Goal: Task Accomplishment & Management: Manage account settings

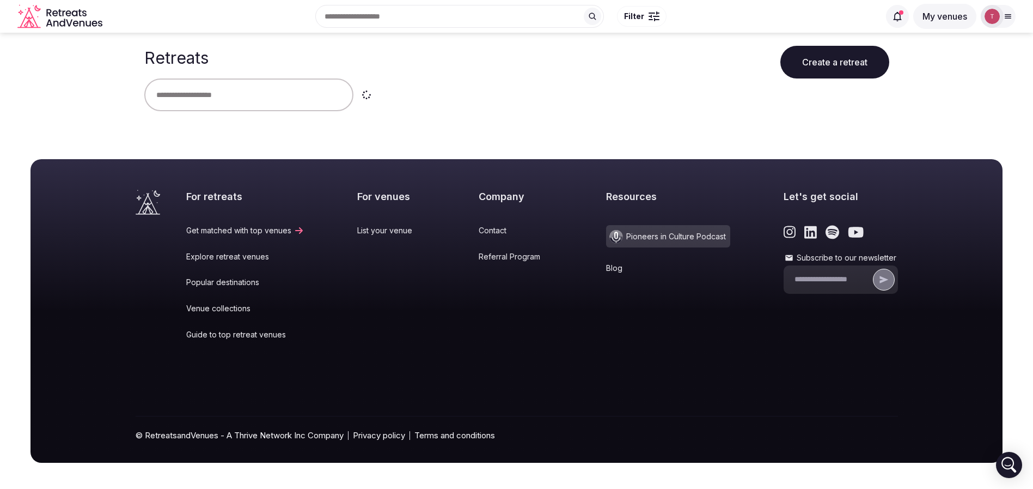
click at [253, 101] on input "text" at bounding box center [248, 94] width 209 height 33
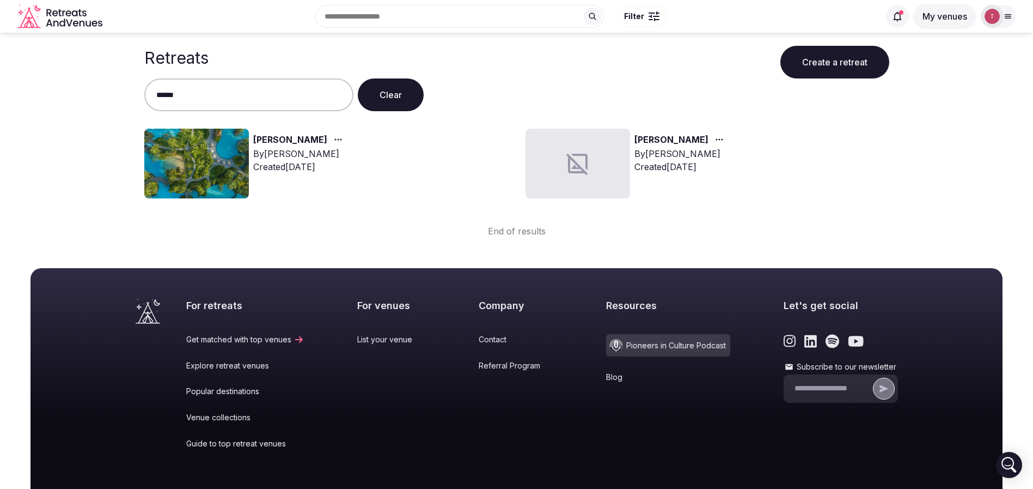
type input "******"
click at [209, 156] on img at bounding box center [196, 164] width 105 height 70
click at [268, 138] on link "Harman" at bounding box center [290, 140] width 74 height 14
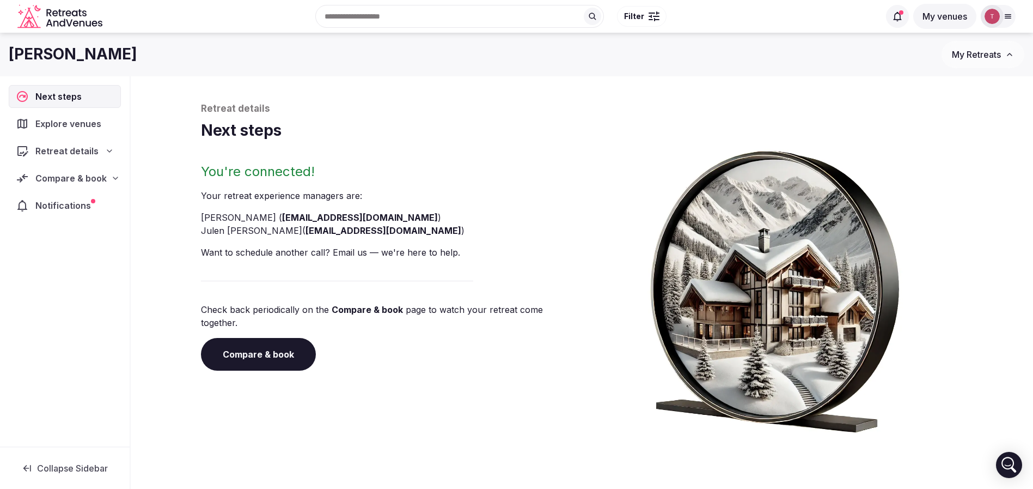
click at [267, 349] on link "Compare & book" at bounding box center [258, 354] width 115 height 33
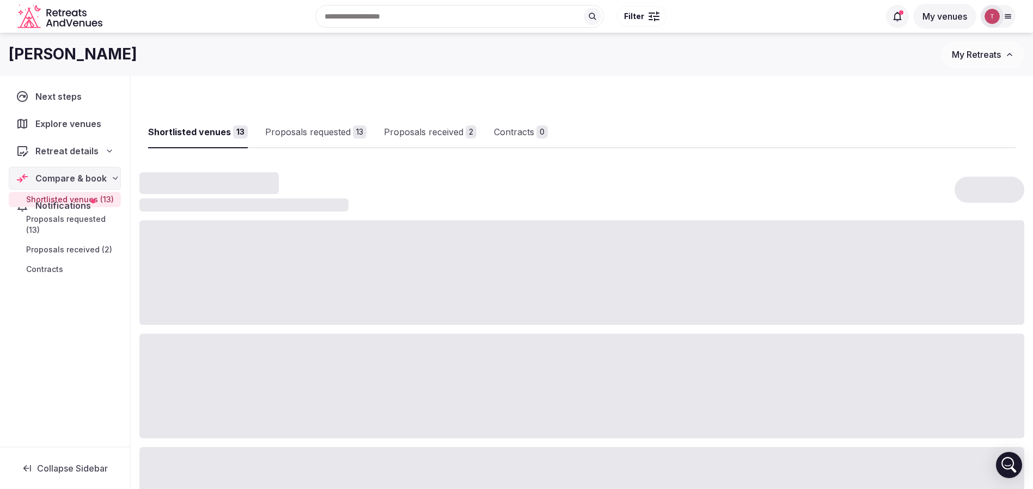
click at [267, 349] on div at bounding box center [581, 385] width 885 height 105
click at [665, 112] on div "Shortlisted venues 13 Proposals requested 13 Proposals received 2 Contracts 0" at bounding box center [582, 123] width 868 height 50
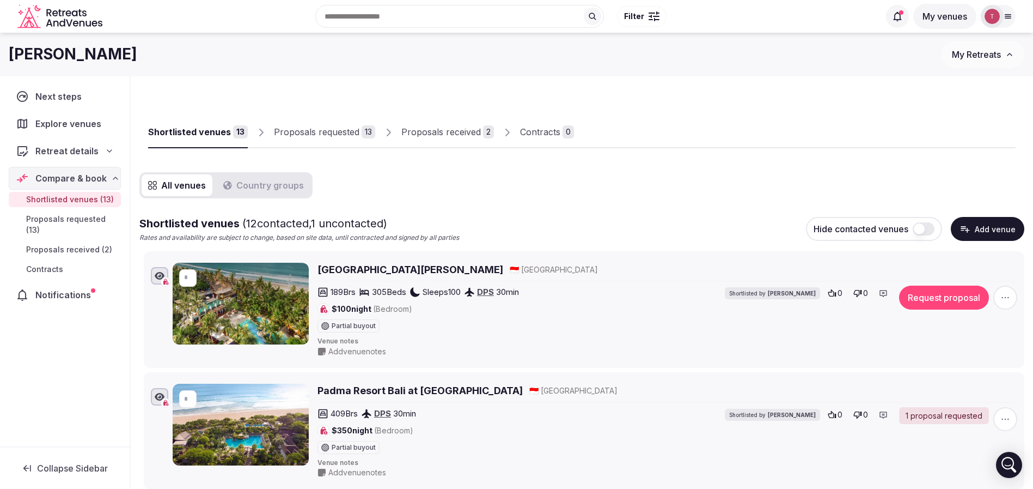
scroll to position [1811, 0]
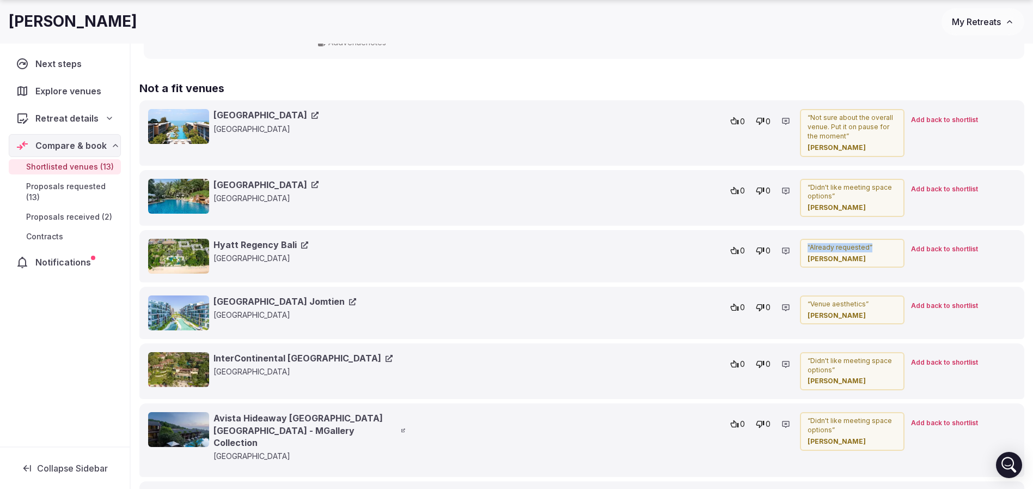
drag, startPoint x: 872, startPoint y: 247, endPoint x: 802, endPoint y: 247, distance: 69.7
click at [802, 247] on div "“ Already requested ” Stefanie Just" at bounding box center [852, 253] width 105 height 29
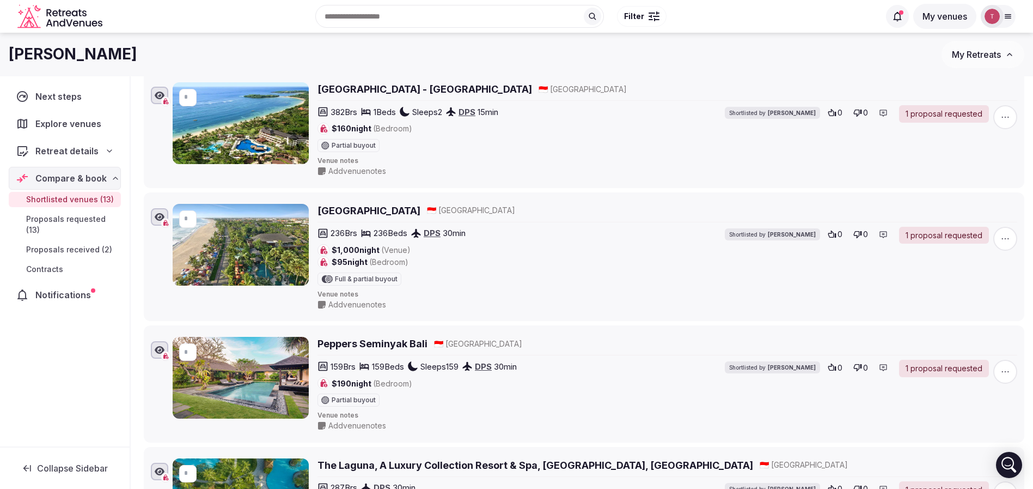
scroll to position [0, 0]
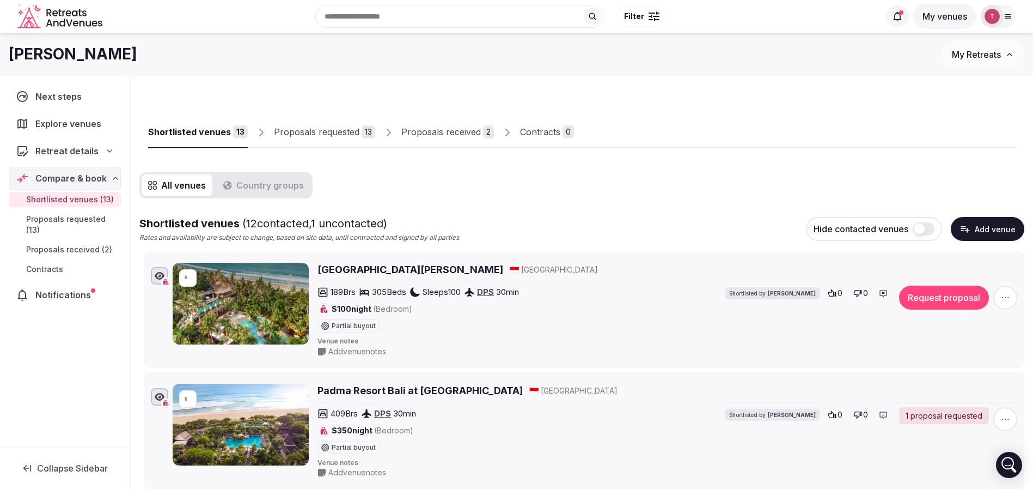
click at [997, 227] on button "Add venue" at bounding box center [988, 229] width 74 height 24
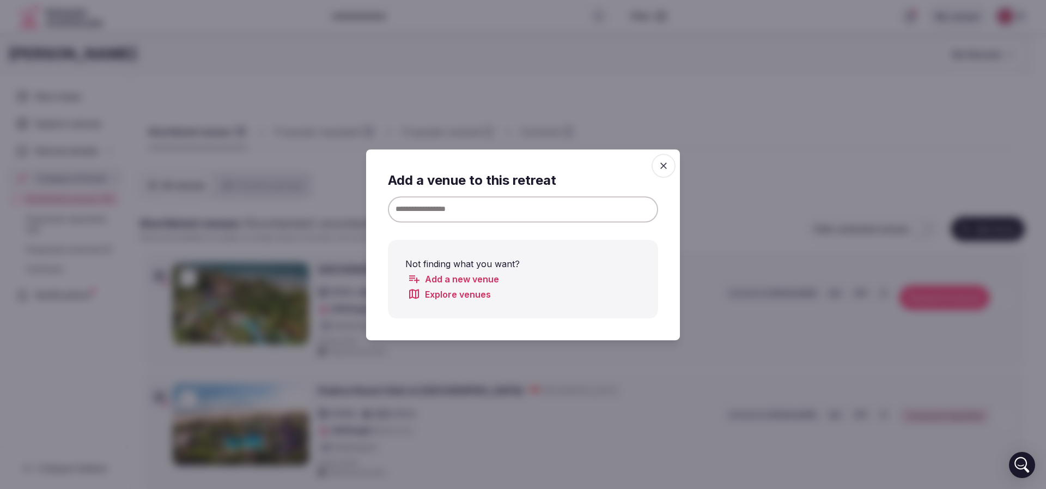
click at [474, 213] on input at bounding box center [523, 209] width 270 height 26
paste input "**********"
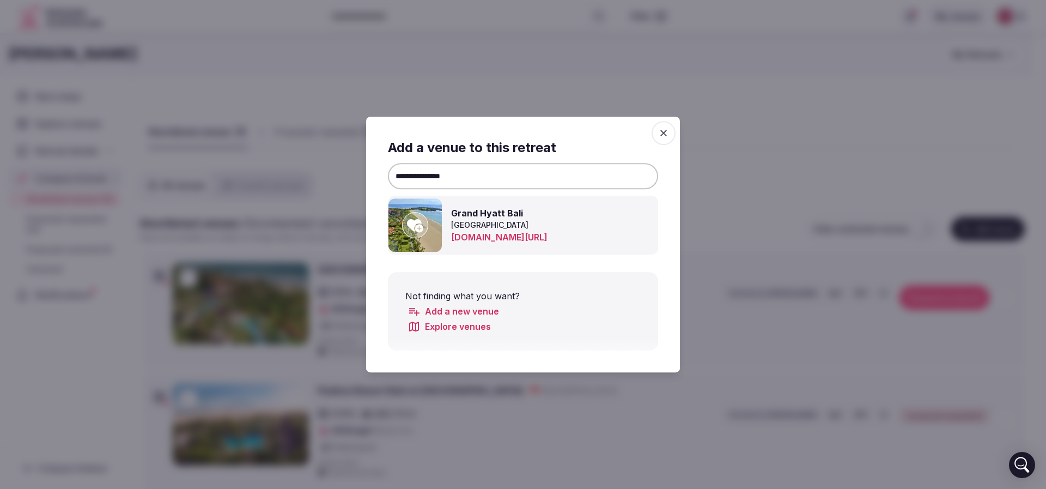
type input "**********"
click at [401, 228] on img at bounding box center [414, 224] width 53 height 53
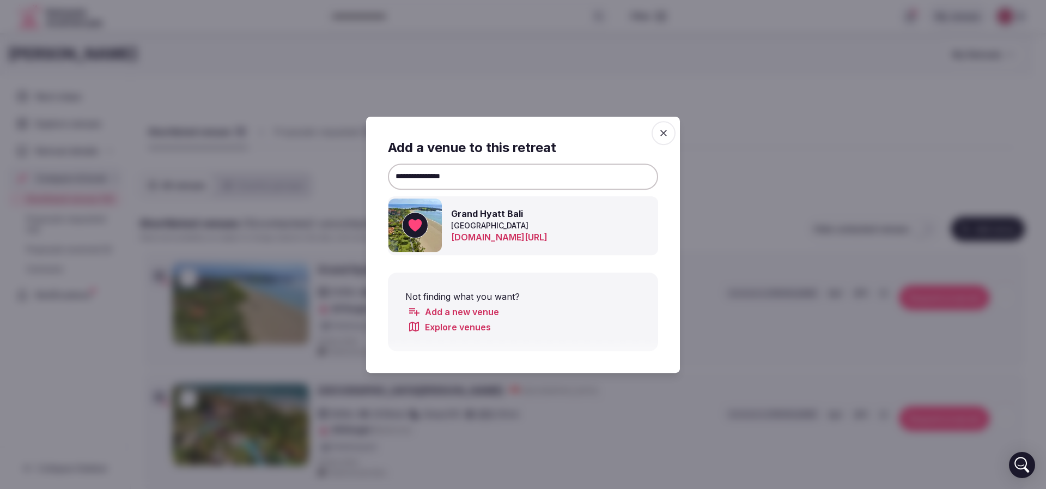
click at [751, 145] on div at bounding box center [523, 244] width 1046 height 489
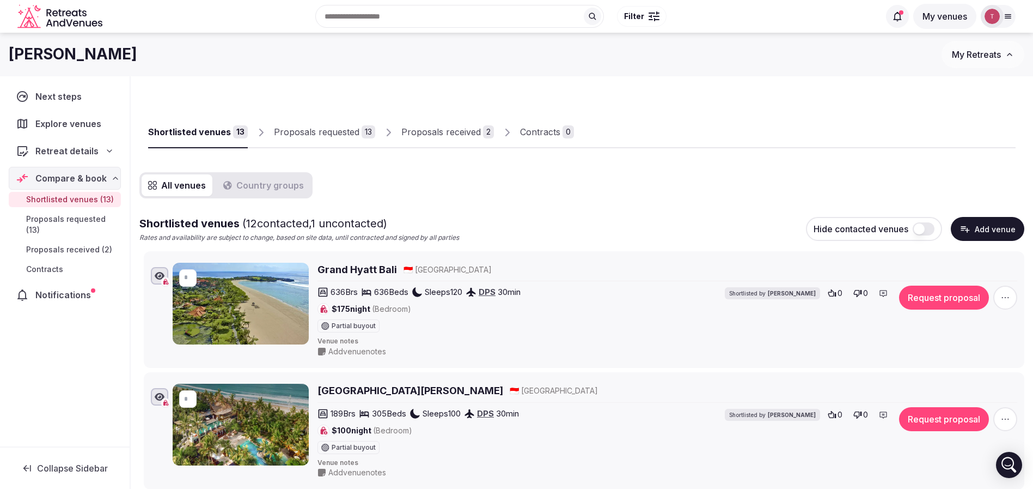
click at [365, 272] on h2 "Grand Hyatt Bali" at bounding box center [358, 270] width 80 height 14
click at [1001, 291] on span "button" at bounding box center [1005, 297] width 24 height 24
click at [949, 263] on icon at bounding box center [946, 260] width 7 height 8
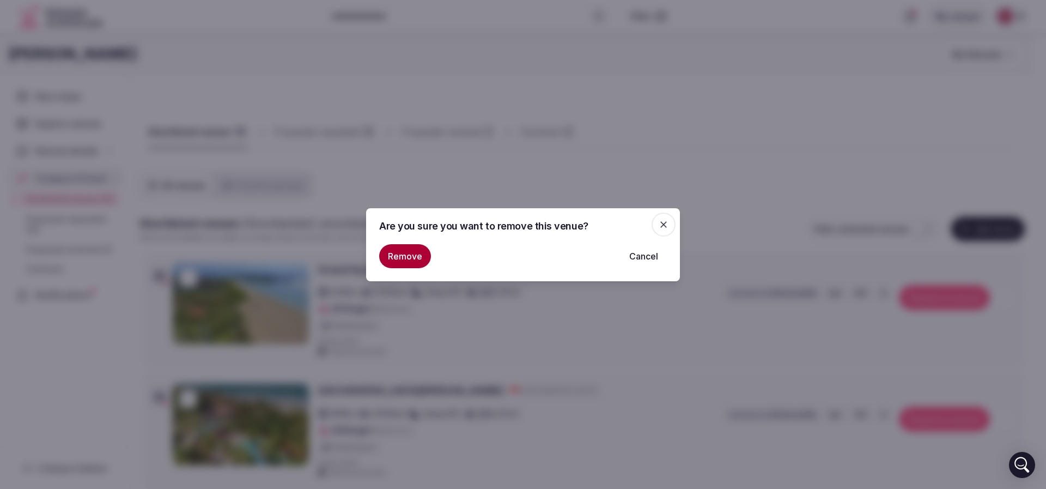
click at [394, 260] on button "Remove" at bounding box center [405, 256] width 52 height 24
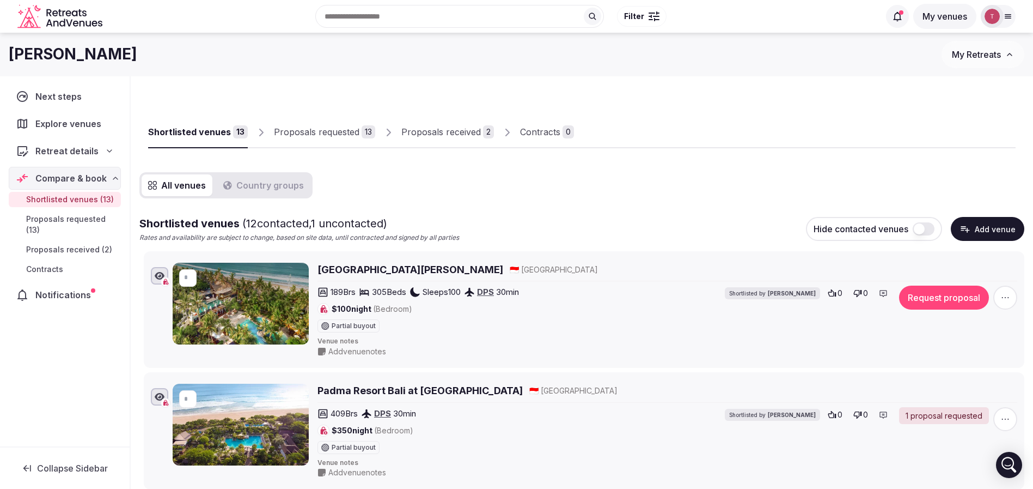
click at [789, 124] on div "Shortlisted venues 13 Proposals requested 13 Proposals received 2 Contracts 0" at bounding box center [582, 123] width 868 height 50
click at [446, 267] on h2 "[GEOGRAPHIC_DATA][PERSON_NAME]" at bounding box center [411, 270] width 186 height 14
click at [372, 269] on h2 "[GEOGRAPHIC_DATA][PERSON_NAME]" at bounding box center [411, 270] width 186 height 14
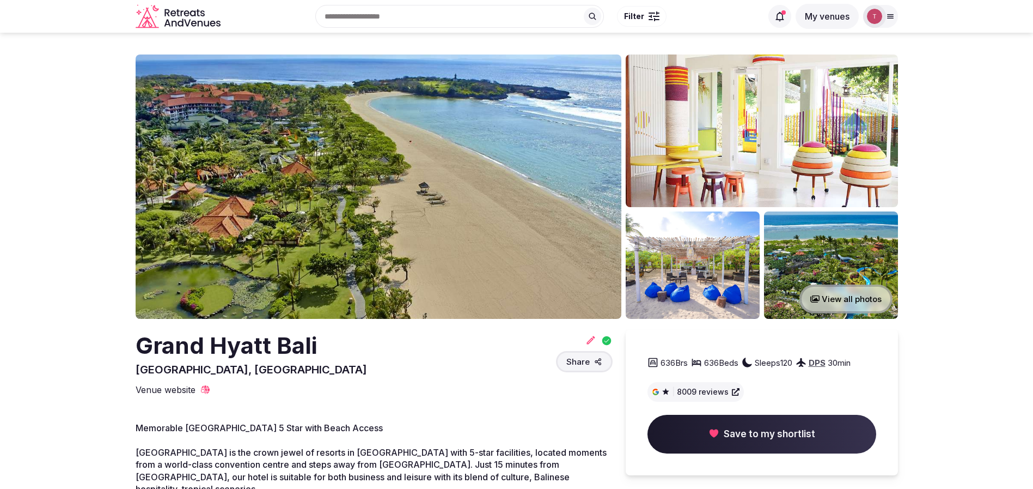
click at [340, 216] on img at bounding box center [379, 186] width 486 height 264
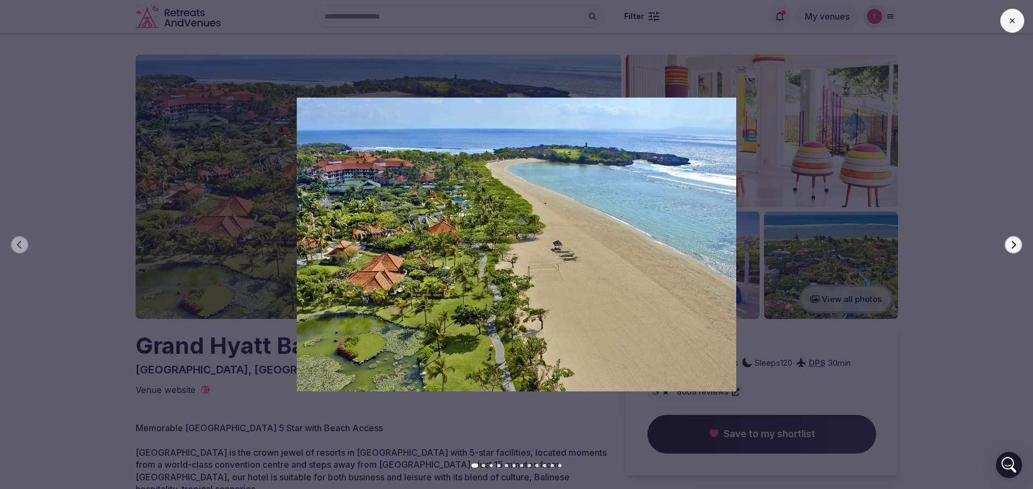
click at [1014, 241] on icon "button" at bounding box center [1014, 244] width 4 height 8
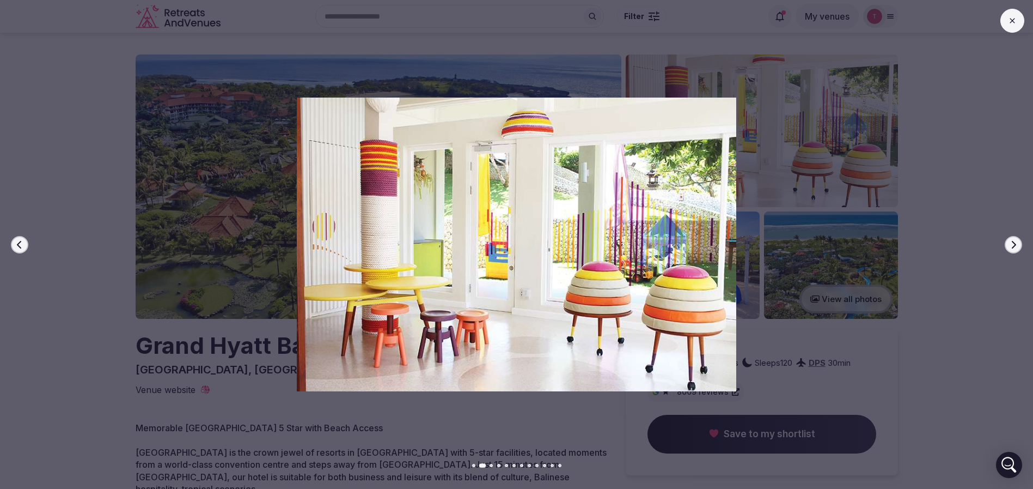
click at [1012, 241] on icon "button" at bounding box center [1013, 244] width 9 height 9
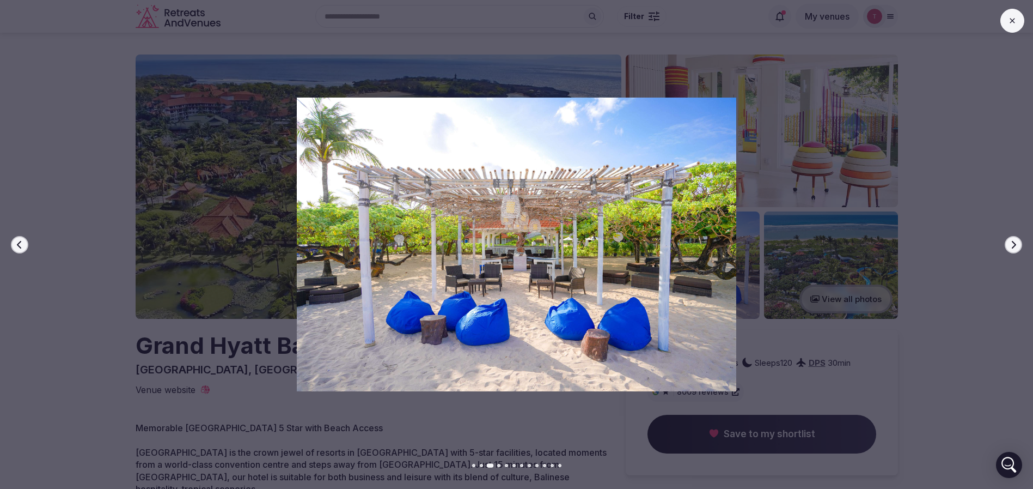
click at [1011, 241] on icon "button" at bounding box center [1013, 244] width 9 height 9
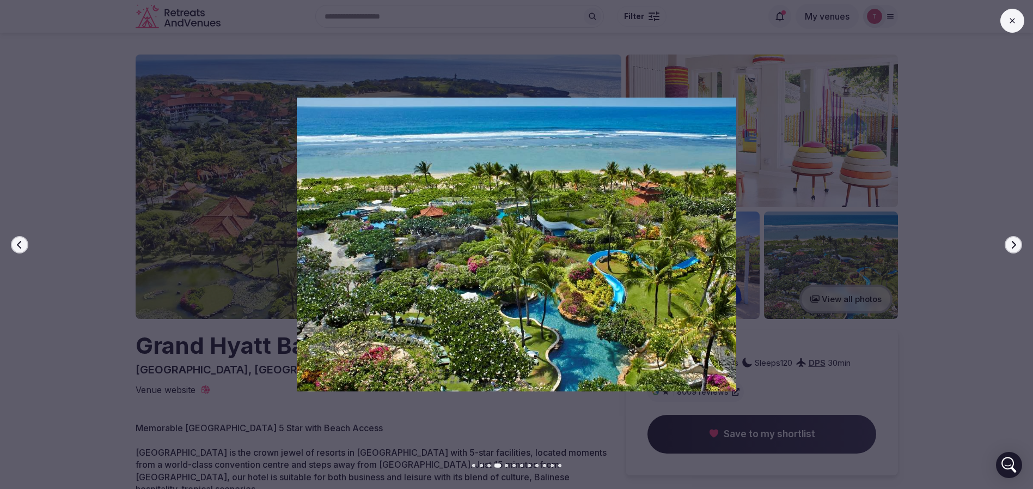
click at [1011, 241] on icon "button" at bounding box center [1013, 244] width 9 height 9
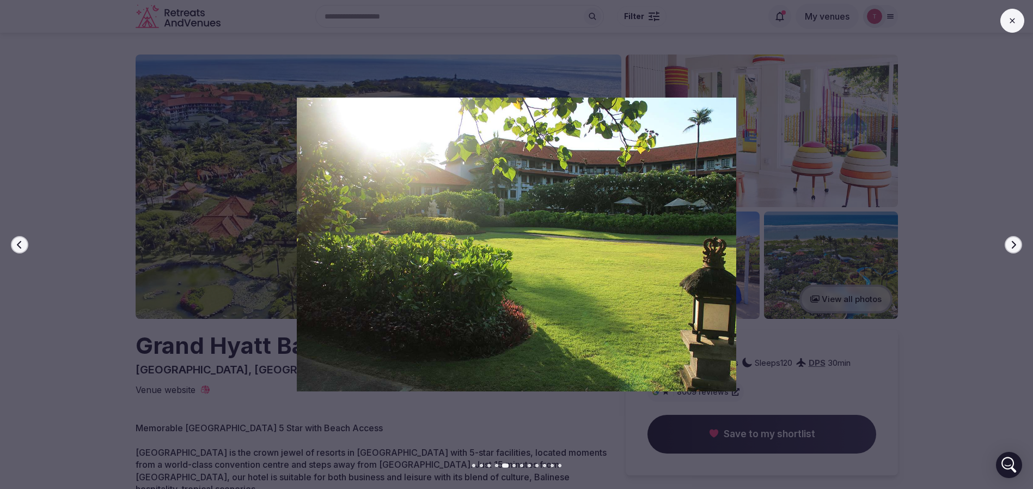
click at [1011, 241] on icon "button" at bounding box center [1013, 244] width 9 height 9
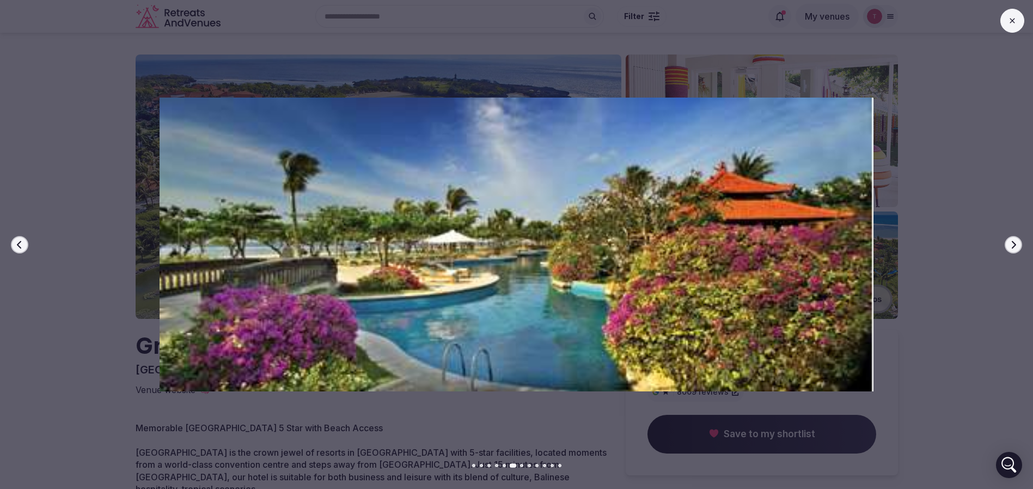
click at [1011, 241] on icon "button" at bounding box center [1013, 244] width 9 height 9
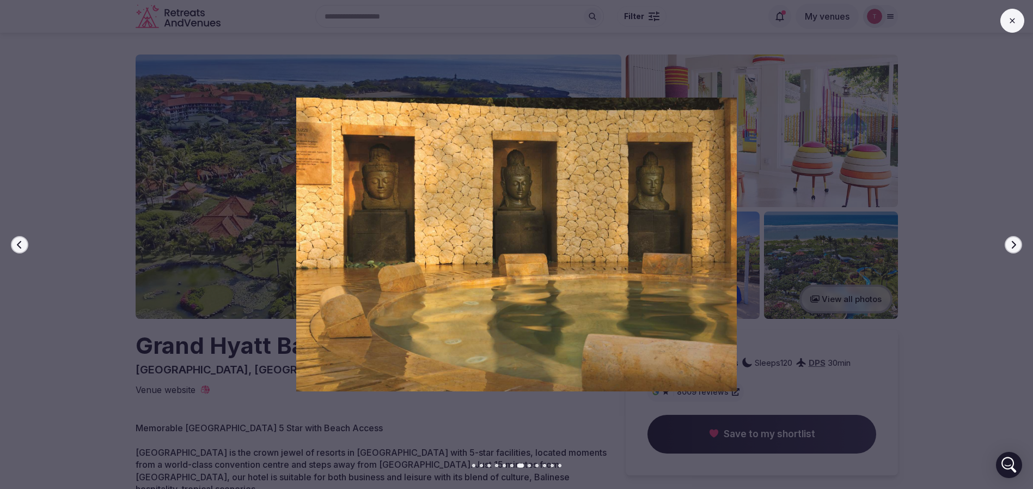
click at [1011, 241] on icon "button" at bounding box center [1013, 244] width 9 height 9
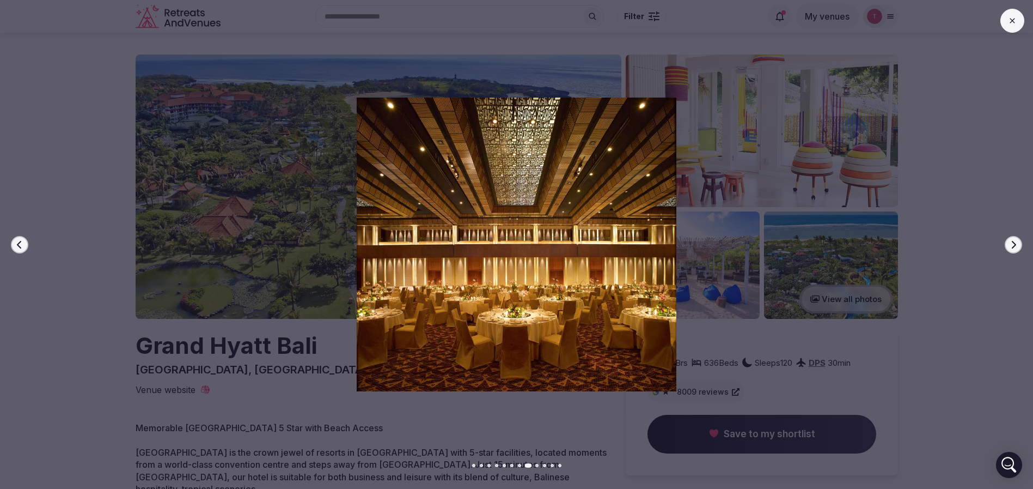
click at [1011, 241] on icon "button" at bounding box center [1013, 244] width 9 height 9
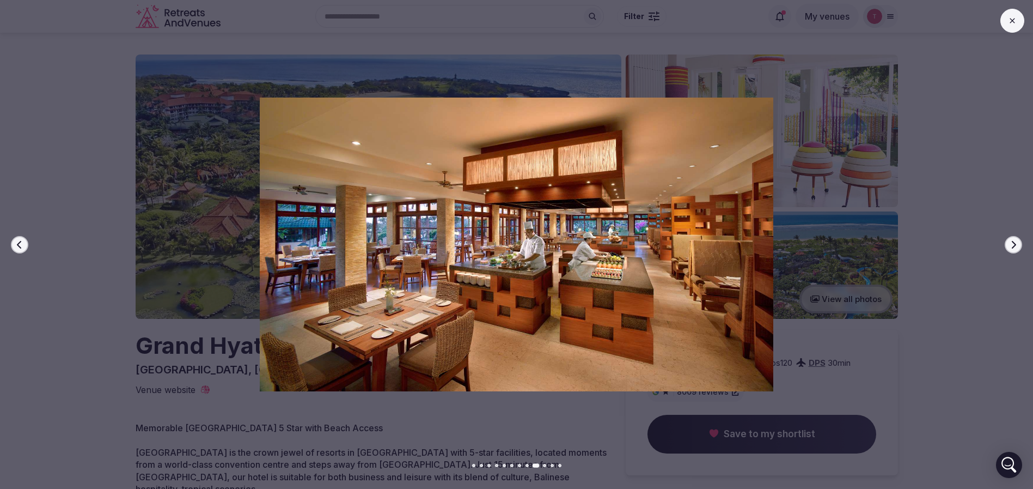
click at [1011, 241] on icon "button" at bounding box center [1013, 244] width 9 height 9
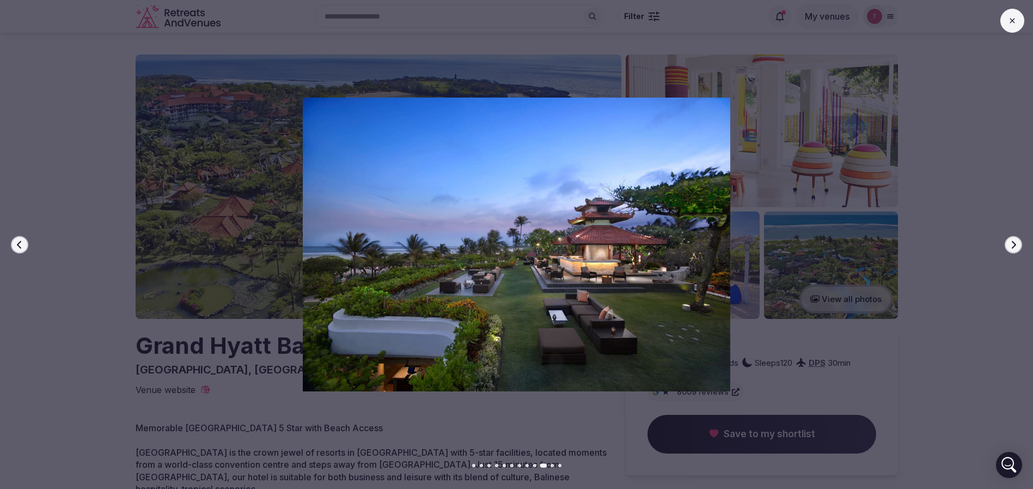
click at [1011, 241] on icon "button" at bounding box center [1013, 244] width 9 height 9
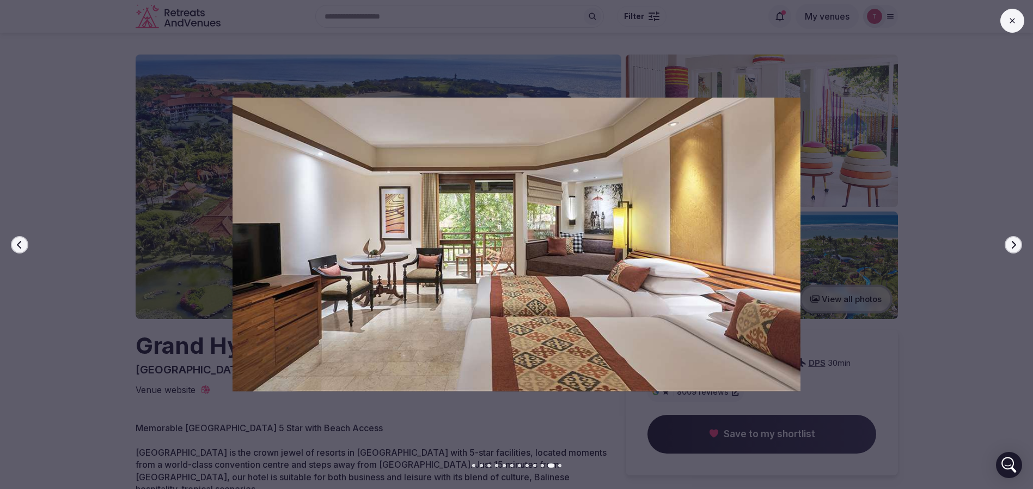
click at [1011, 241] on icon "button" at bounding box center [1013, 244] width 9 height 9
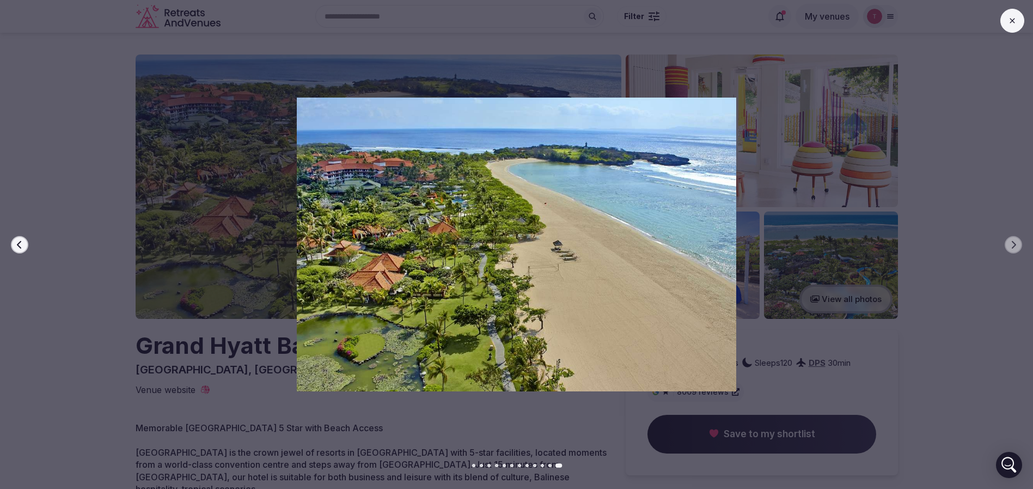
click at [21, 246] on icon "button" at bounding box center [19, 244] width 9 height 9
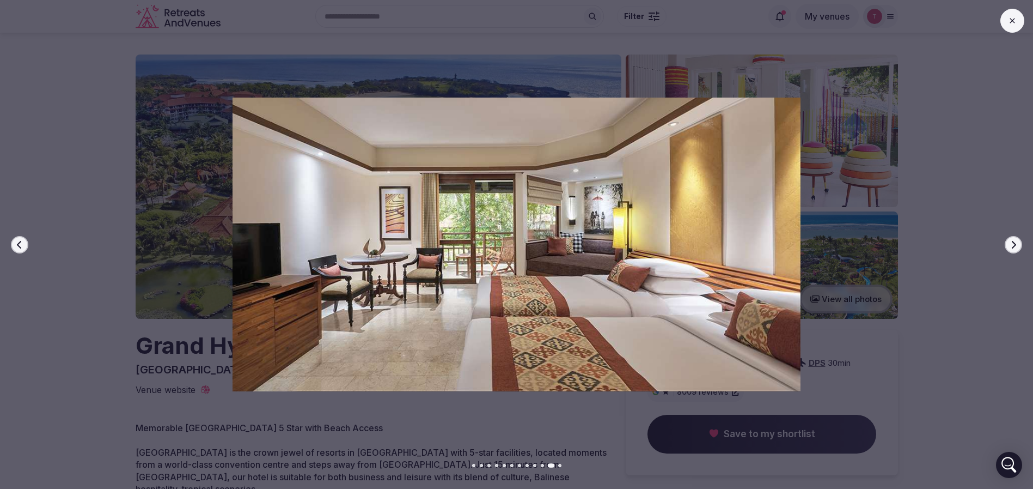
click at [21, 246] on icon "button" at bounding box center [19, 244] width 9 height 9
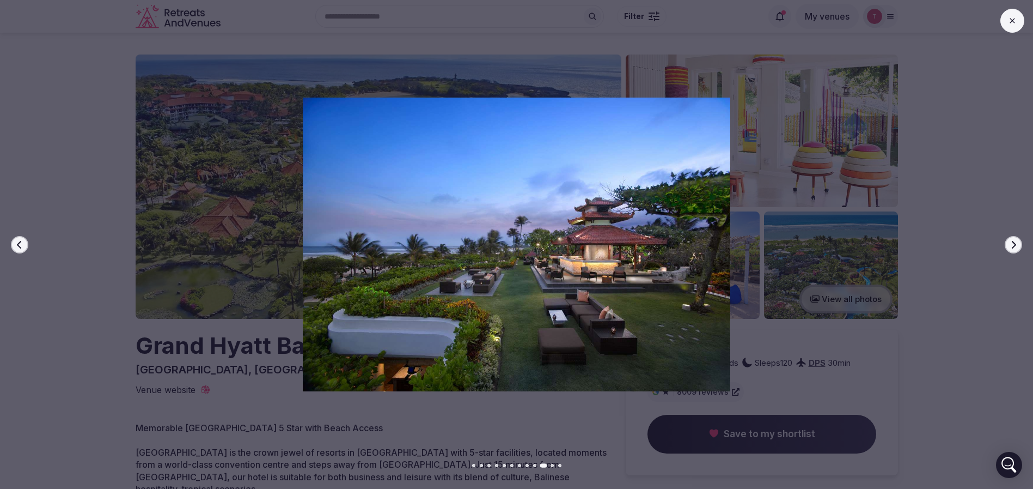
click at [21, 246] on icon "button" at bounding box center [19, 244] width 9 height 9
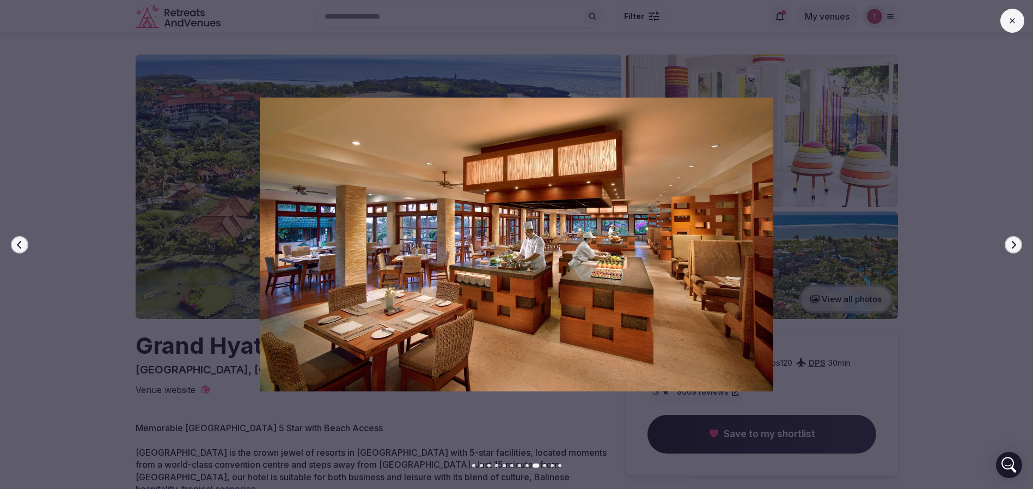
click at [21, 246] on icon "button" at bounding box center [19, 244] width 9 height 9
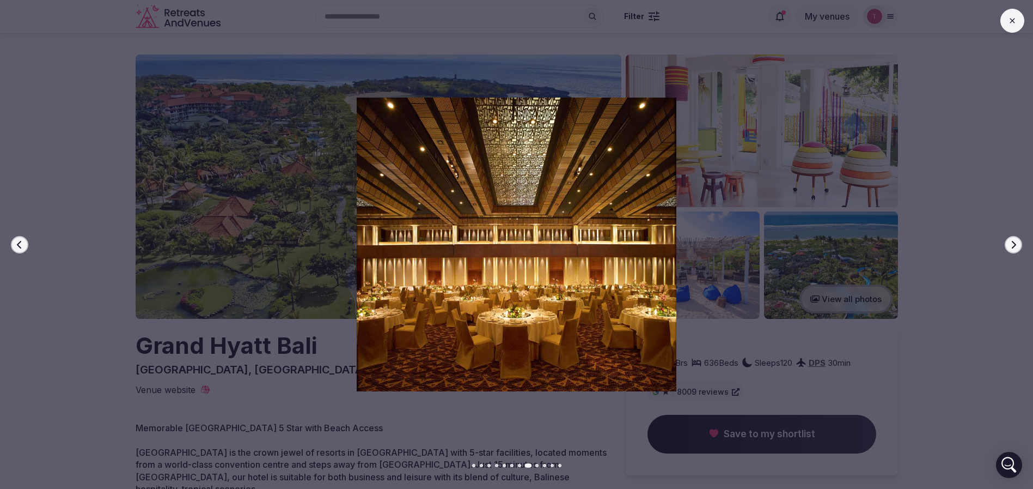
click at [21, 246] on icon "button" at bounding box center [19, 244] width 9 height 9
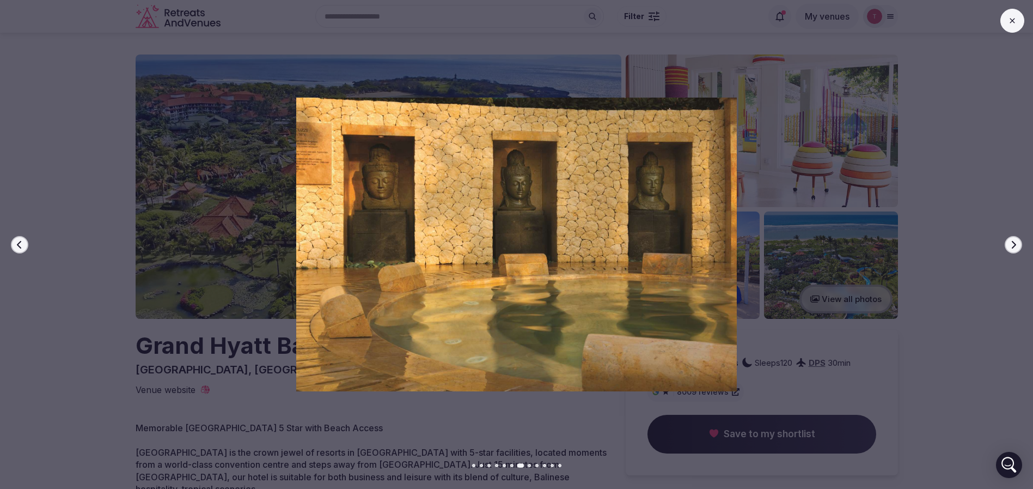
click at [21, 246] on icon "button" at bounding box center [19, 244] width 9 height 9
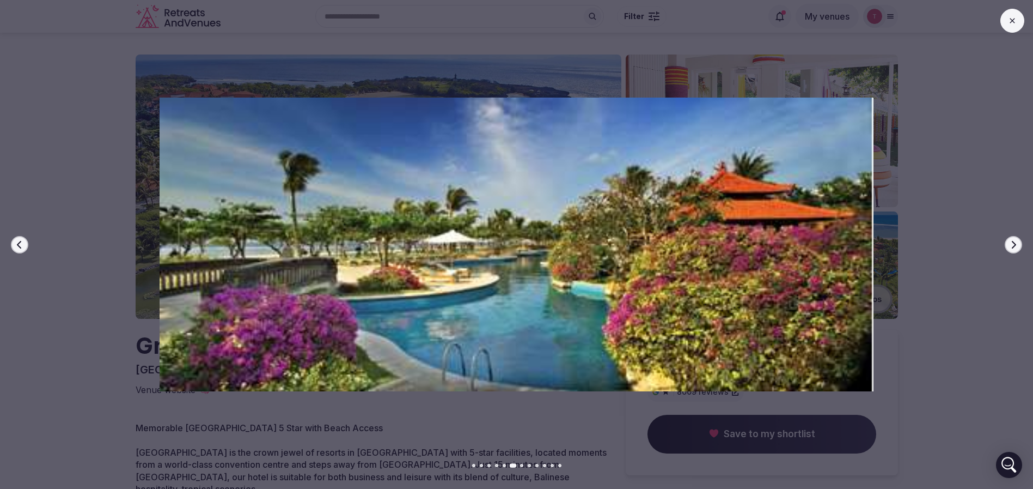
click at [21, 246] on icon "button" at bounding box center [19, 244] width 9 height 9
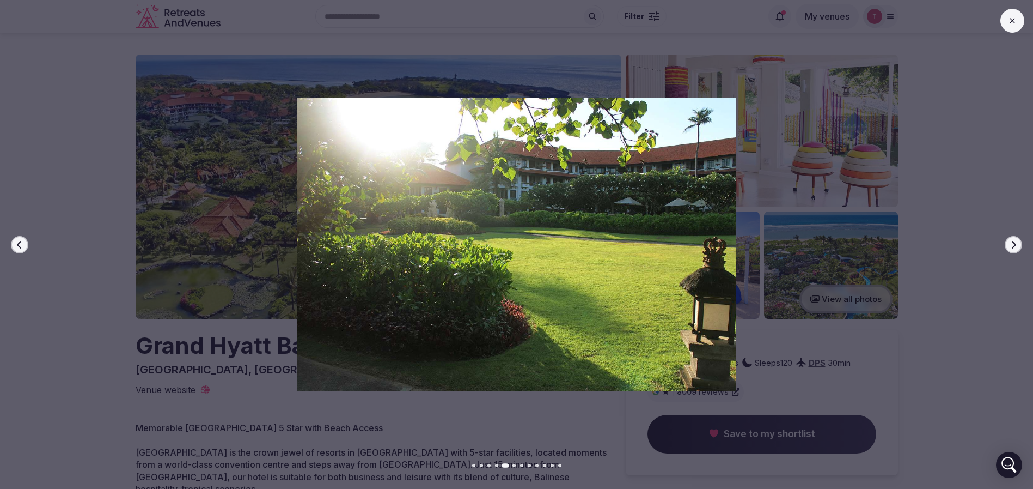
click at [21, 246] on icon "button" at bounding box center [19, 244] width 9 height 9
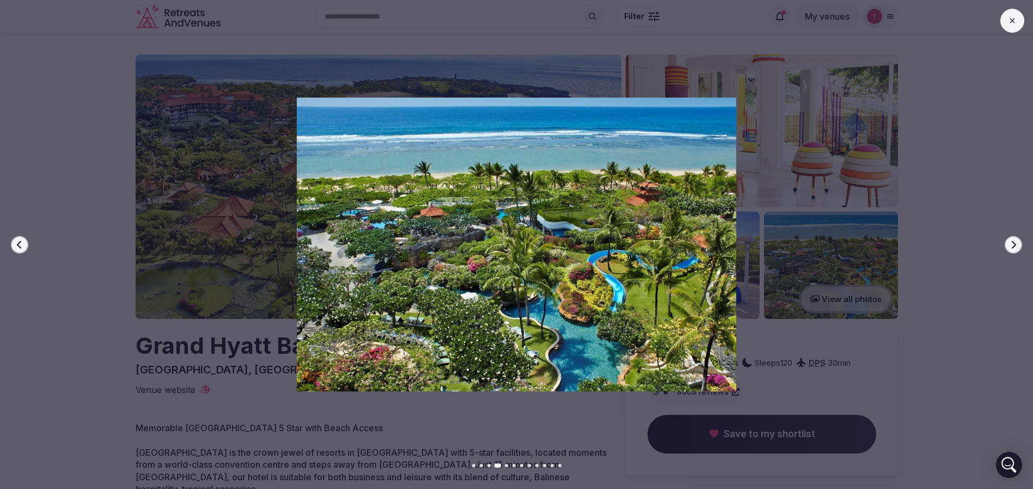
click at [21, 246] on icon "button" at bounding box center [19, 244] width 9 height 9
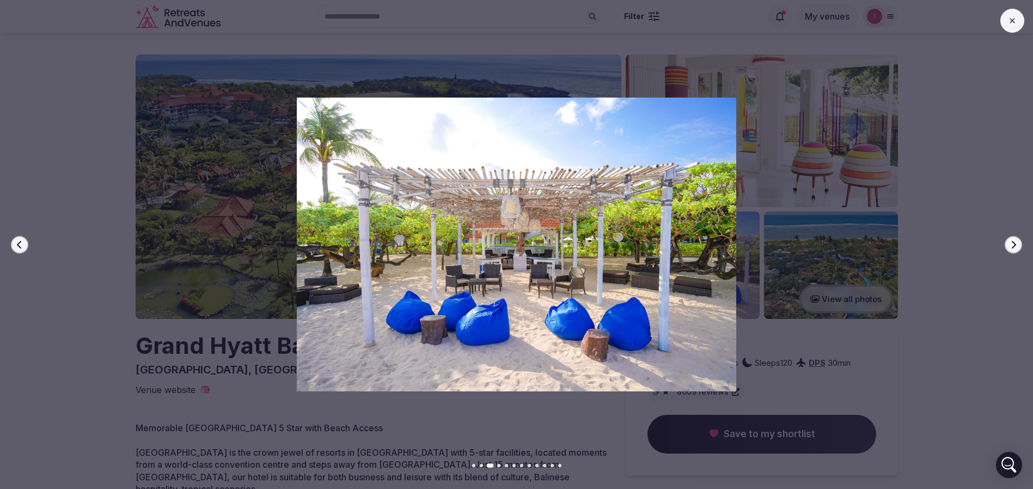
click at [21, 246] on icon "button" at bounding box center [19, 244] width 9 height 9
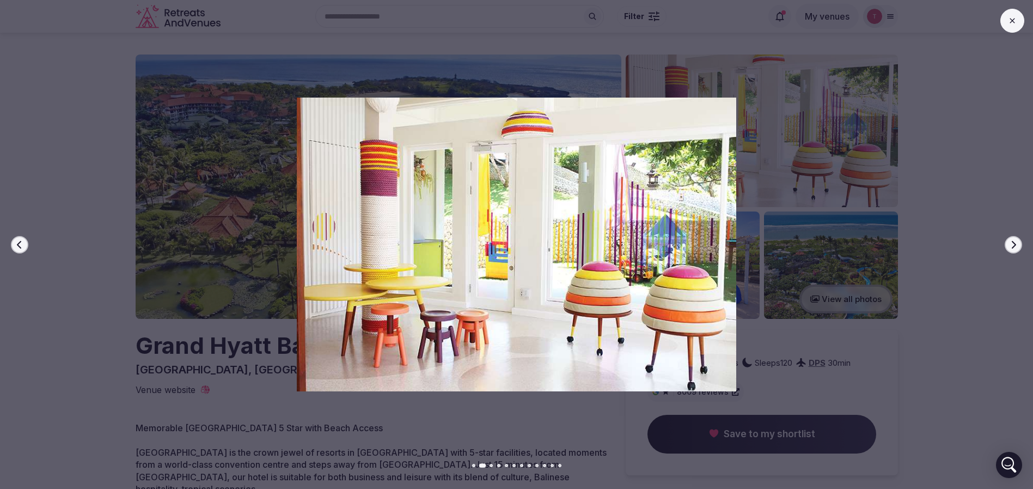
click at [21, 246] on icon "button" at bounding box center [19, 244] width 9 height 9
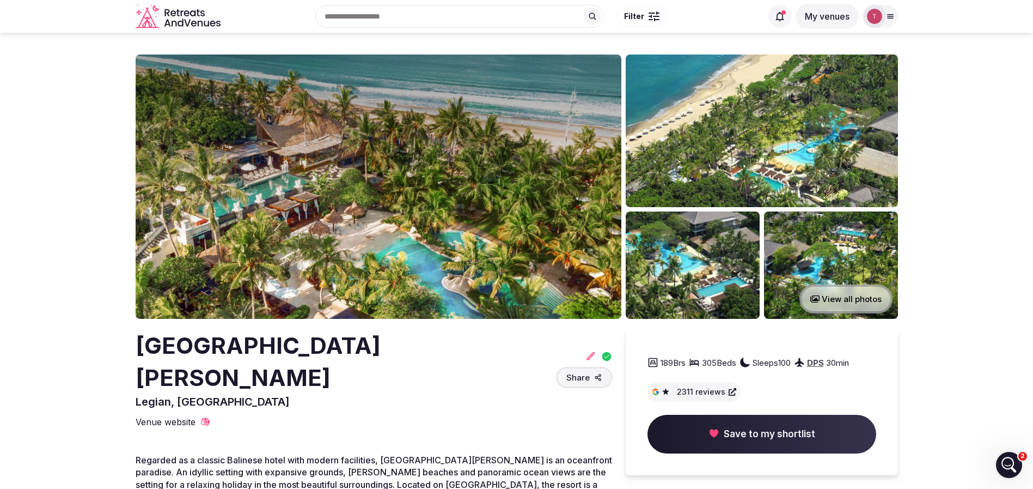
click at [395, 180] on img at bounding box center [379, 186] width 486 height 264
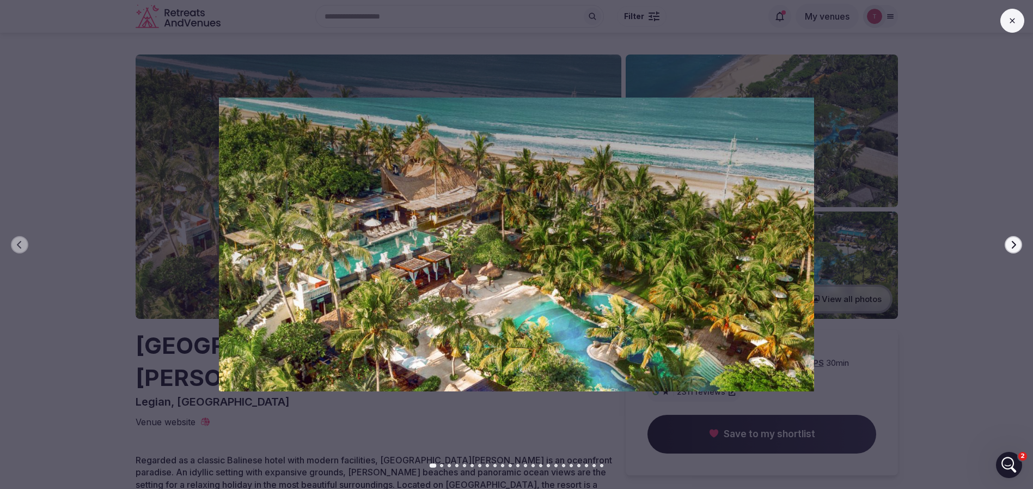
drag, startPoint x: 1015, startPoint y: 233, endPoint x: 1014, endPoint y: 239, distance: 6.1
click at [1015, 236] on div "Previous slide Next slide" at bounding box center [516, 244] width 1033 height 489
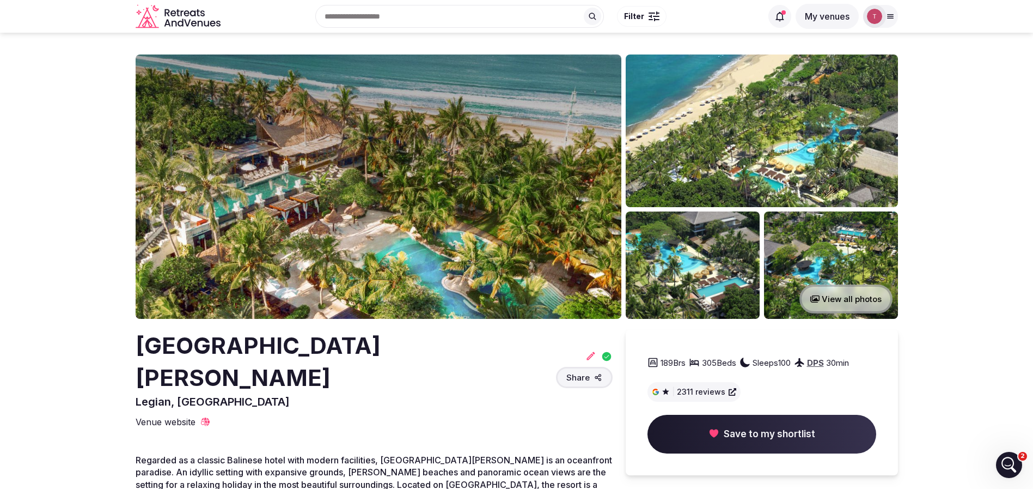
click at [466, 178] on img at bounding box center [379, 186] width 486 height 264
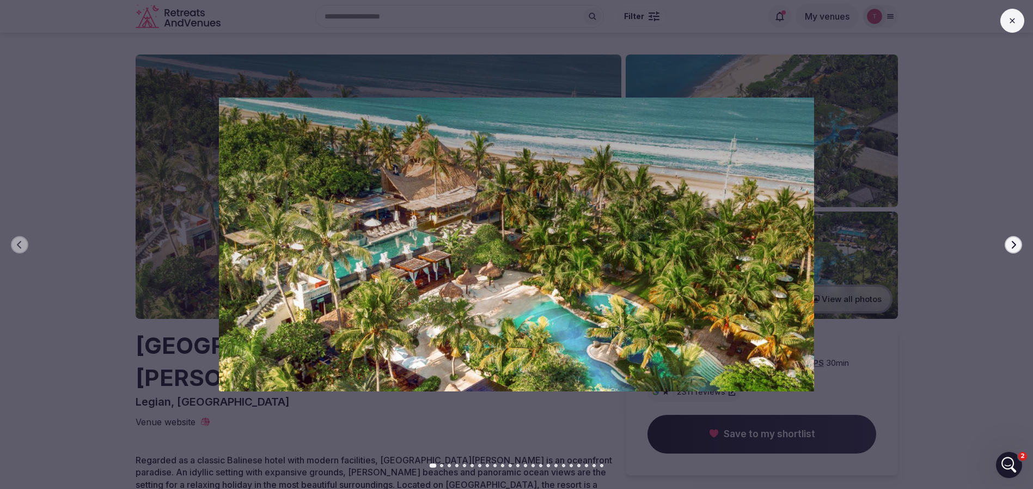
click at [1014, 242] on icon "button" at bounding box center [1014, 244] width 4 height 8
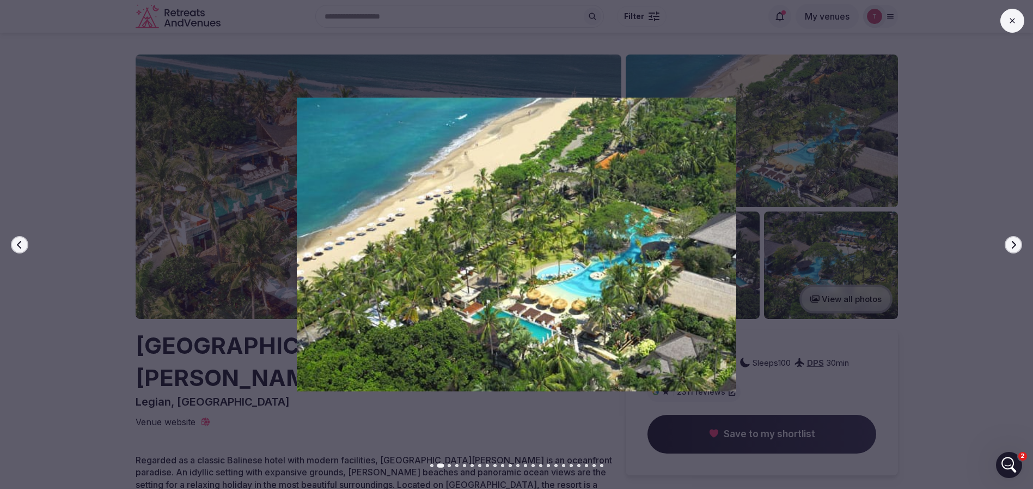
click at [1014, 242] on icon "button" at bounding box center [1014, 244] width 4 height 8
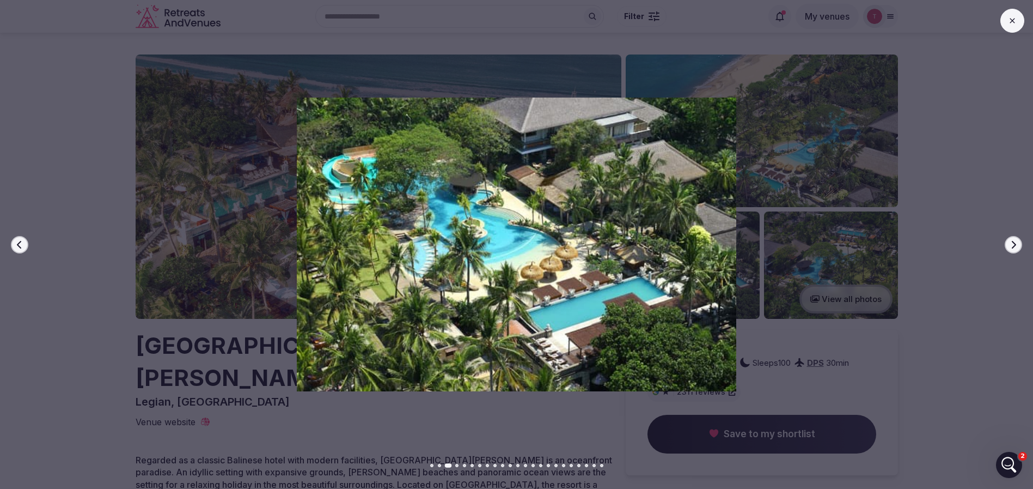
click at [1014, 242] on icon "button" at bounding box center [1014, 244] width 4 height 8
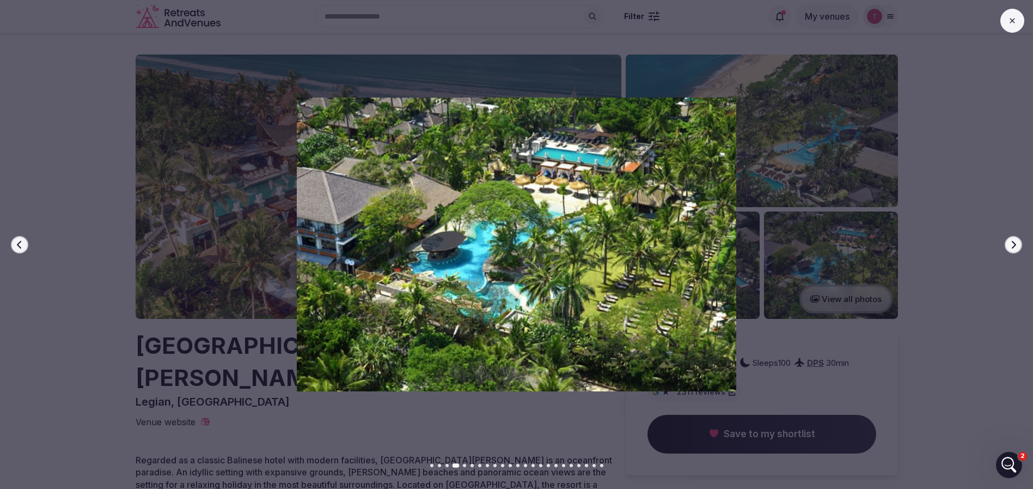
click at [1014, 242] on icon "button" at bounding box center [1014, 244] width 4 height 8
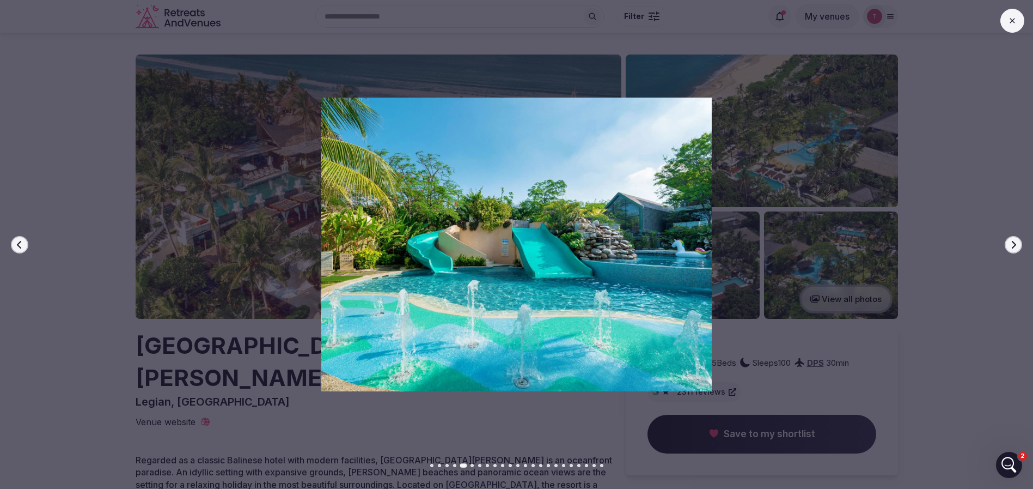
click at [1014, 242] on icon "button" at bounding box center [1014, 244] width 4 height 8
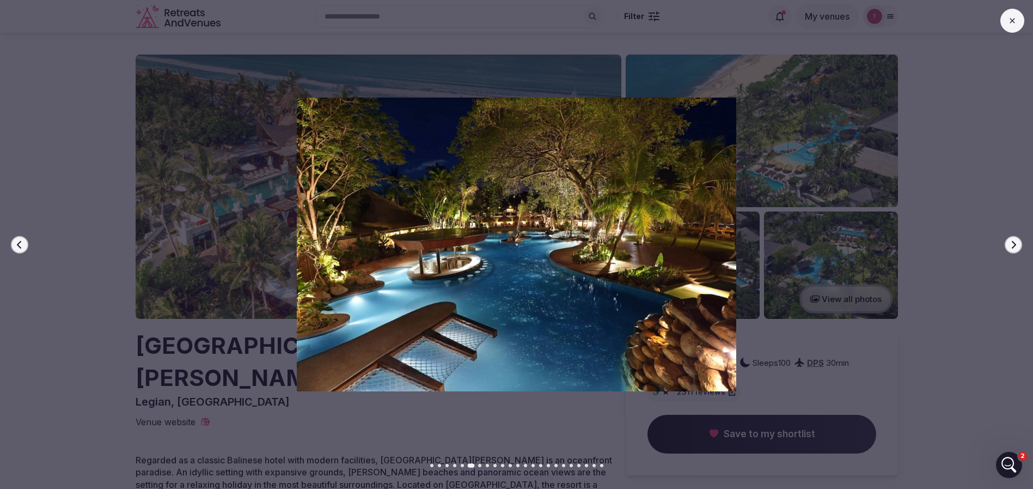
click at [1014, 242] on icon "button" at bounding box center [1014, 244] width 4 height 8
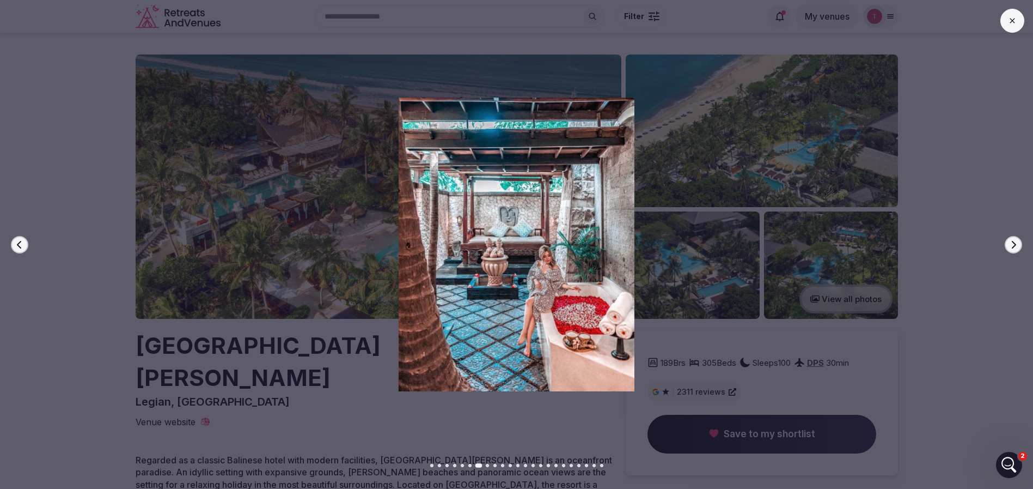
click at [1014, 242] on icon "button" at bounding box center [1014, 244] width 4 height 8
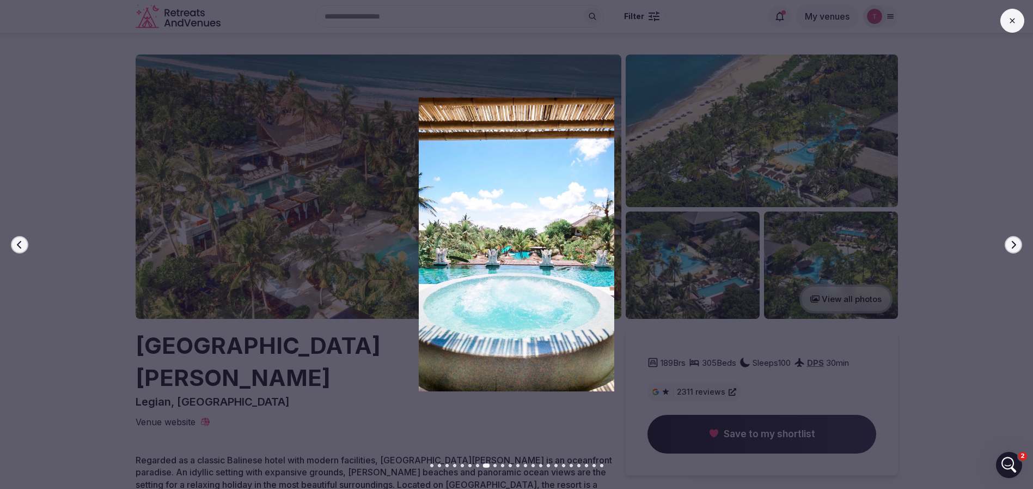
click at [1014, 242] on icon "button" at bounding box center [1014, 244] width 4 height 8
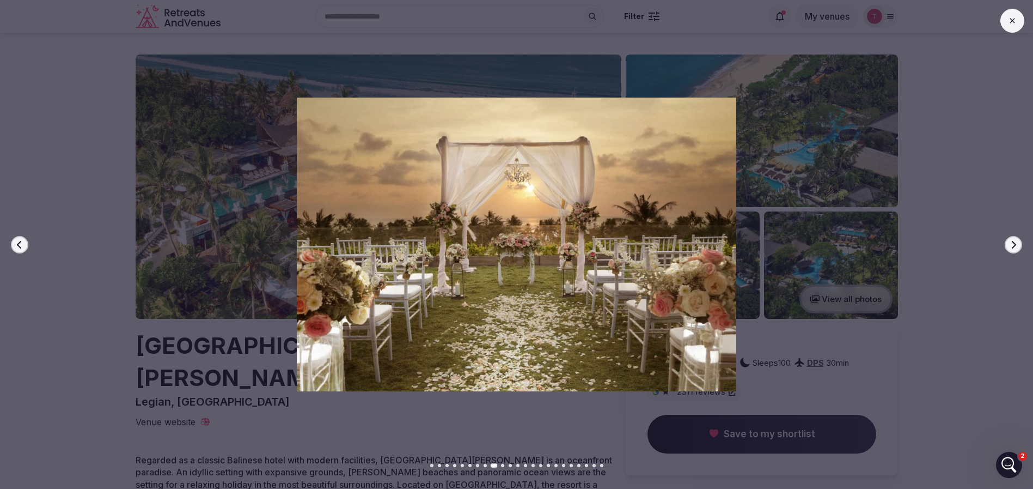
click at [1014, 242] on icon "button" at bounding box center [1014, 244] width 4 height 8
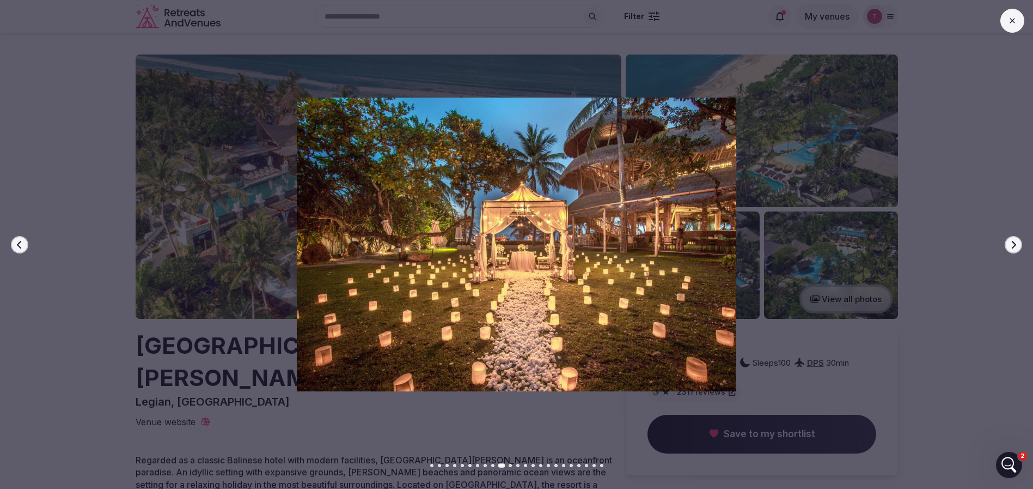
click at [1014, 242] on icon "button" at bounding box center [1014, 244] width 4 height 8
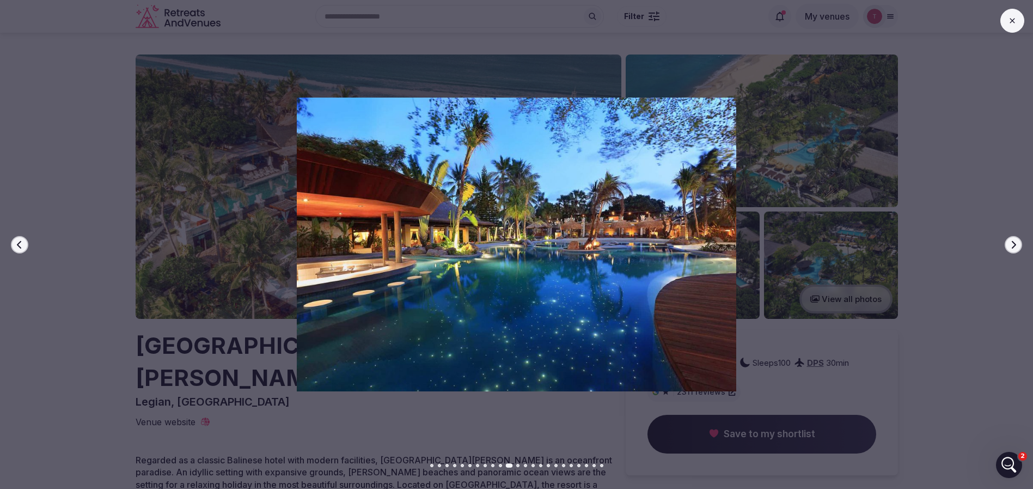
click at [1014, 242] on icon "button" at bounding box center [1014, 244] width 4 height 8
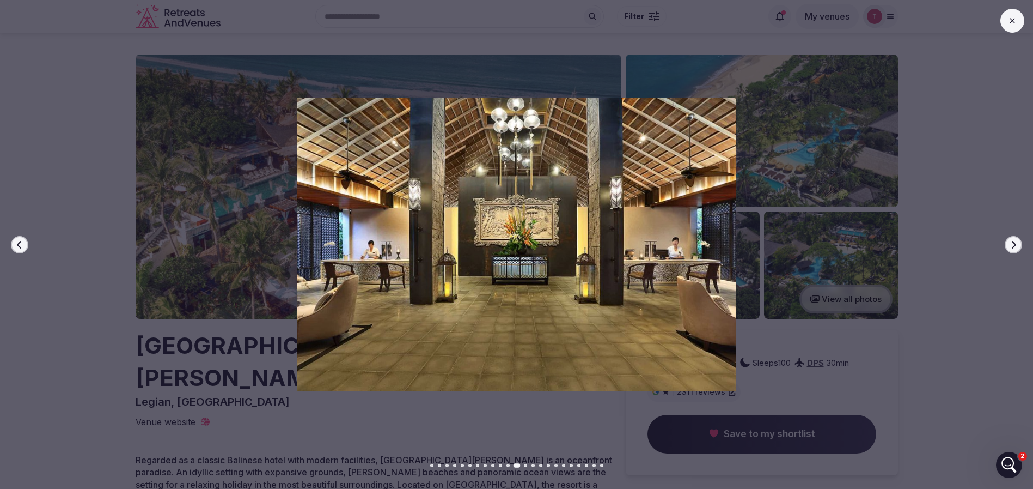
click at [1014, 242] on icon "button" at bounding box center [1014, 244] width 4 height 8
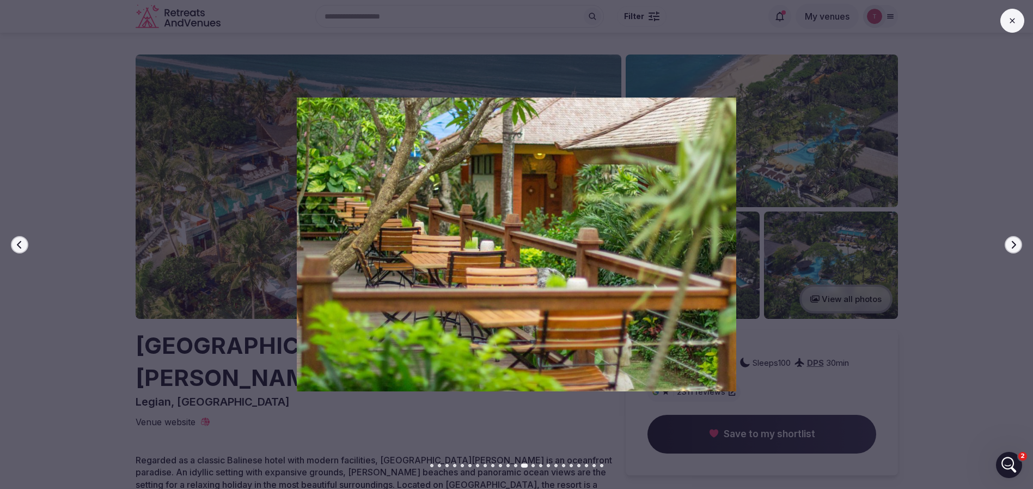
click at [1014, 242] on icon "button" at bounding box center [1014, 244] width 4 height 8
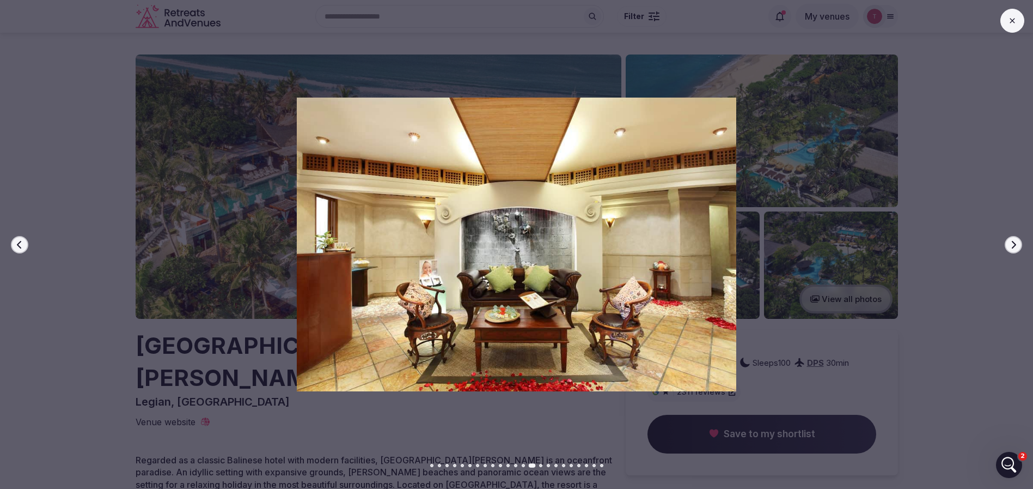
click at [1014, 242] on icon "button" at bounding box center [1014, 244] width 4 height 8
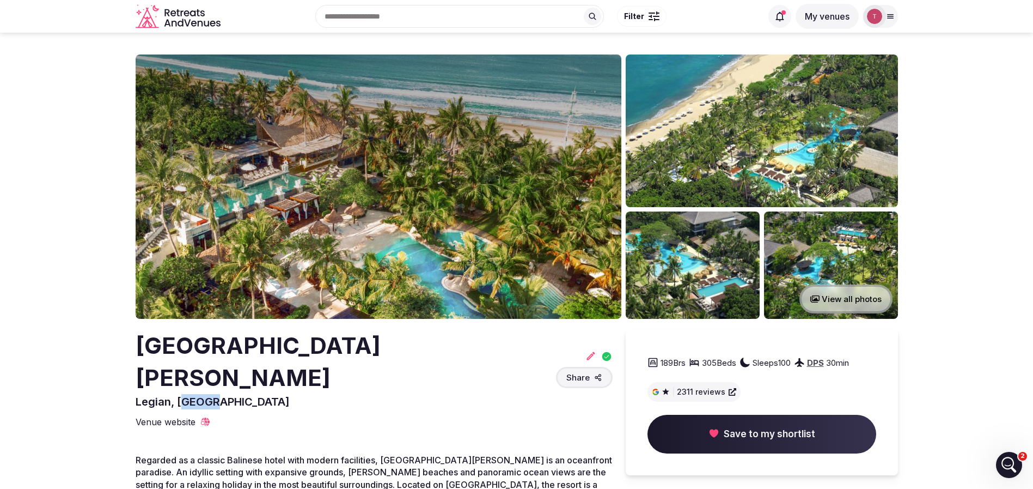
drag, startPoint x: 182, startPoint y: 376, endPoint x: 215, endPoint y: 375, distance: 32.7
click at [215, 375] on div "Bali Mandira Beach Resort & Spa Legian, Indonesia" at bounding box center [344, 370] width 416 height 80
drag, startPoint x: 126, startPoint y: 354, endPoint x: 510, endPoint y: 344, distance: 384.1
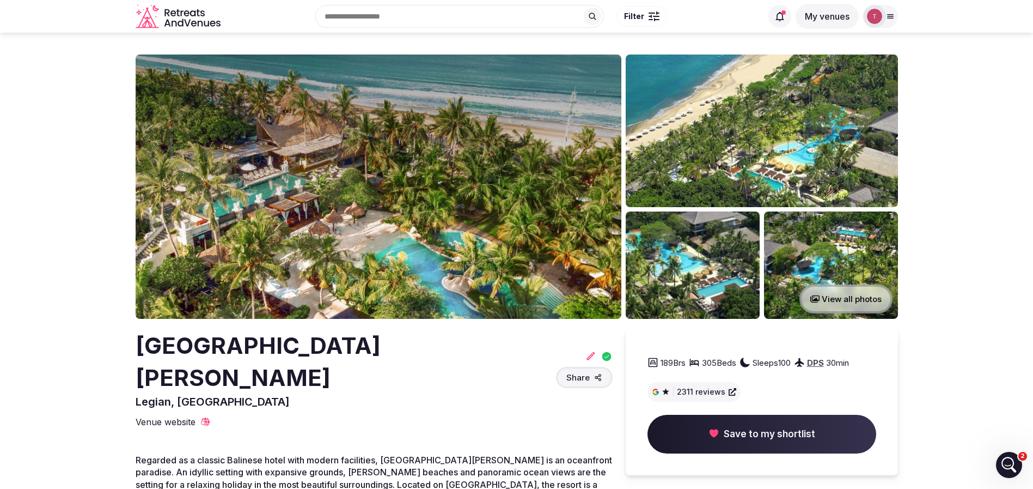
copy h2 "[GEOGRAPHIC_DATA][PERSON_NAME]"
click at [348, 194] on img at bounding box center [379, 186] width 486 height 264
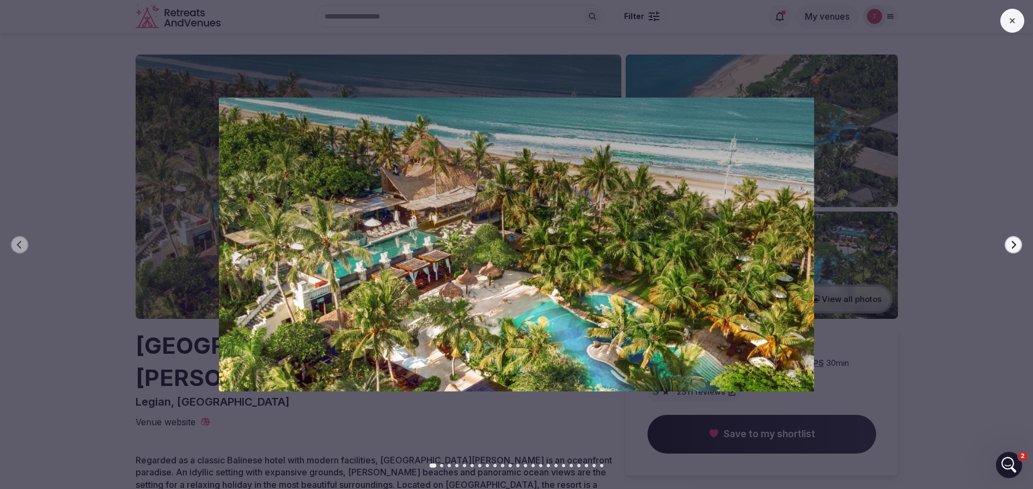
click at [1016, 248] on button "Next slide" at bounding box center [1013, 244] width 17 height 17
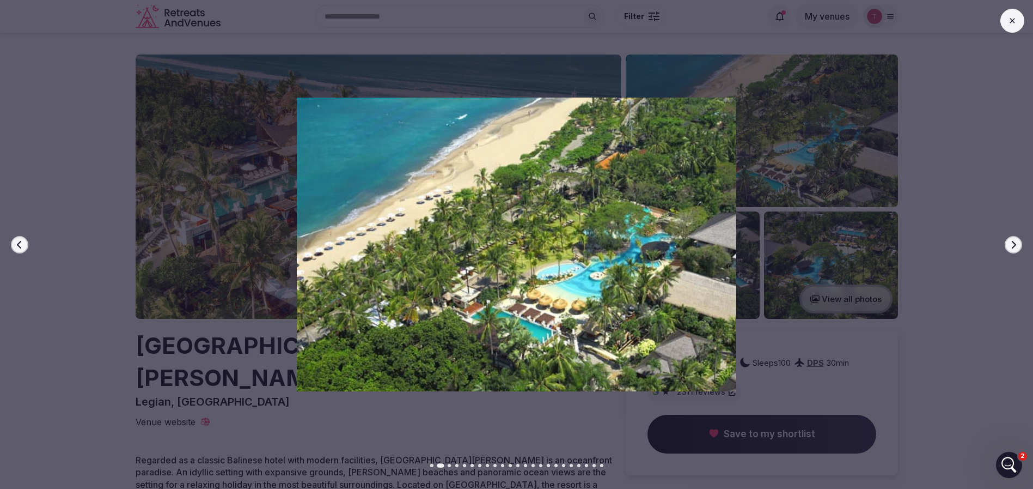
click at [1014, 243] on icon "button" at bounding box center [1013, 244] width 9 height 9
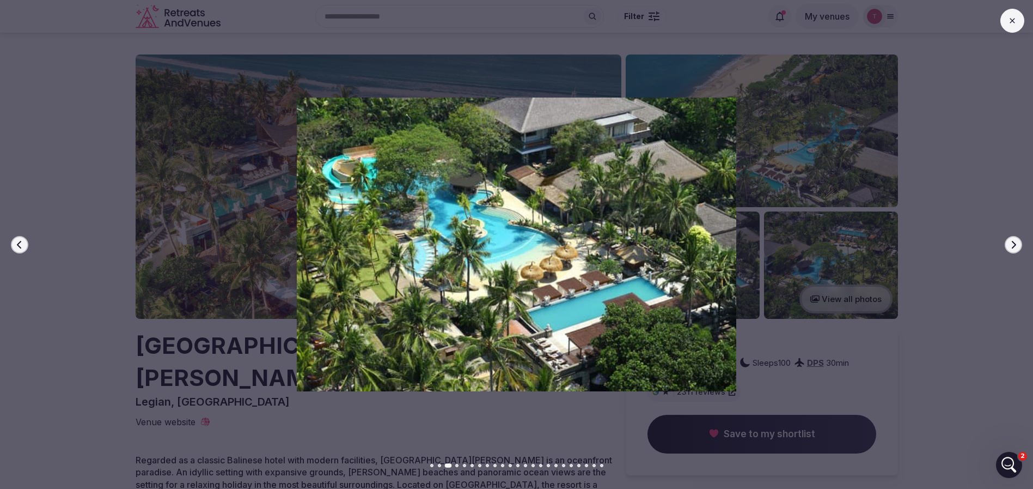
click at [1014, 242] on icon "button" at bounding box center [1014, 244] width 4 height 8
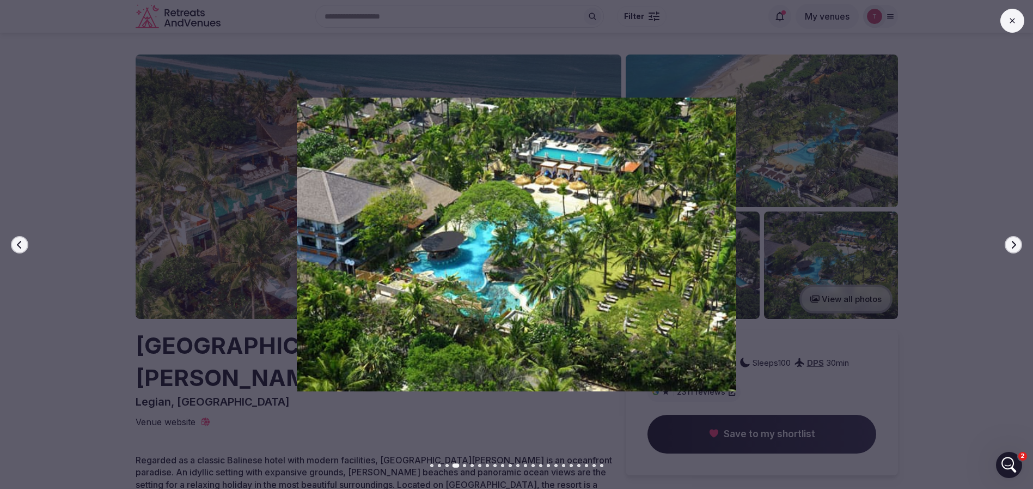
click at [1014, 242] on icon "button" at bounding box center [1014, 244] width 4 height 8
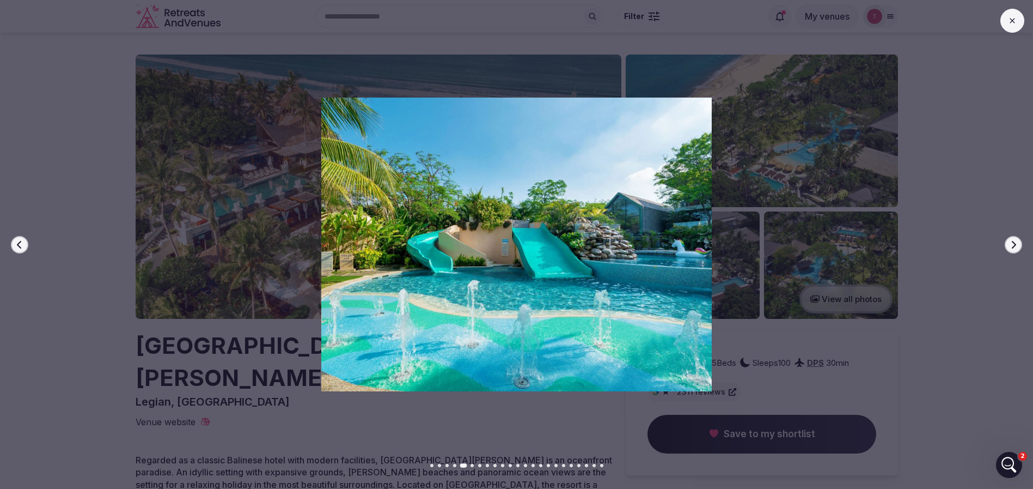
click at [1014, 242] on icon "button" at bounding box center [1014, 244] width 4 height 8
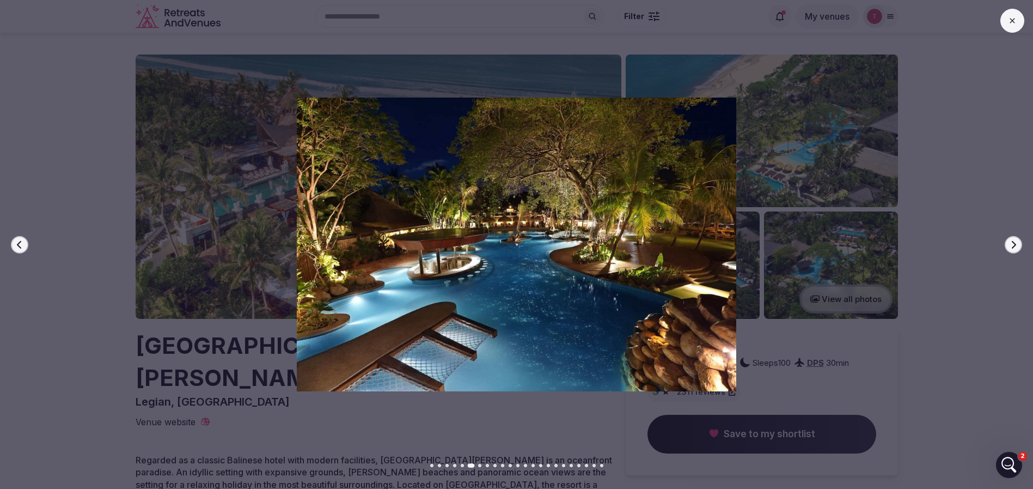
click at [1014, 242] on icon "button" at bounding box center [1014, 244] width 4 height 8
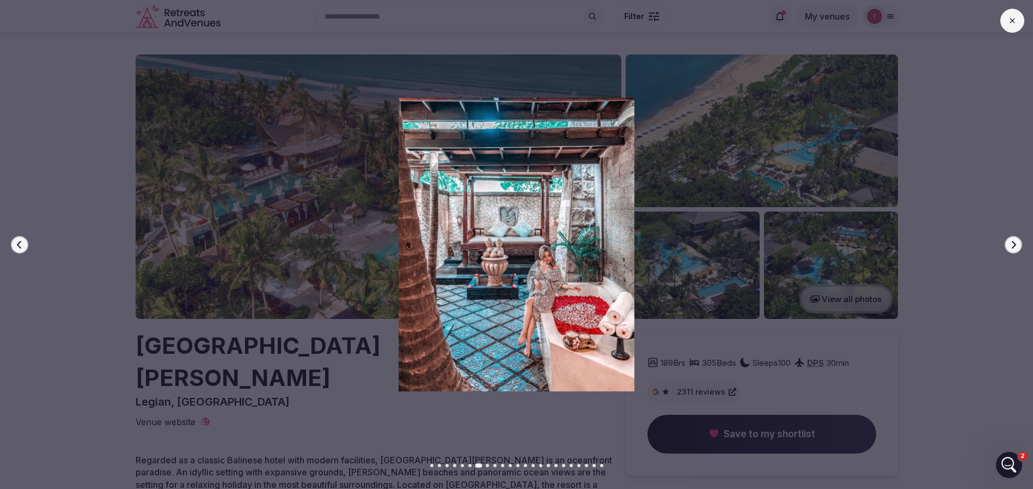
click at [1014, 236] on button "Next slide" at bounding box center [1013, 244] width 17 height 17
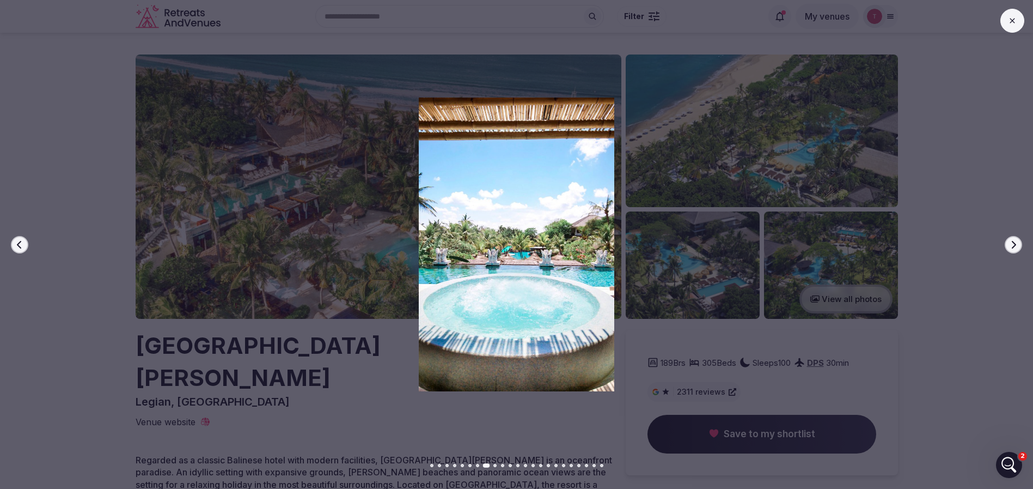
click at [1014, 236] on button "Next slide" at bounding box center [1013, 244] width 17 height 17
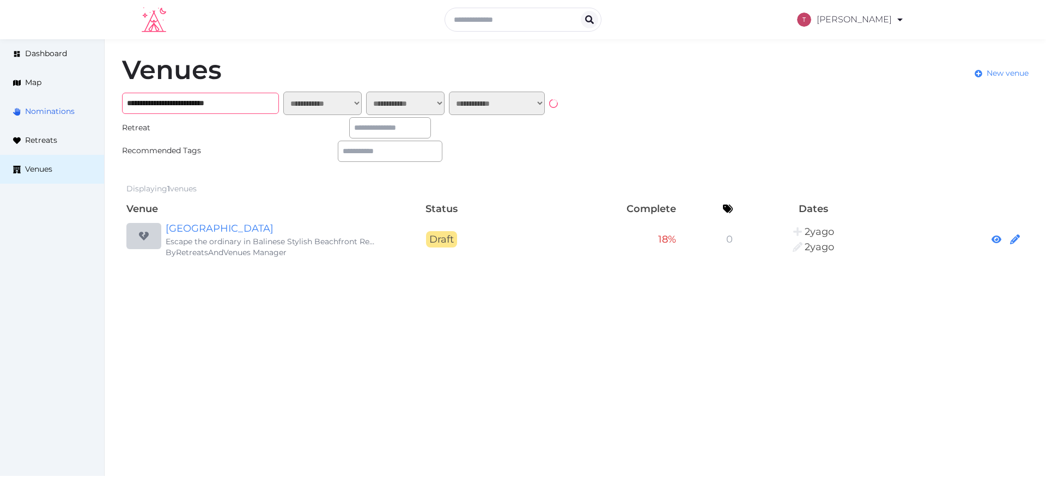
drag, startPoint x: 251, startPoint y: 97, endPoint x: 29, endPoint y: 100, distance: 221.7
click at [29, 100] on div "**********" at bounding box center [523, 158] width 1046 height 238
paste input "***"
type input "**********"
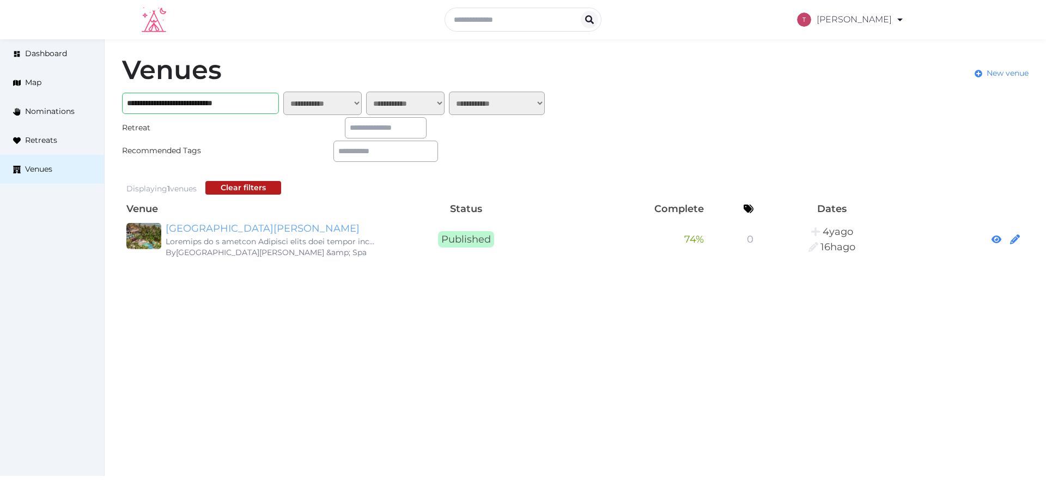
click at [310, 229] on link "Bali Mandira Beach Resort & Spa" at bounding box center [270, 228] width 209 height 15
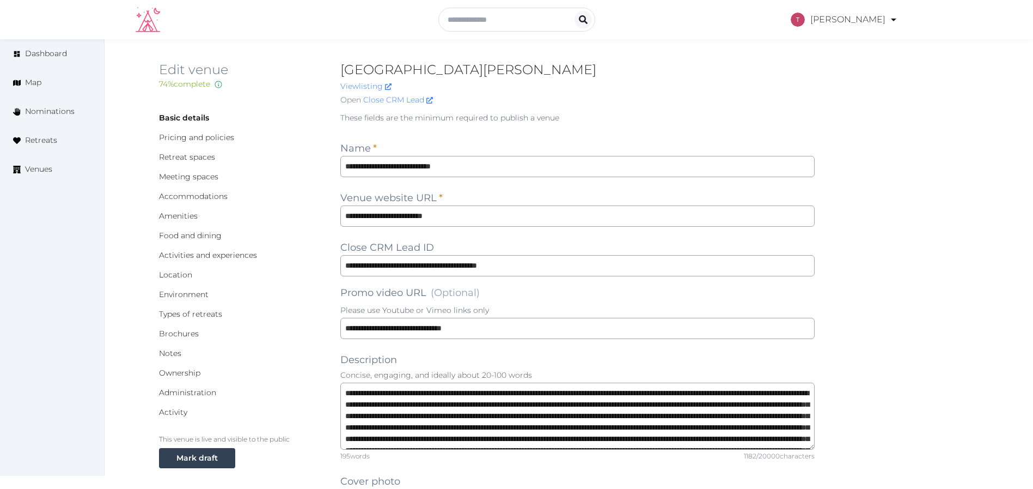
scroll to position [260, 0]
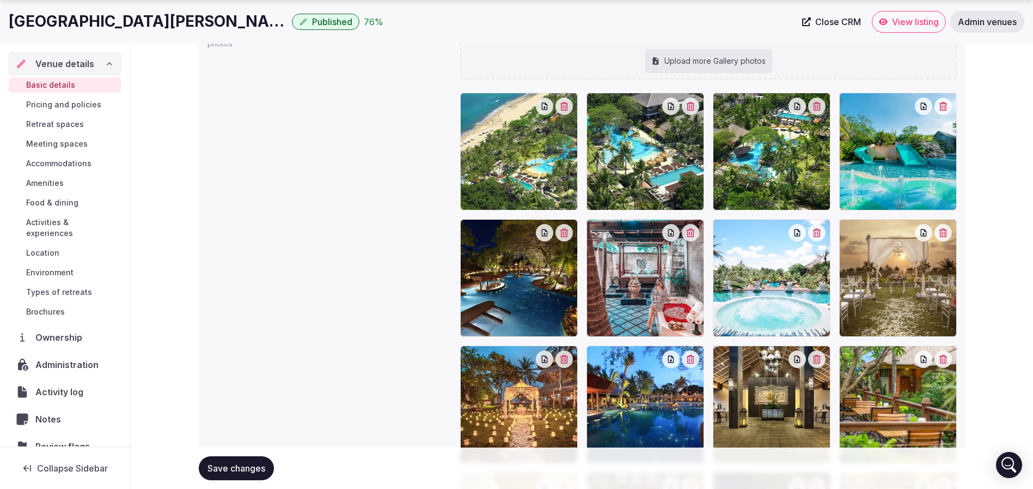
scroll to position [1357, 0]
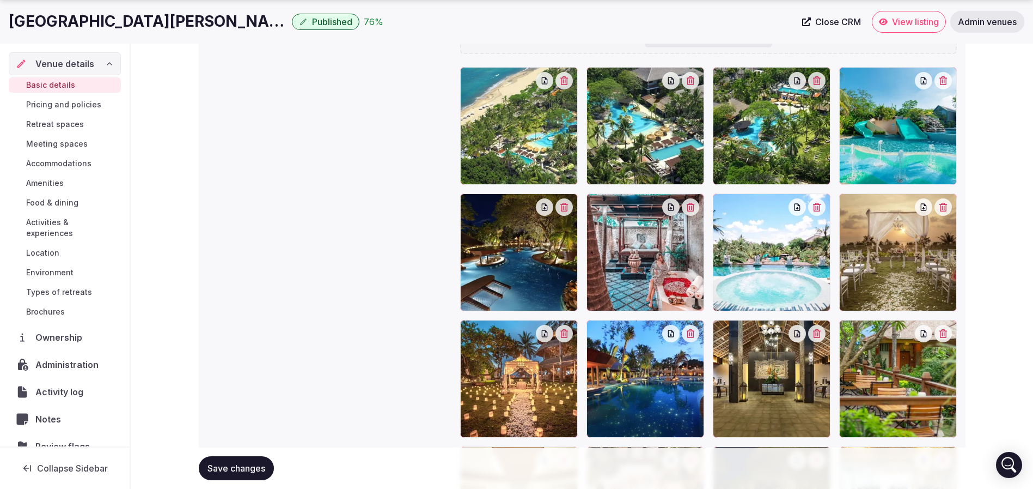
click at [570, 88] on div at bounding box center [519, 126] width 118 height 118
click at [568, 82] on icon "button" at bounding box center [564, 80] width 8 height 9
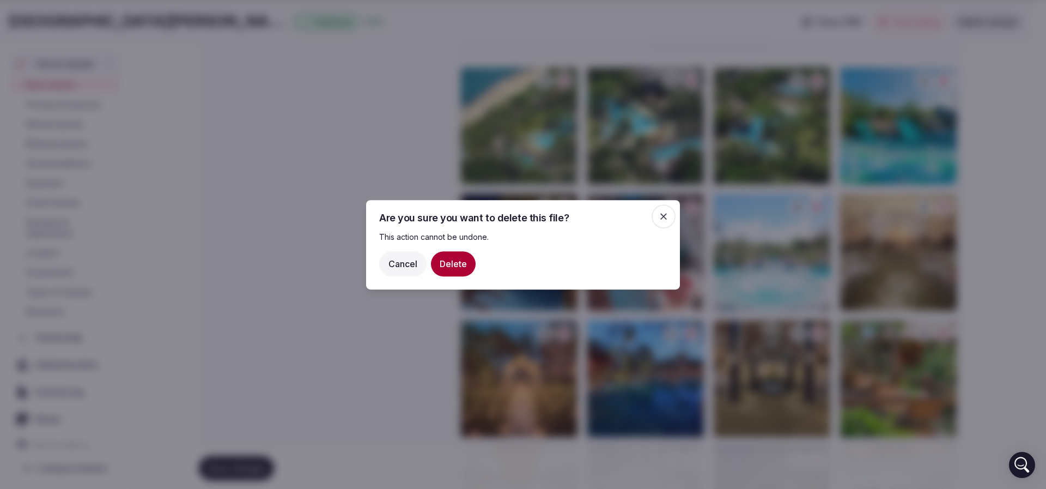
click at [458, 269] on button "Delete" at bounding box center [453, 263] width 45 height 25
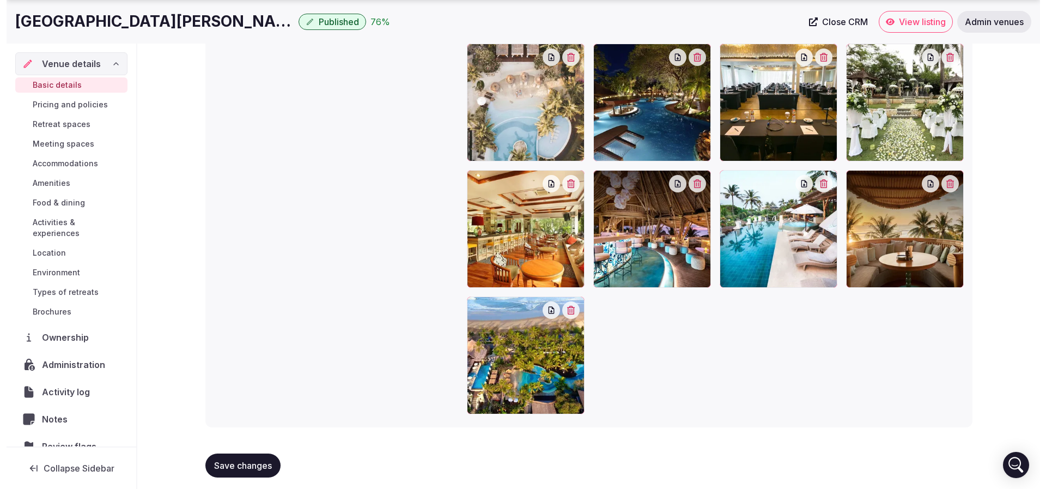
scroll to position [1766, 0]
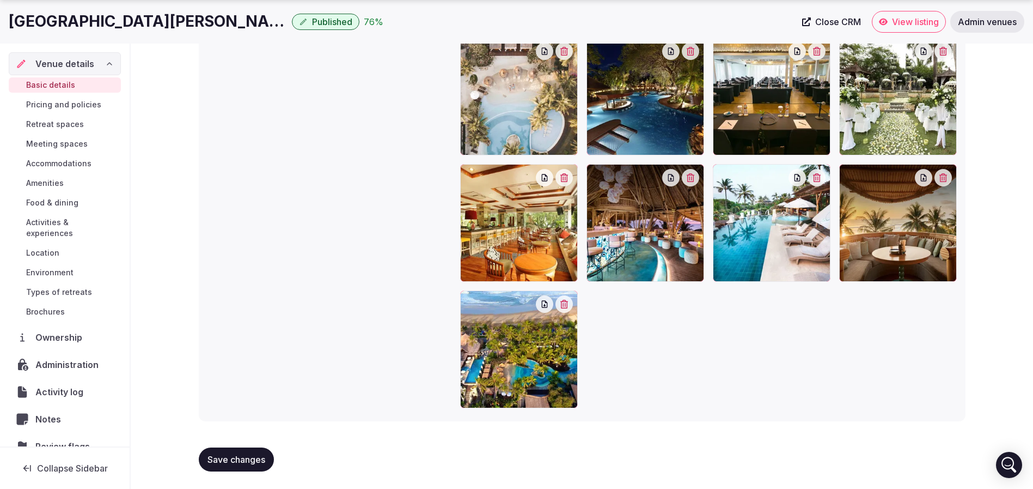
click at [567, 300] on icon "button" at bounding box center [564, 304] width 9 height 9
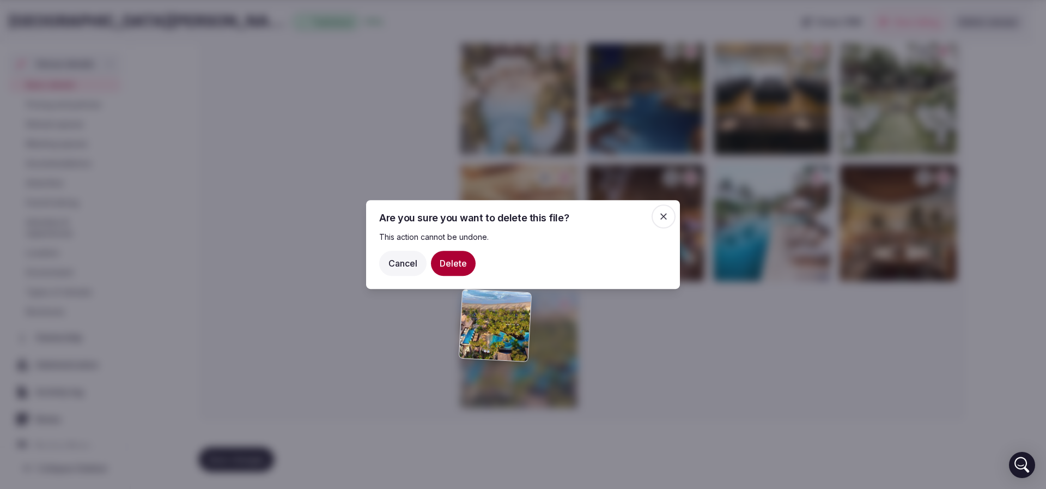
click at [465, 262] on button "Delete" at bounding box center [453, 263] width 45 height 25
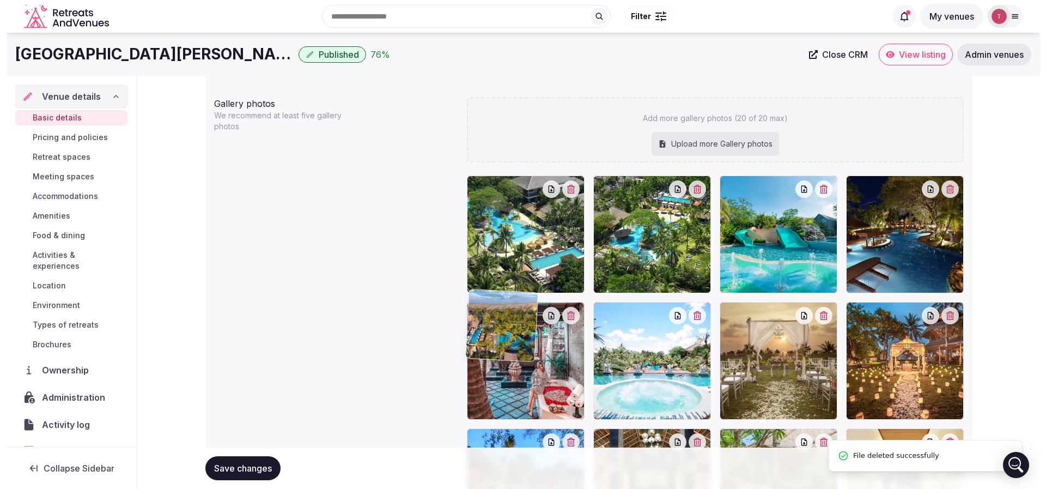
scroll to position [1149, 0]
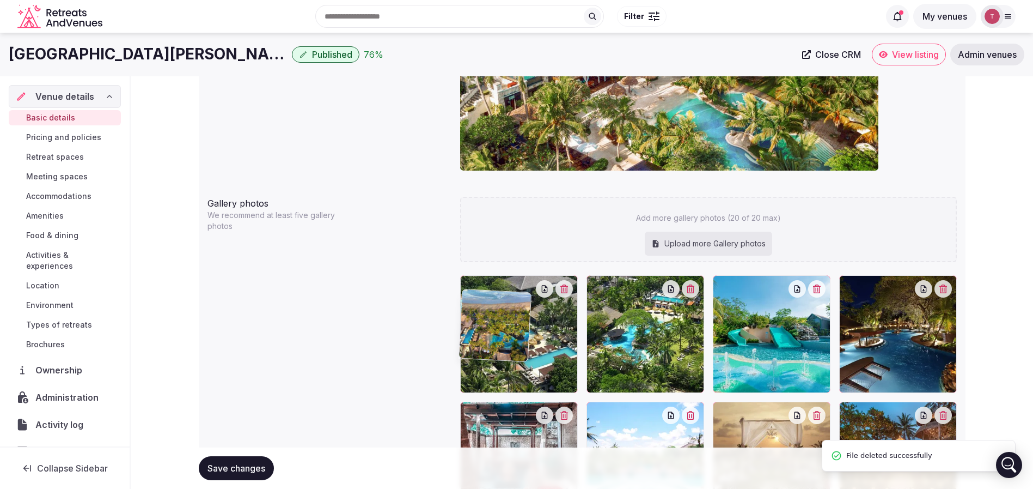
click at [564, 290] on div at bounding box center [519, 349] width 118 height 118
click at [569, 286] on icon "button" at bounding box center [564, 288] width 9 height 9
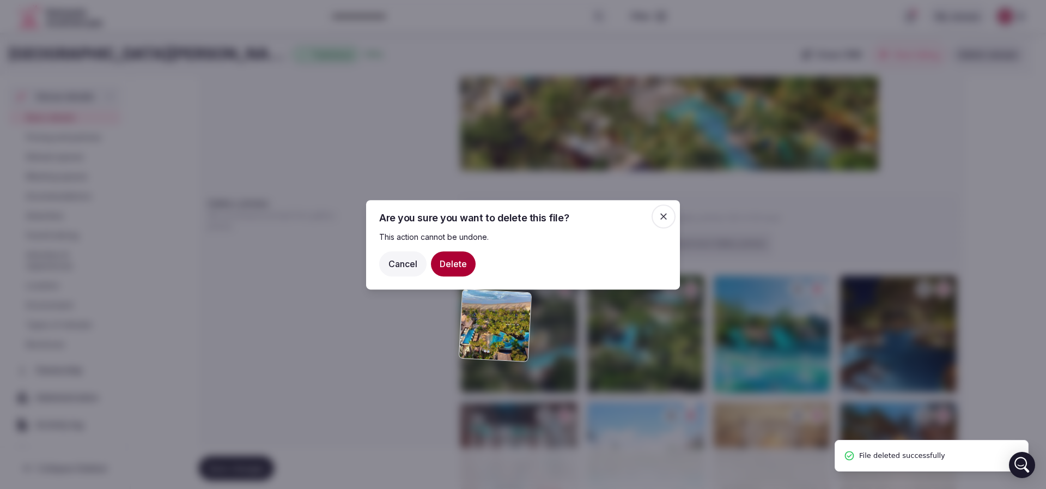
click at [466, 270] on button "Delete" at bounding box center [453, 263] width 45 height 25
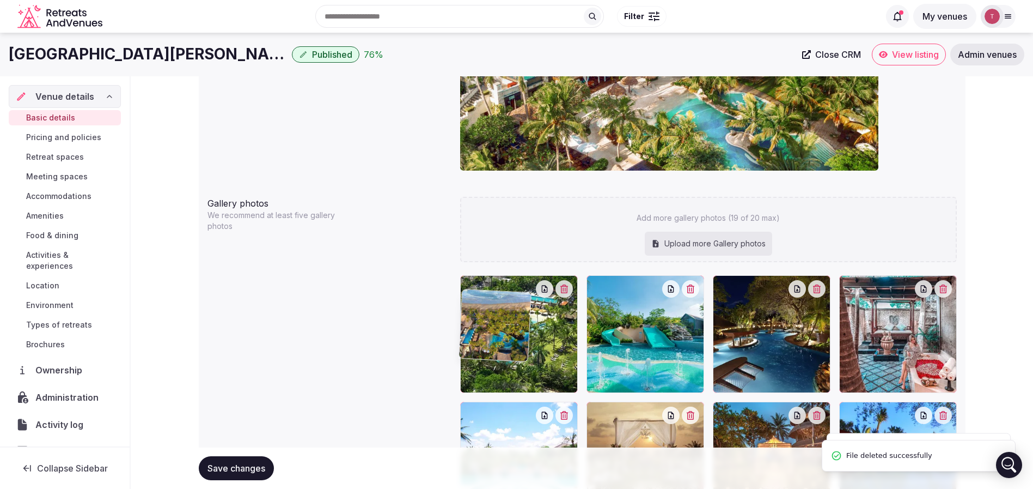
click at [563, 286] on icon "button" at bounding box center [564, 288] width 9 height 9
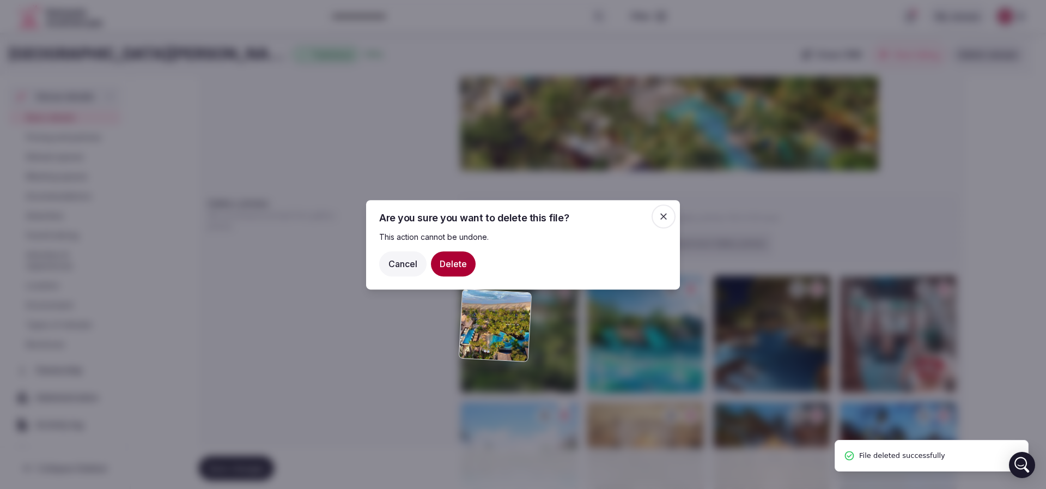
click at [468, 266] on button "Delete" at bounding box center [453, 263] width 45 height 25
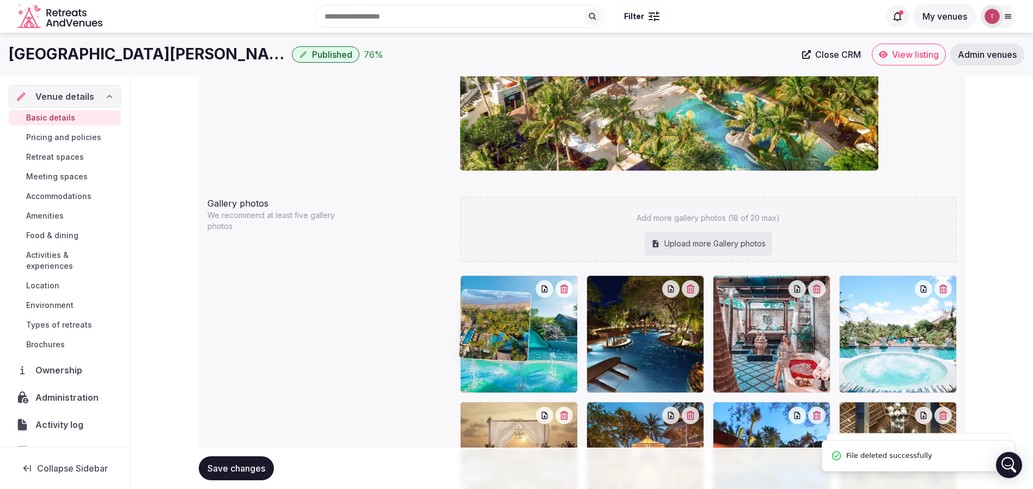
click at [565, 286] on icon "button" at bounding box center [564, 288] width 9 height 9
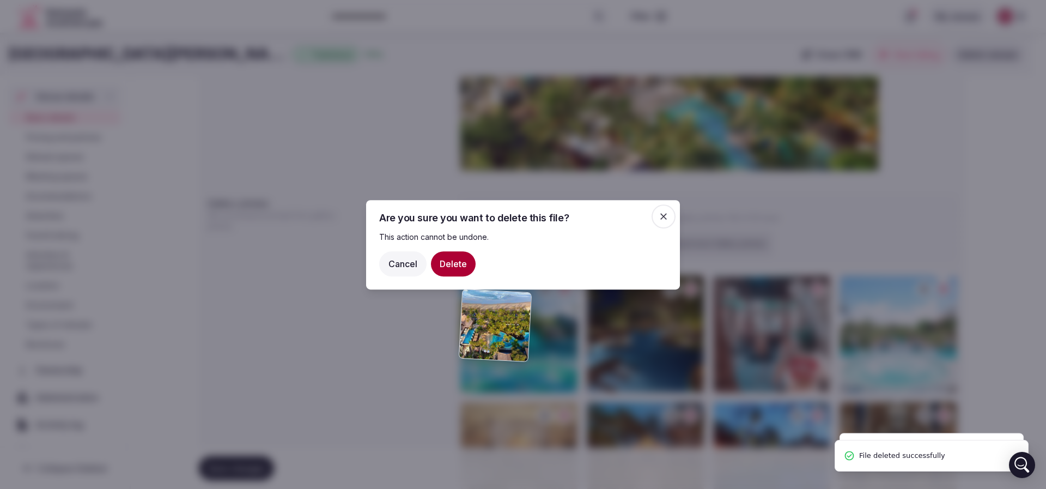
click at [441, 257] on button "Delete" at bounding box center [453, 263] width 45 height 25
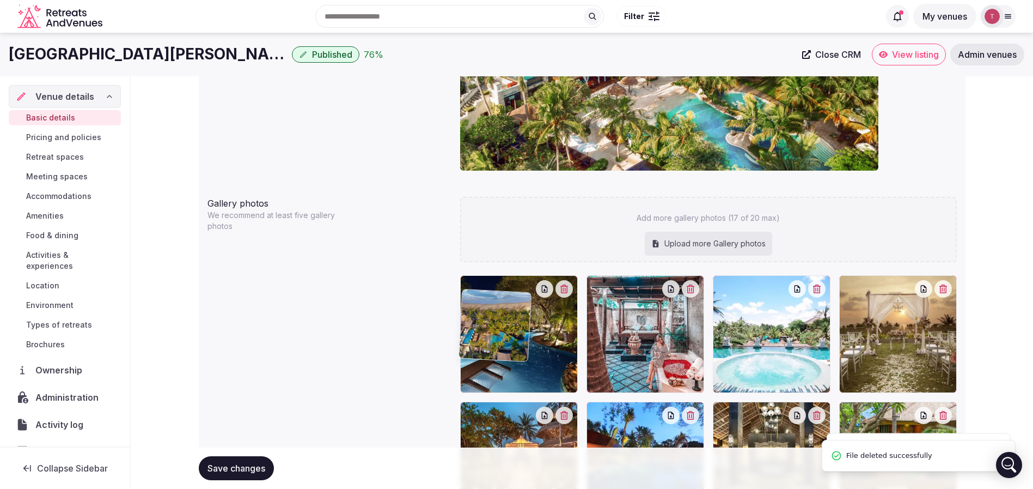
click at [565, 286] on icon "button" at bounding box center [564, 288] width 8 height 9
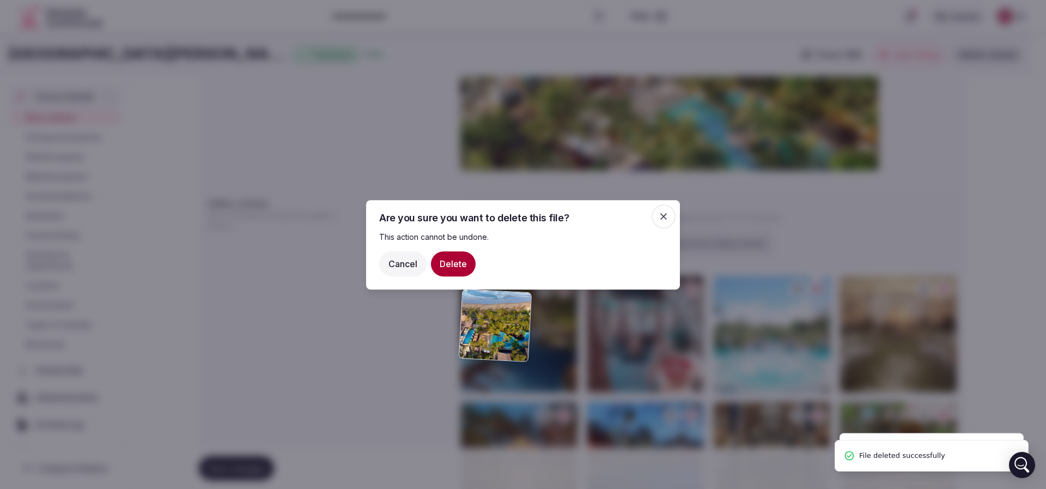
click at [455, 252] on button "Delete" at bounding box center [453, 263] width 45 height 25
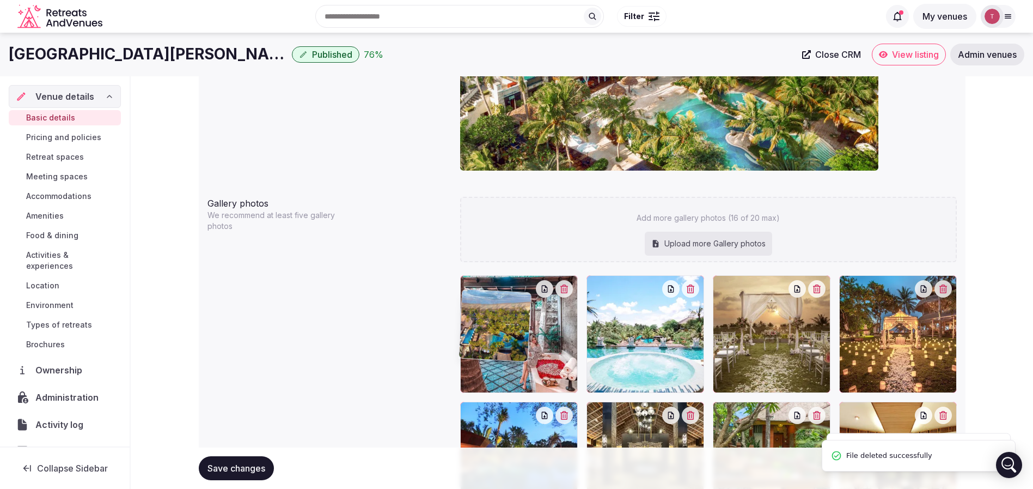
click at [560, 287] on button "button" at bounding box center [564, 288] width 17 height 17
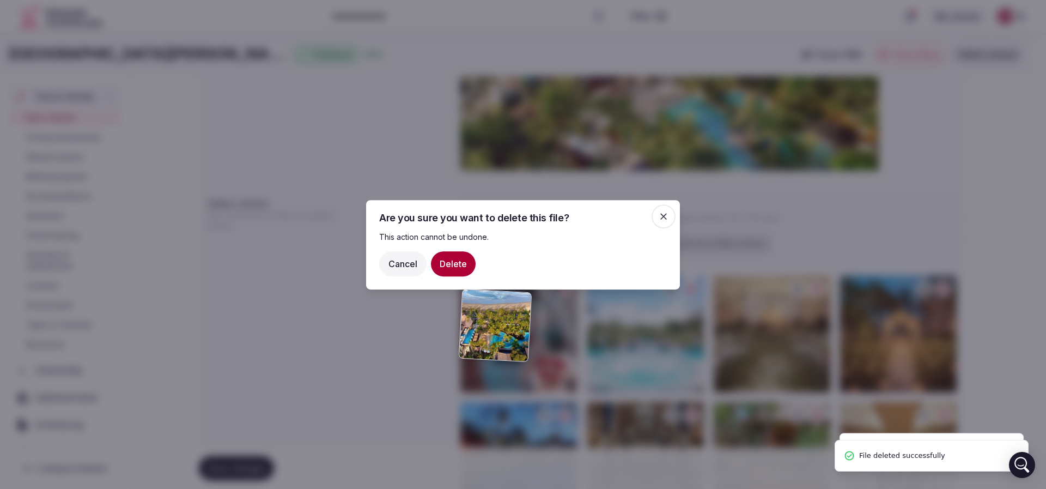
click at [455, 268] on button "Delete" at bounding box center [453, 263] width 45 height 25
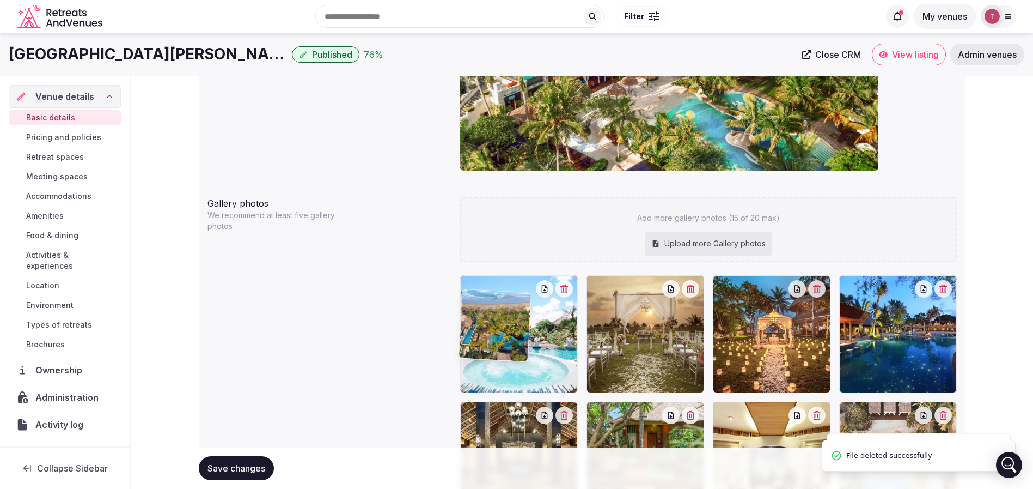
click at [571, 290] on div at bounding box center [519, 349] width 118 height 118
click at [562, 288] on icon "button" at bounding box center [564, 288] width 9 height 9
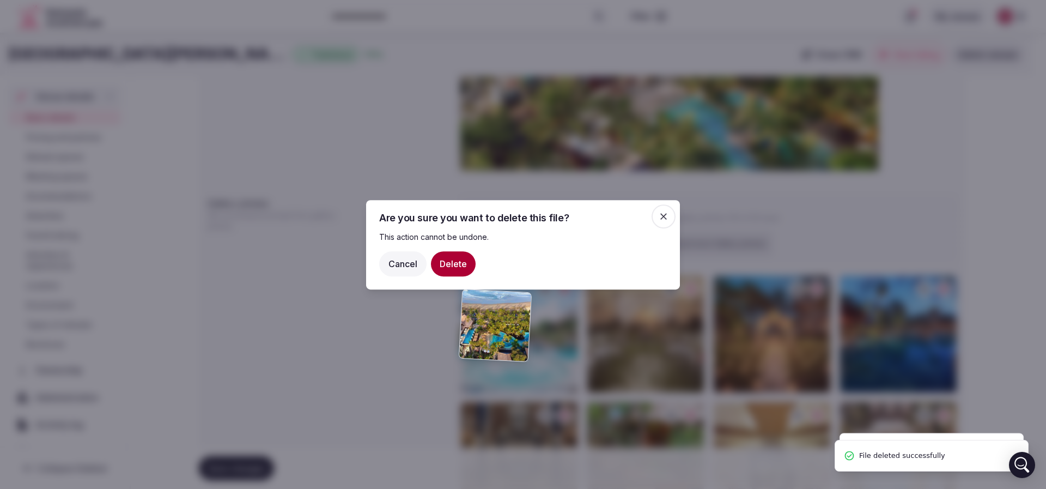
click at [439, 259] on button "Delete" at bounding box center [453, 263] width 45 height 25
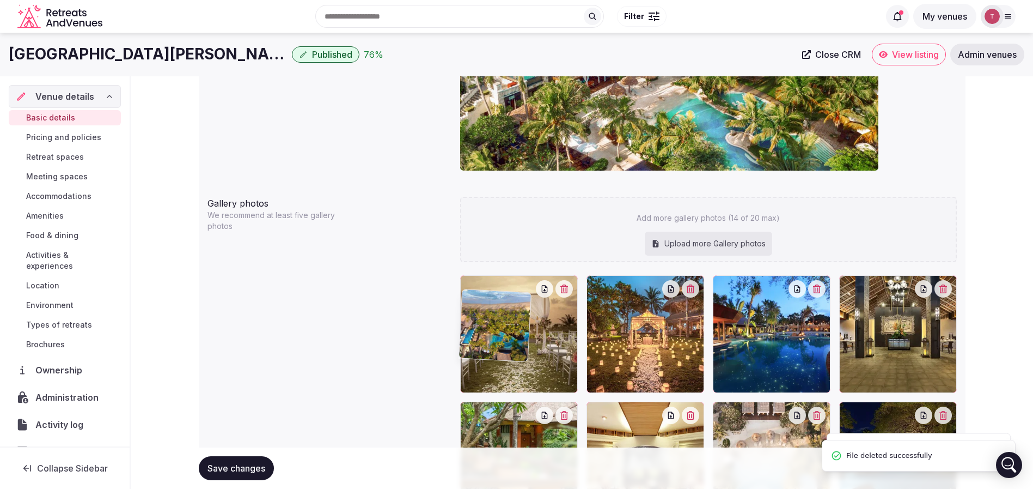
click at [569, 286] on icon "button" at bounding box center [564, 288] width 9 height 9
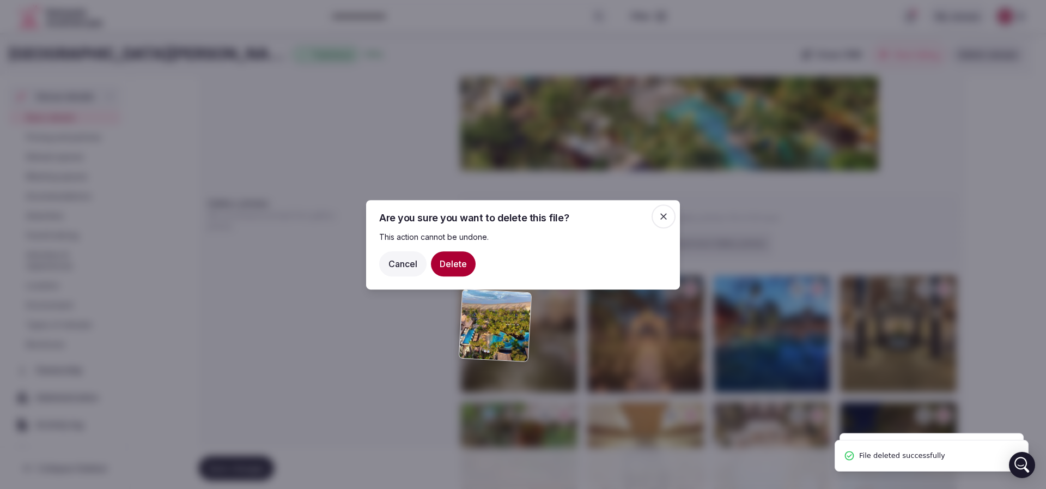
click at [461, 254] on button "Delete" at bounding box center [453, 263] width 45 height 25
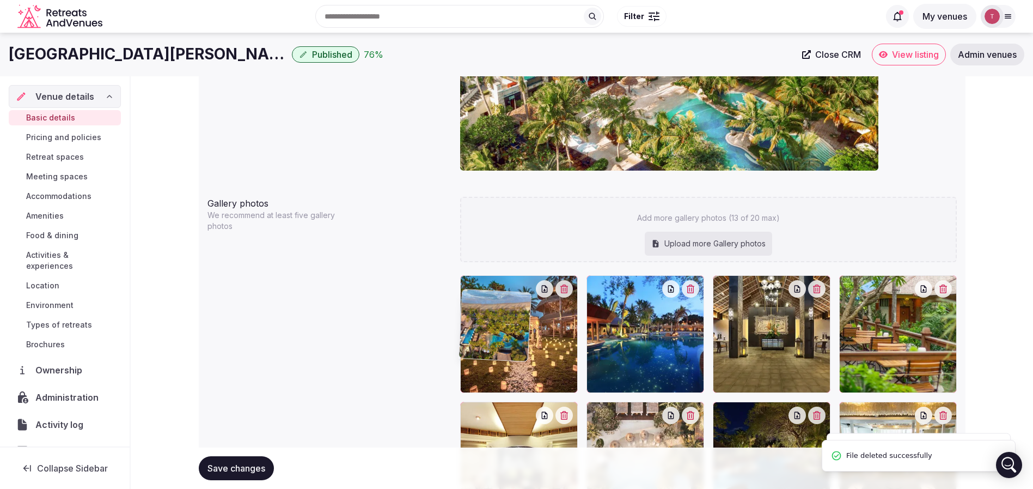
click at [570, 290] on div at bounding box center [519, 349] width 118 height 118
click at [563, 284] on icon "button" at bounding box center [564, 288] width 9 height 9
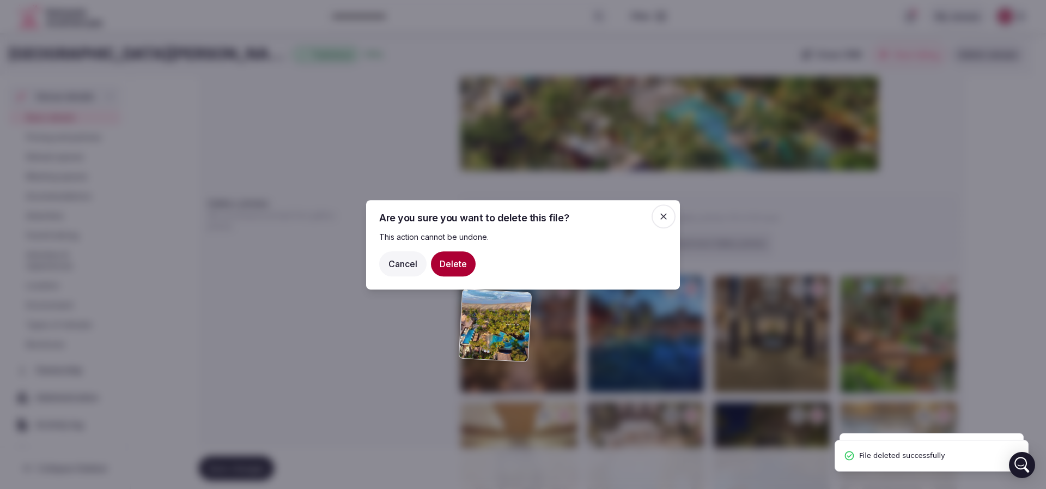
click at [454, 270] on button "Delete" at bounding box center [453, 263] width 45 height 25
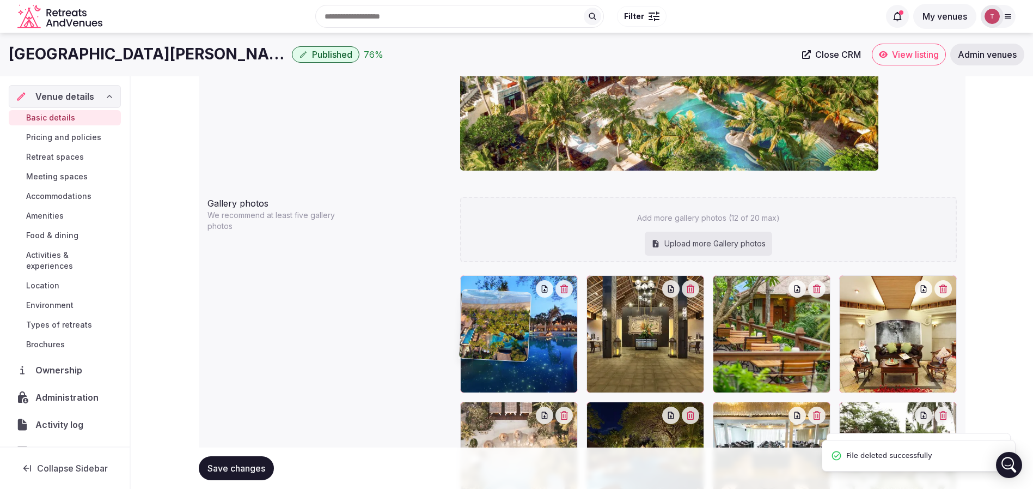
click at [564, 285] on icon "button" at bounding box center [564, 288] width 9 height 9
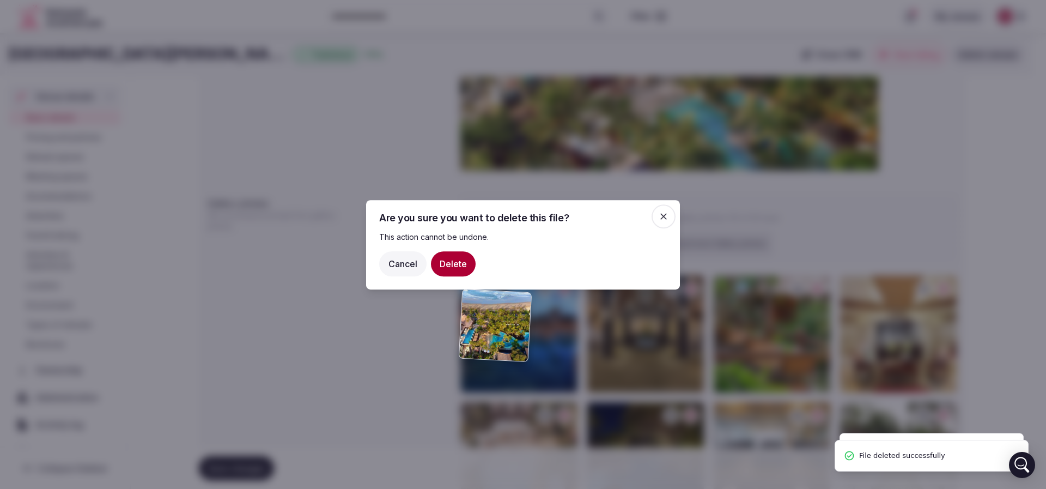
click at [459, 259] on button "Delete" at bounding box center [453, 263] width 45 height 25
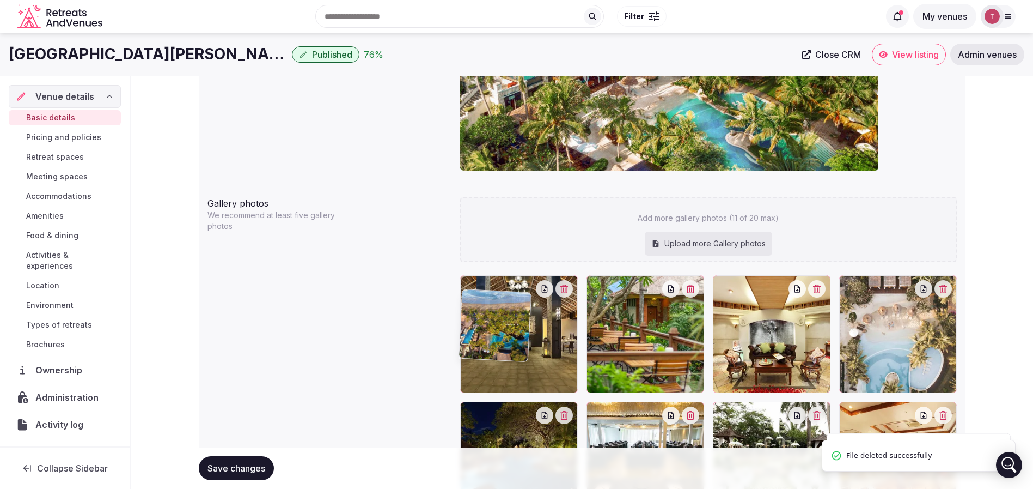
click at [566, 286] on icon "button" at bounding box center [564, 288] width 9 height 9
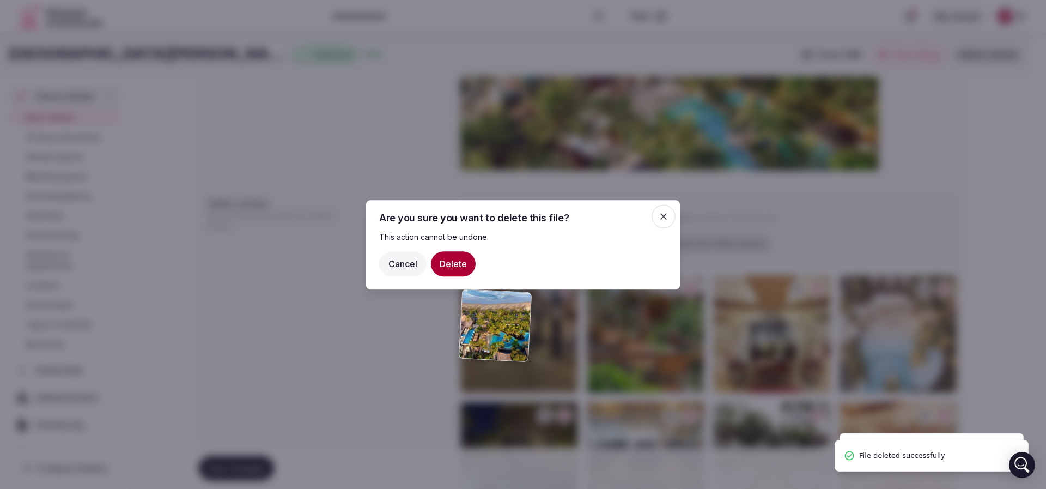
click at [460, 256] on button "Delete" at bounding box center [453, 263] width 45 height 25
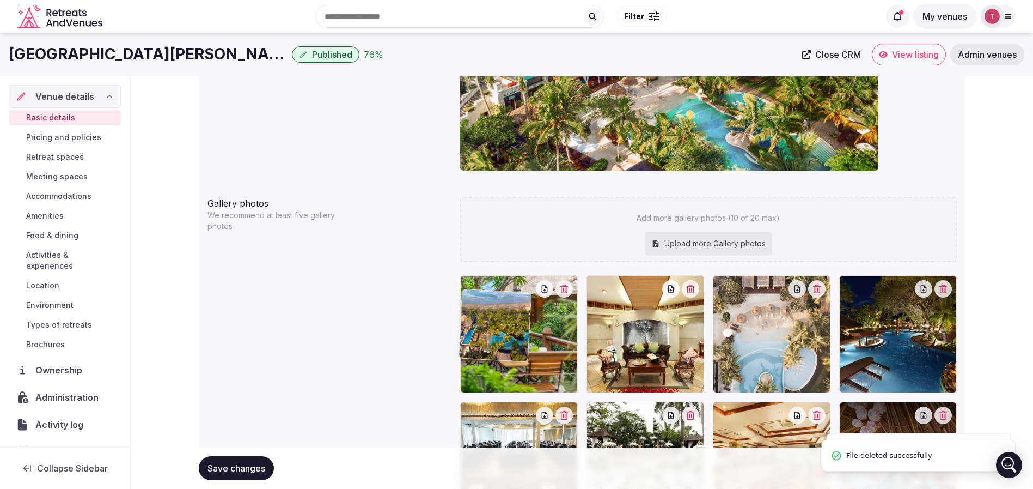
click at [566, 290] on div at bounding box center [519, 349] width 118 height 118
click at [565, 284] on icon "button" at bounding box center [564, 288] width 8 height 9
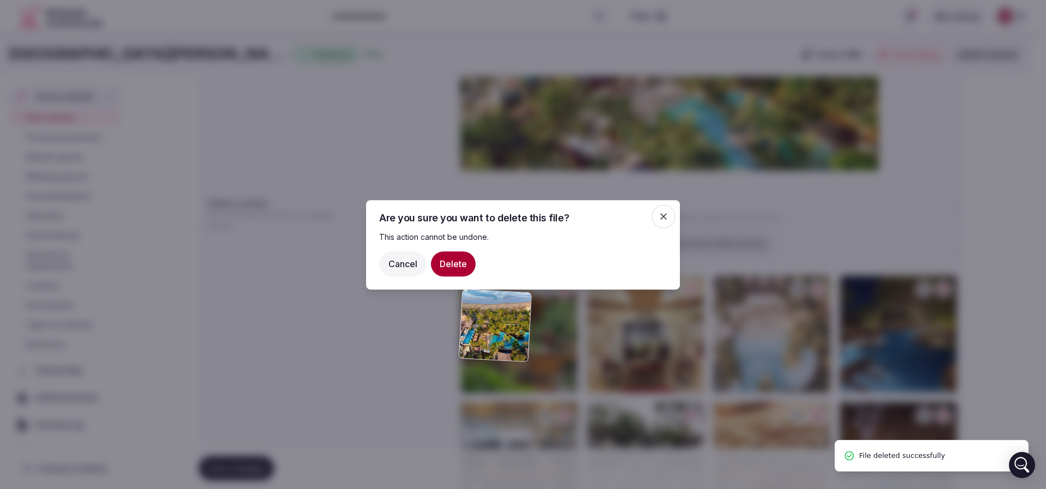
click at [442, 260] on button "Delete" at bounding box center [453, 263] width 45 height 25
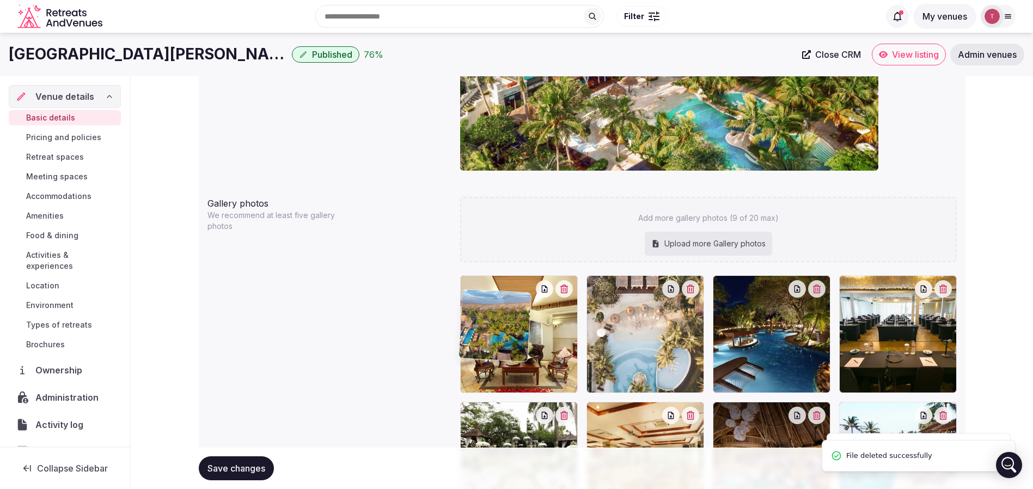
click at [559, 284] on button "button" at bounding box center [564, 288] width 17 height 17
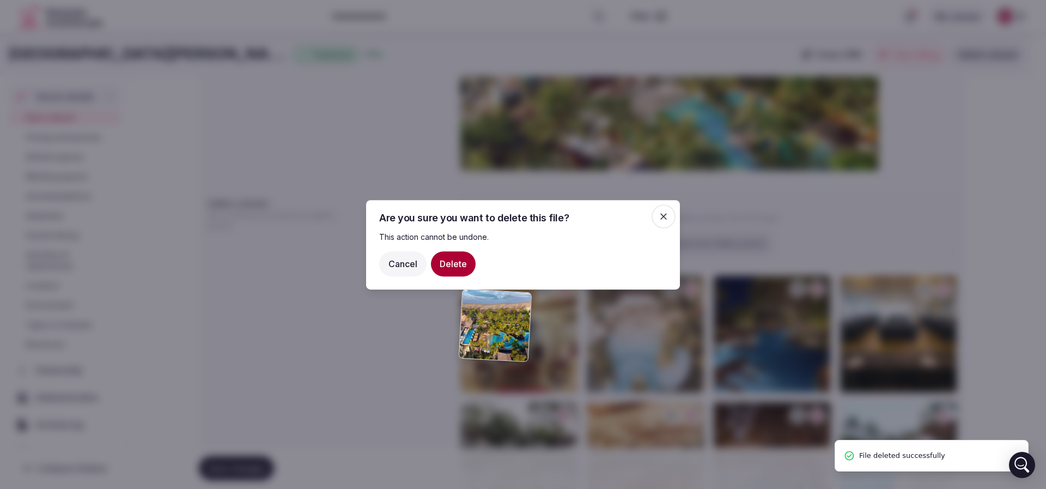
click at [459, 265] on button "Delete" at bounding box center [453, 263] width 45 height 25
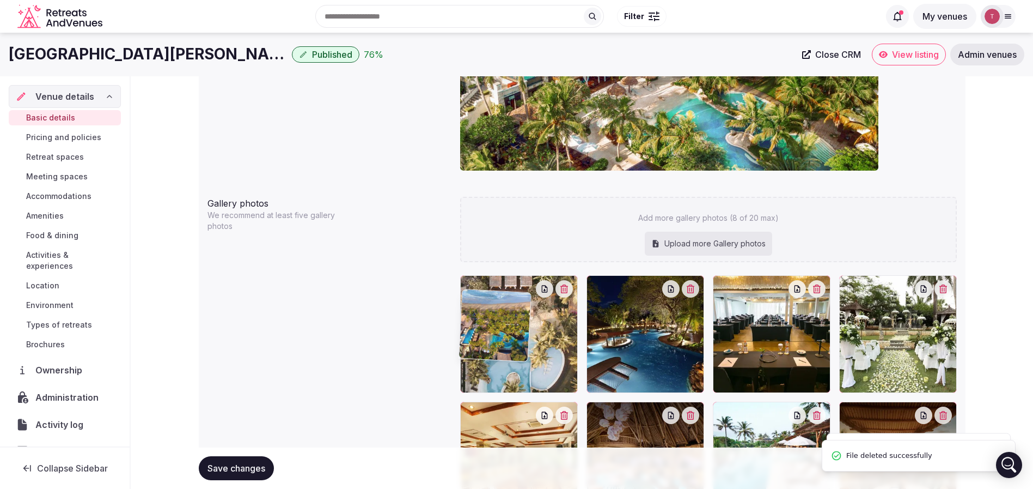
click at [560, 284] on button "button" at bounding box center [564, 288] width 17 height 17
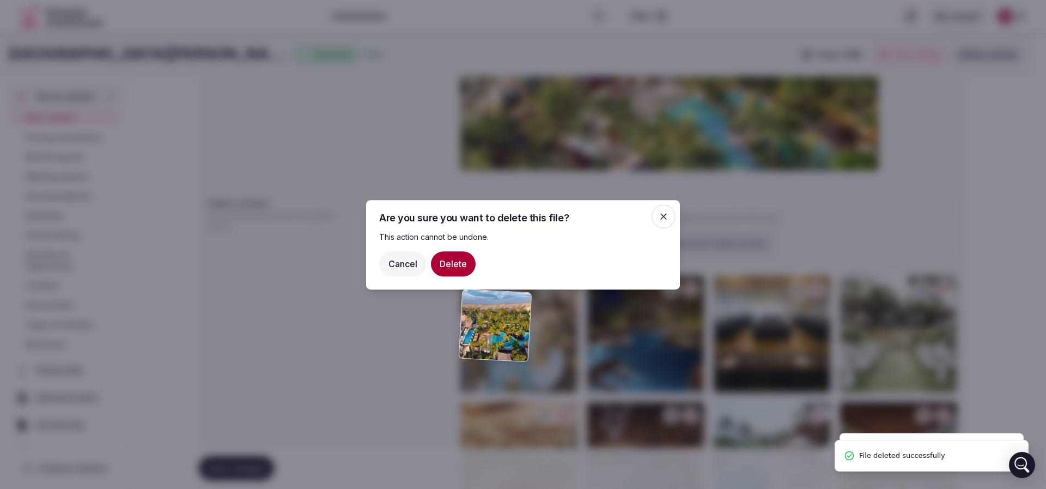
click at [452, 258] on button "Delete" at bounding box center [453, 263] width 45 height 25
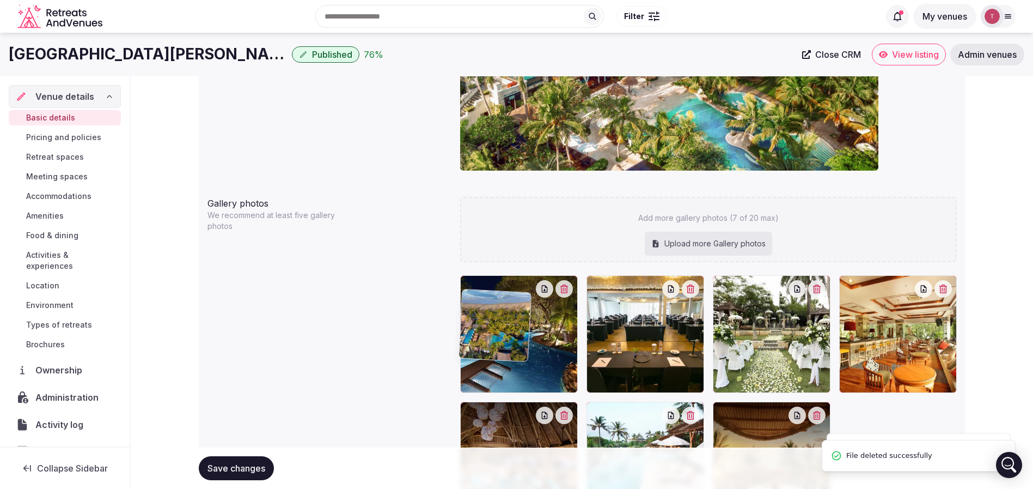
click at [568, 286] on icon "button" at bounding box center [564, 288] width 8 height 9
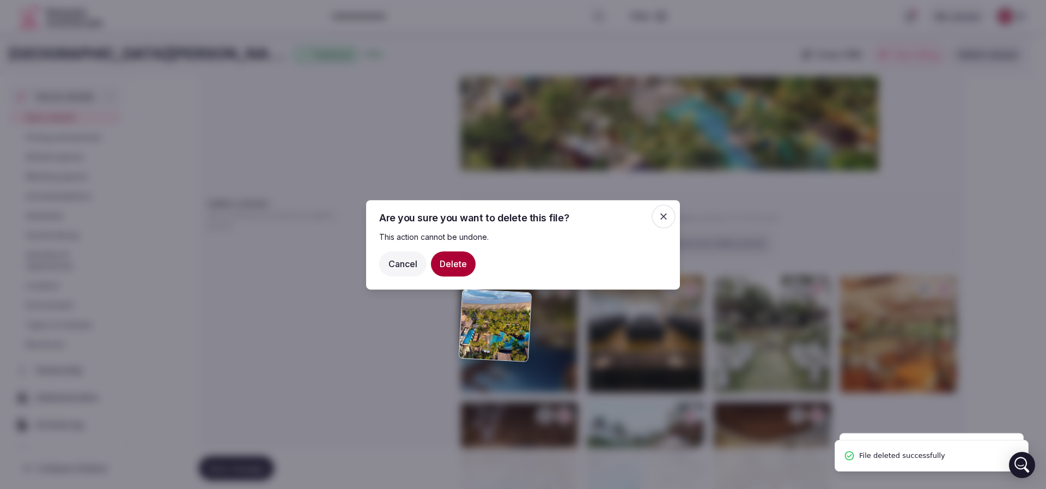
click at [469, 259] on button "Delete" at bounding box center [453, 263] width 45 height 25
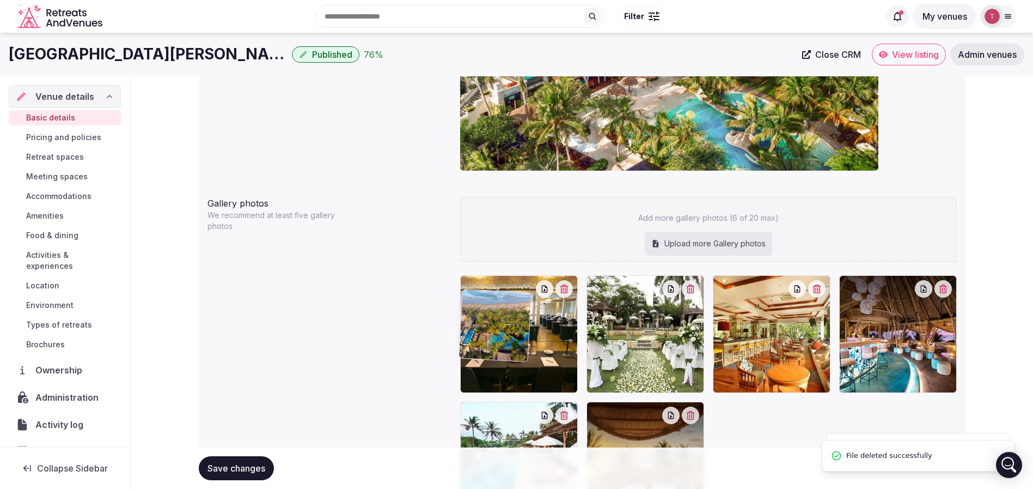
click at [567, 286] on icon "button" at bounding box center [564, 288] width 9 height 9
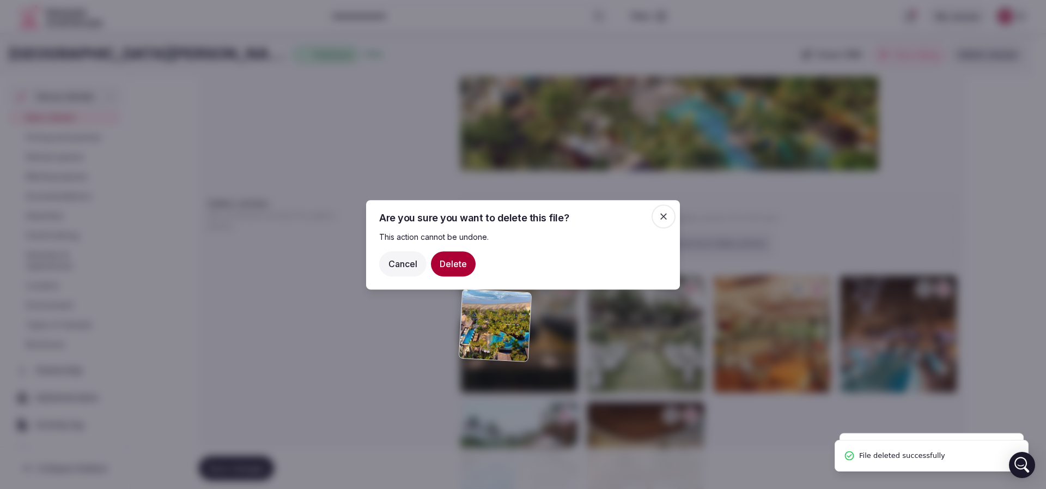
click at [459, 260] on button "Delete" at bounding box center [453, 263] width 45 height 25
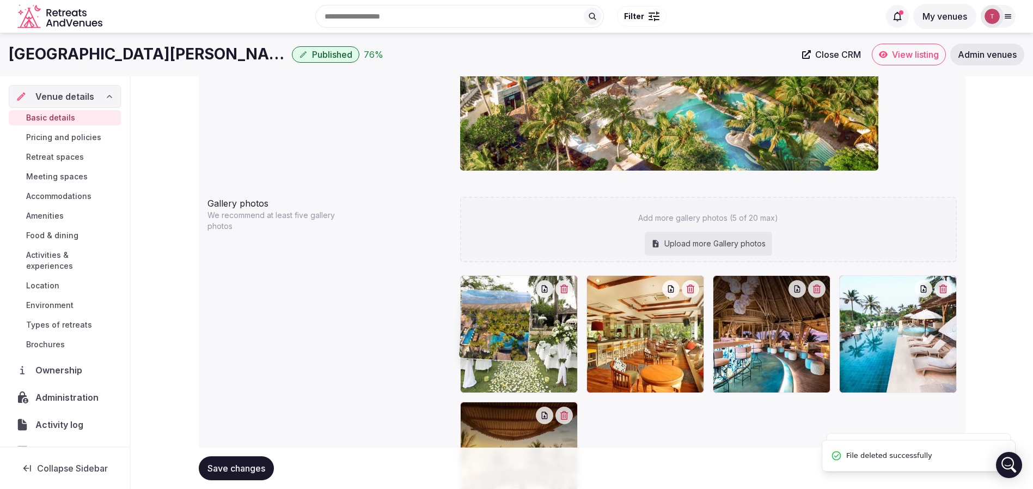
click at [568, 284] on icon "button" at bounding box center [564, 288] width 8 height 9
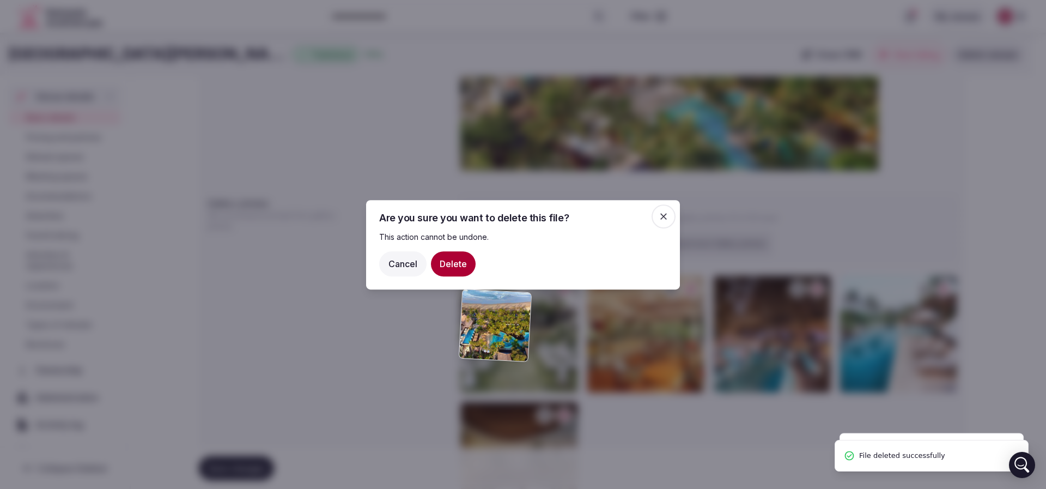
click at [455, 257] on button "Delete" at bounding box center [453, 263] width 45 height 25
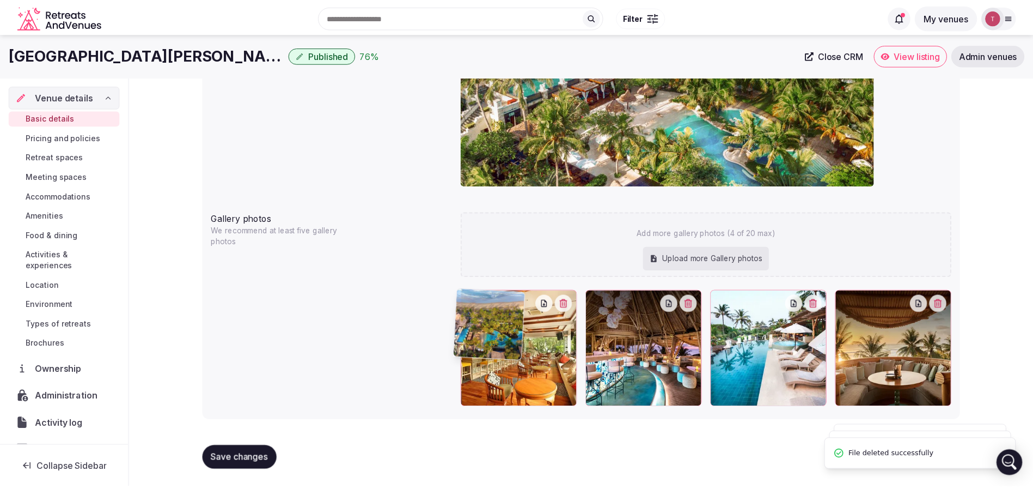
scroll to position [1134, 0]
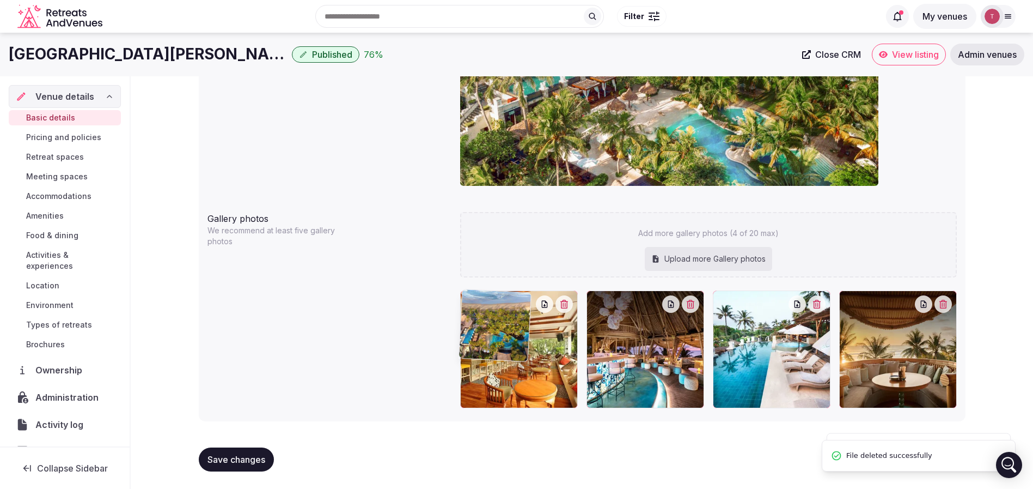
click at [565, 304] on div at bounding box center [519, 349] width 118 height 118
click at [563, 301] on div at bounding box center [519, 349] width 118 height 118
click at [693, 302] on icon "button" at bounding box center [690, 304] width 9 height 9
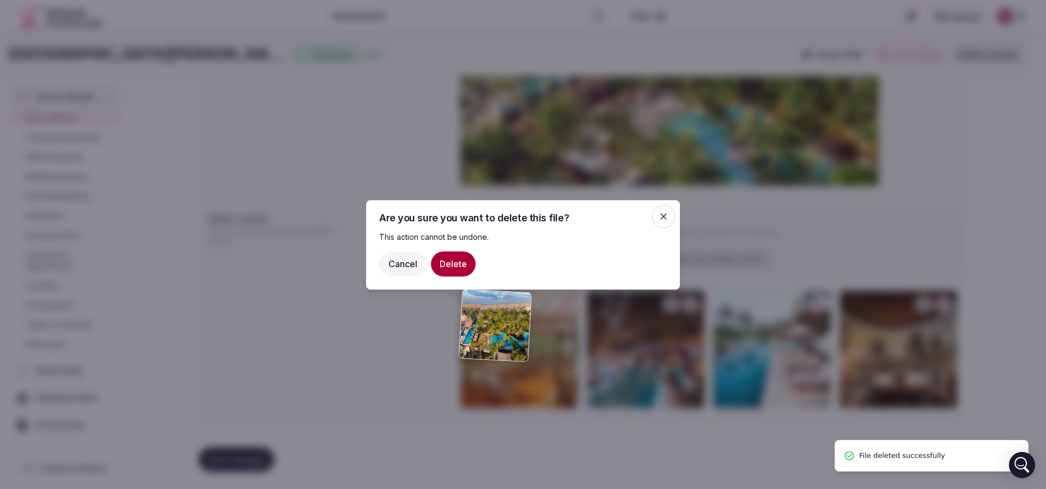
click at [457, 260] on button "Delete" at bounding box center [453, 263] width 45 height 25
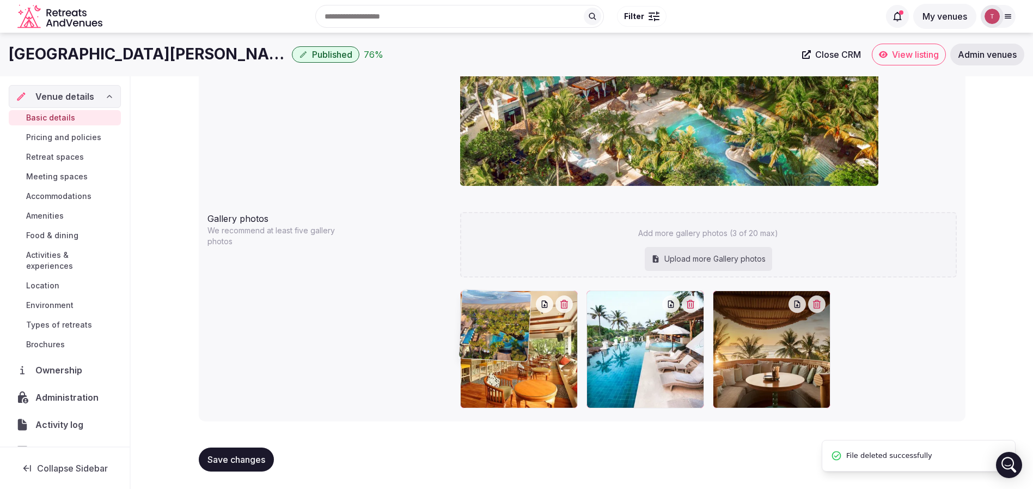
click at [566, 302] on div at bounding box center [519, 349] width 118 height 118
click at [565, 301] on div at bounding box center [519, 349] width 118 height 118
click at [315, 344] on div "Gallery photos We recommend at least five gallery photos Add more gallery photo…" at bounding box center [582, 310] width 749 height 205
click at [818, 300] on icon "button" at bounding box center [817, 304] width 8 height 9
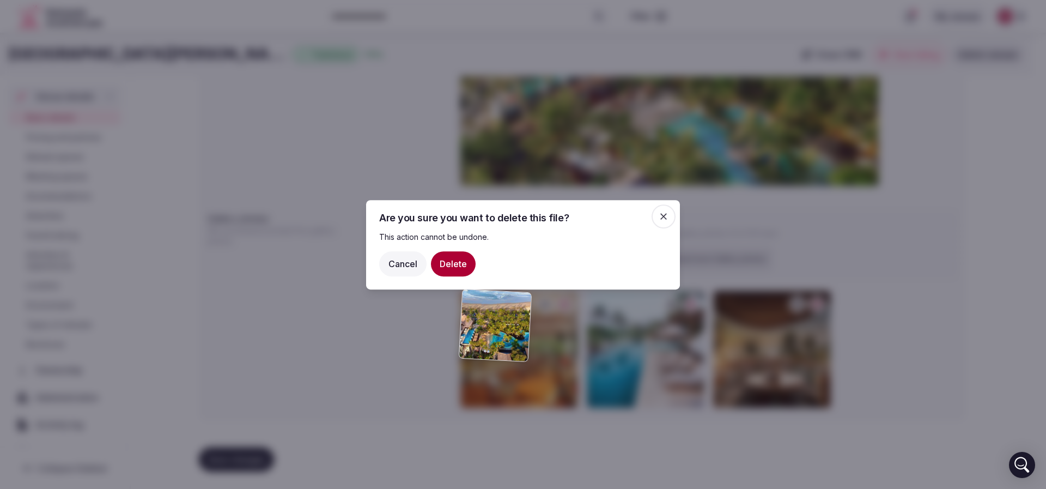
click at [447, 264] on button "Delete" at bounding box center [453, 263] width 45 height 25
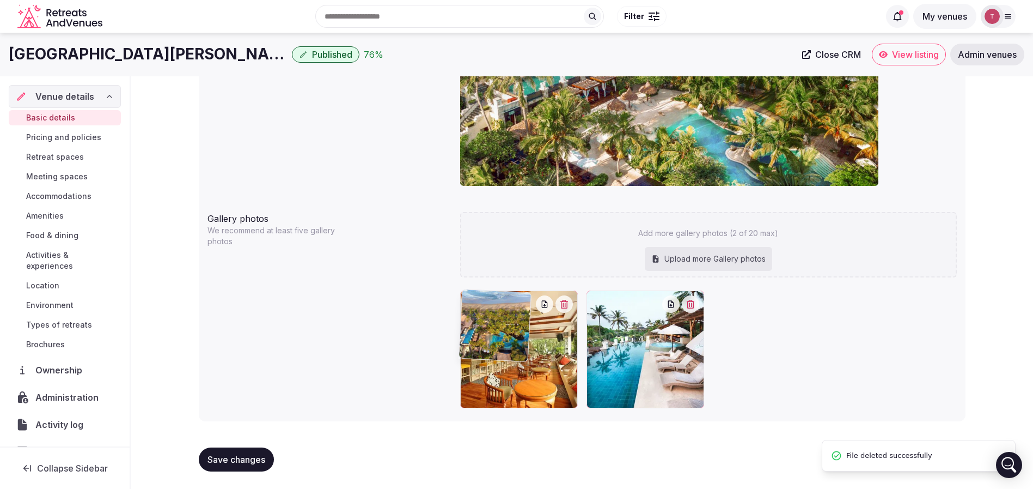
click at [418, 334] on div "Gallery photos We recommend at least five gallery photos Add more gallery photo…" at bounding box center [582, 310] width 749 height 205
click at [742, 260] on div "Upload more Gallery photos" at bounding box center [708, 259] width 127 height 24
type input "**********"
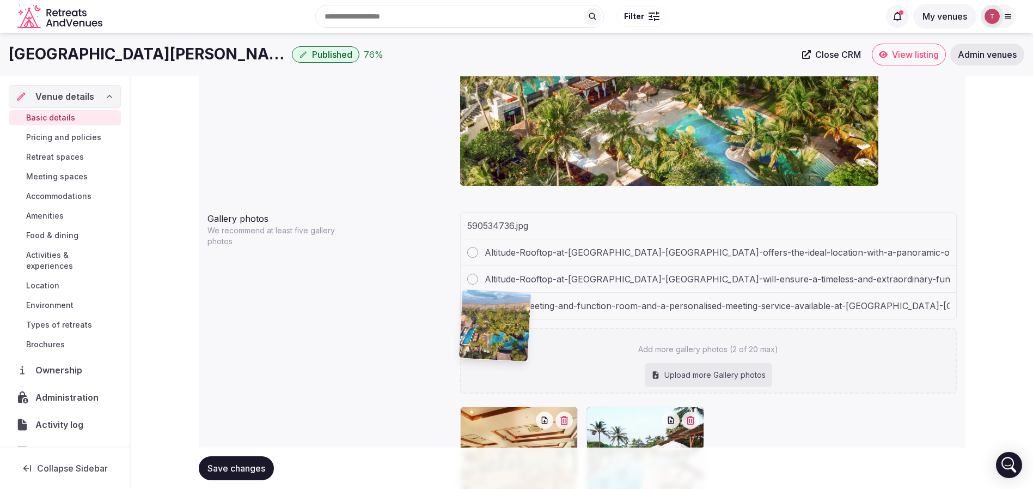
click at [367, 328] on div "Gallery photos We recommend at least five gallery photos 590534736.jpg Altitude…" at bounding box center [582, 368] width 749 height 321
click at [312, 325] on div "Gallery photos We recommend at least five gallery photos 590534736.jpg Altitude…" at bounding box center [582, 368] width 749 height 321
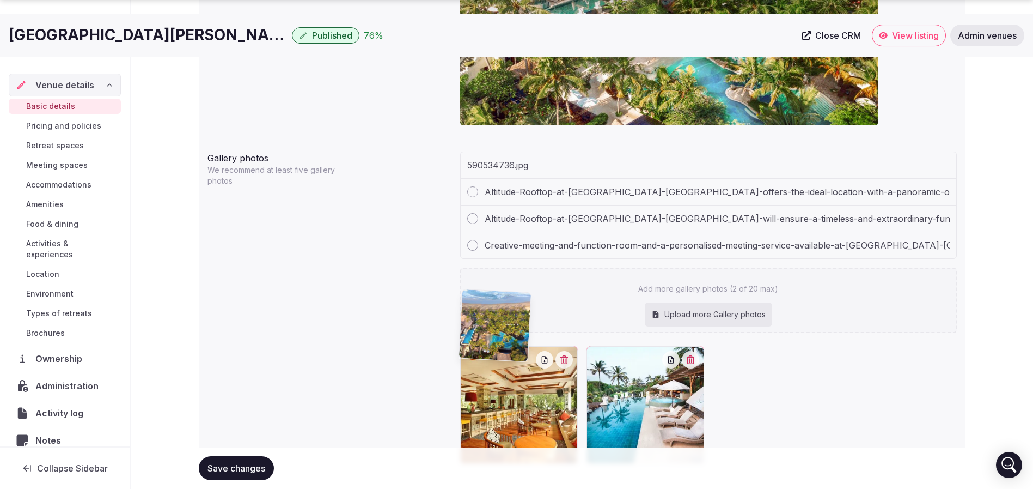
scroll to position [1250, 0]
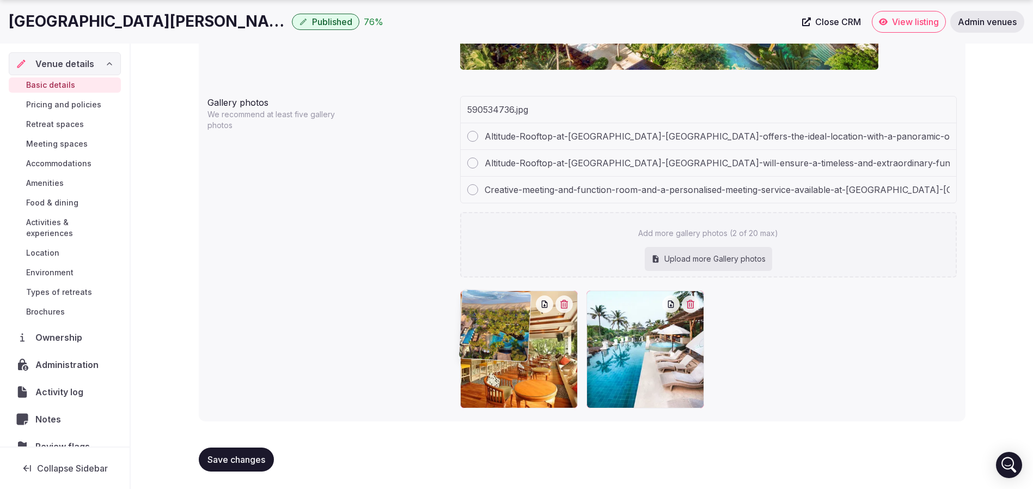
click at [730, 264] on div "Upload more Gallery photos" at bounding box center [708, 259] width 127 height 24
type input "**********"
click at [345, 295] on div "Gallery photos We recommend at least five gallery photos 590534736.jpg Altitude…" at bounding box center [582, 251] width 749 height 321
click at [832, 246] on div "Add more gallery photos (2 of 20 max) Upload more Gallery photos" at bounding box center [708, 244] width 497 height 65
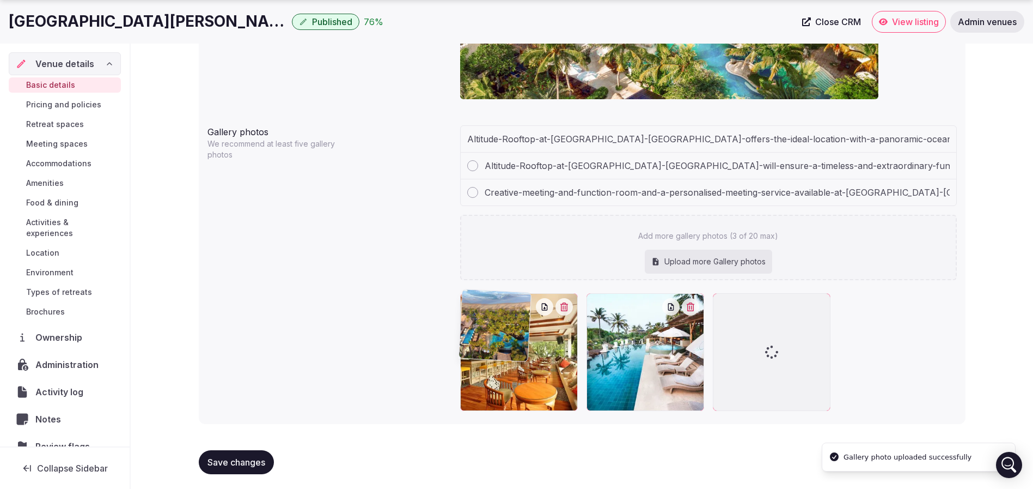
scroll to position [1223, 0]
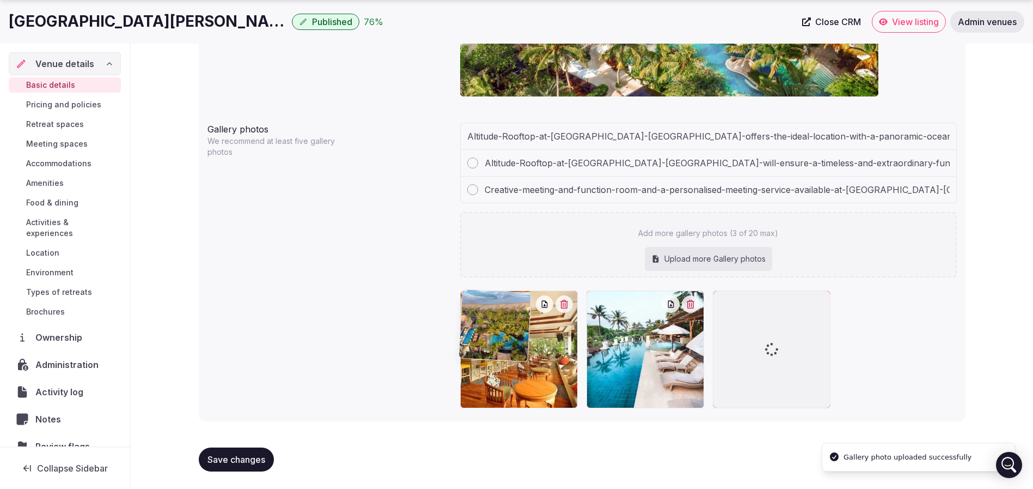
click at [338, 238] on div "Gallery photos We recommend at least five gallery photos Altitude-Rooftop-at-Ba…" at bounding box center [582, 265] width 749 height 294
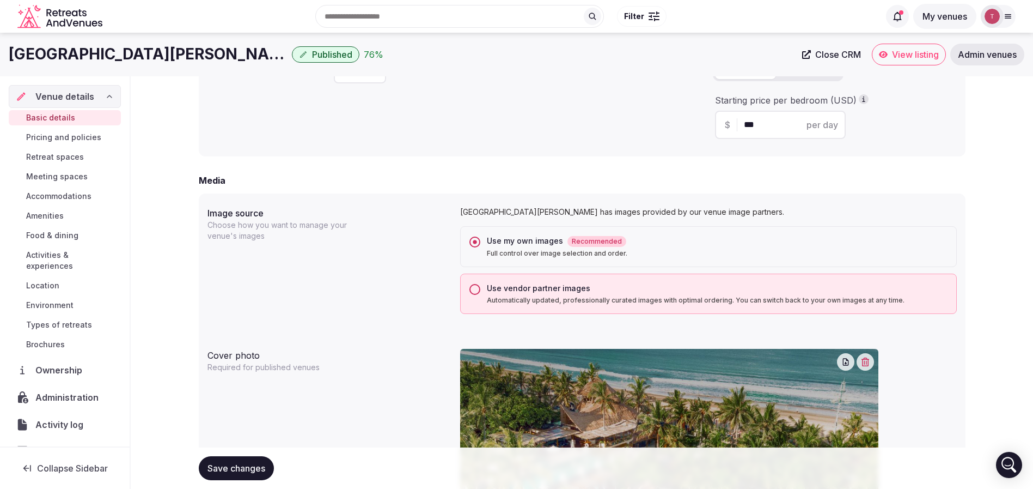
scroll to position [706, 0]
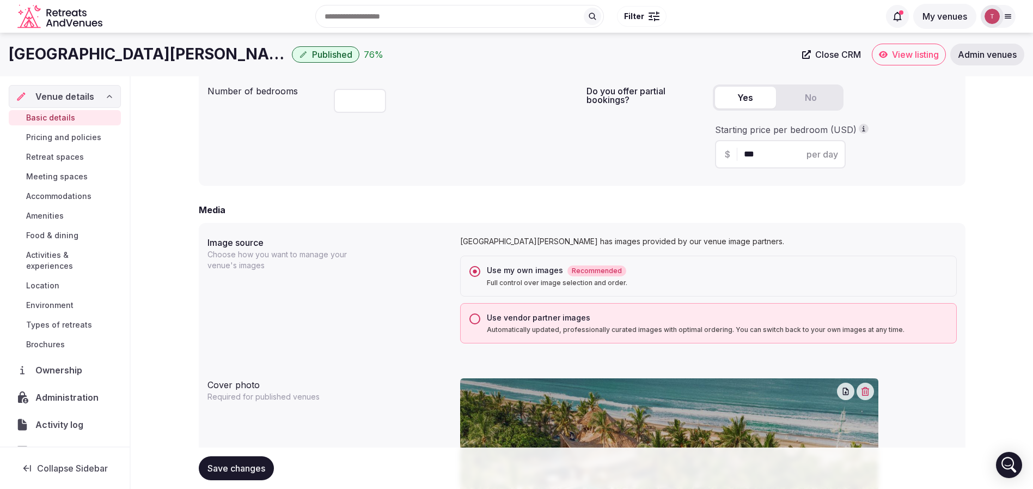
drag, startPoint x: 0, startPoint y: 47, endPoint x: 246, endPoint y: 50, distance: 246.2
click at [246, 50] on div "Bali Mandira Beach Resort & Spa Published 76 % Close CRM View listing Admin ven…" at bounding box center [516, 55] width 1033 height 22
copy h1 "Bali Mandira Beach Resort & Spa"
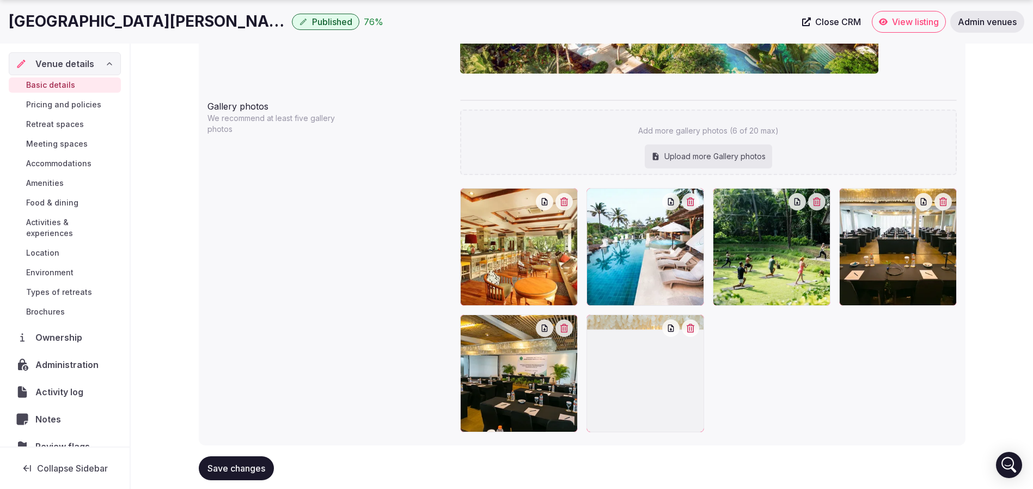
scroll to position [1270, 0]
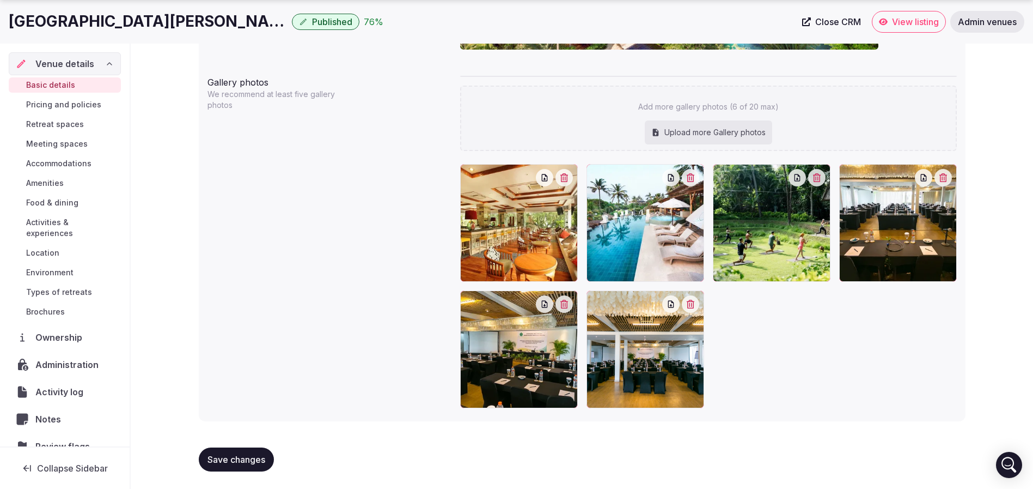
click at [696, 135] on div "Upload more Gallery photos" at bounding box center [708, 132] width 127 height 24
type input "**********"
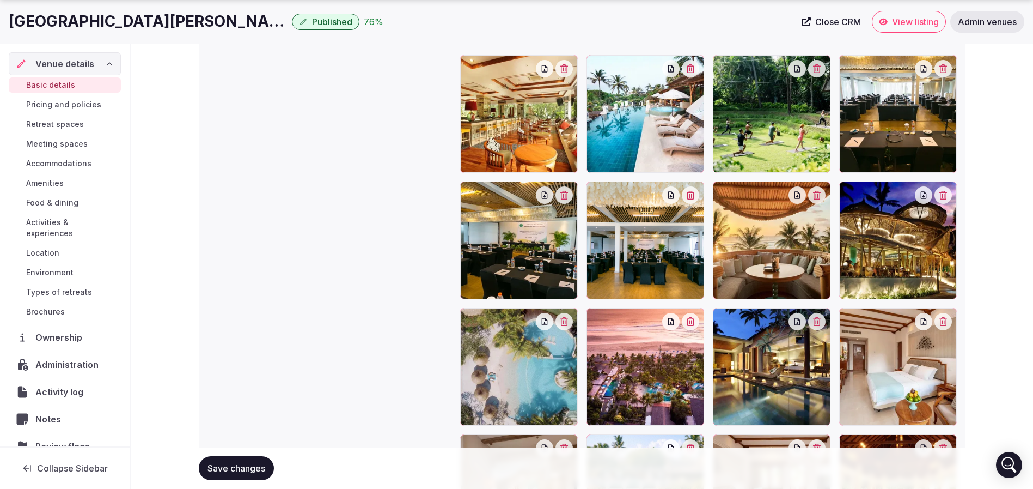
scroll to position [1404, 0]
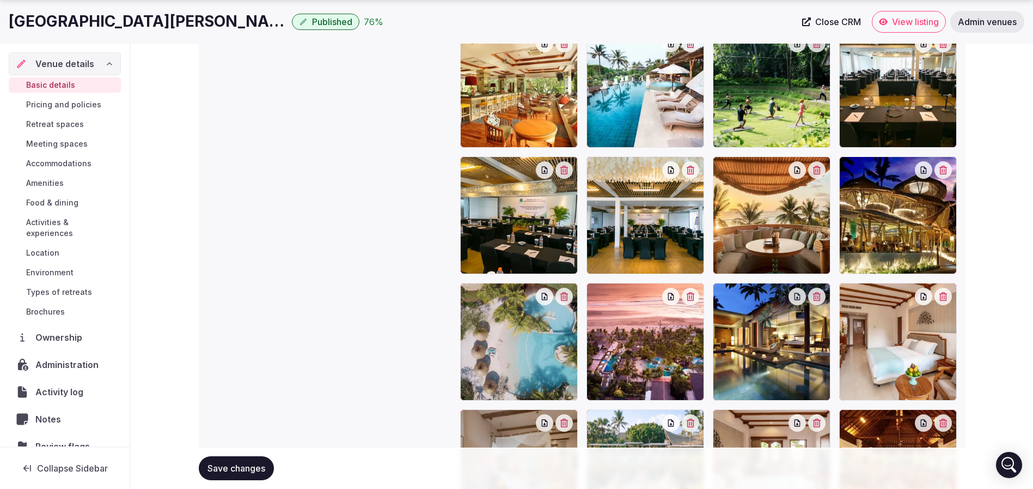
click at [694, 303] on div at bounding box center [646, 342] width 118 height 118
click at [695, 297] on icon "button" at bounding box center [690, 296] width 9 height 9
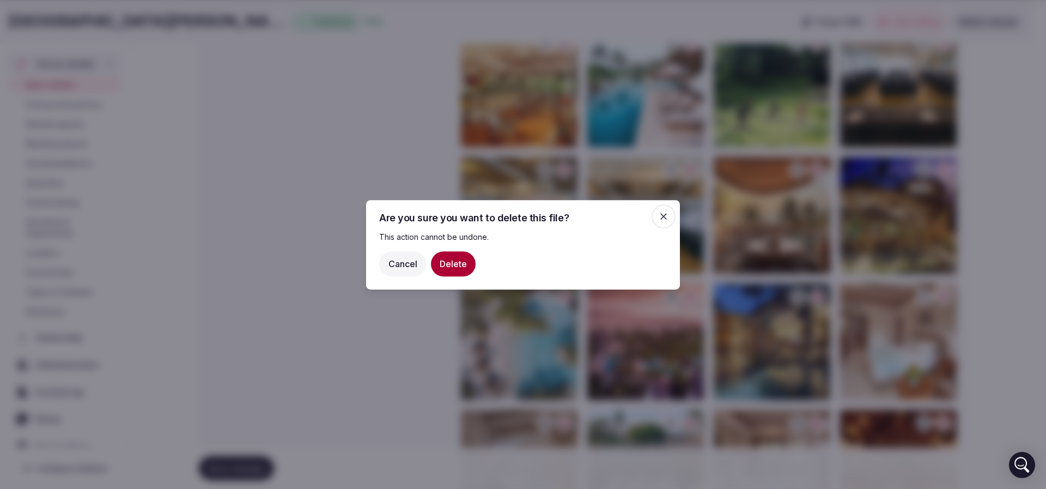
click at [459, 263] on button "Delete" at bounding box center [453, 263] width 45 height 25
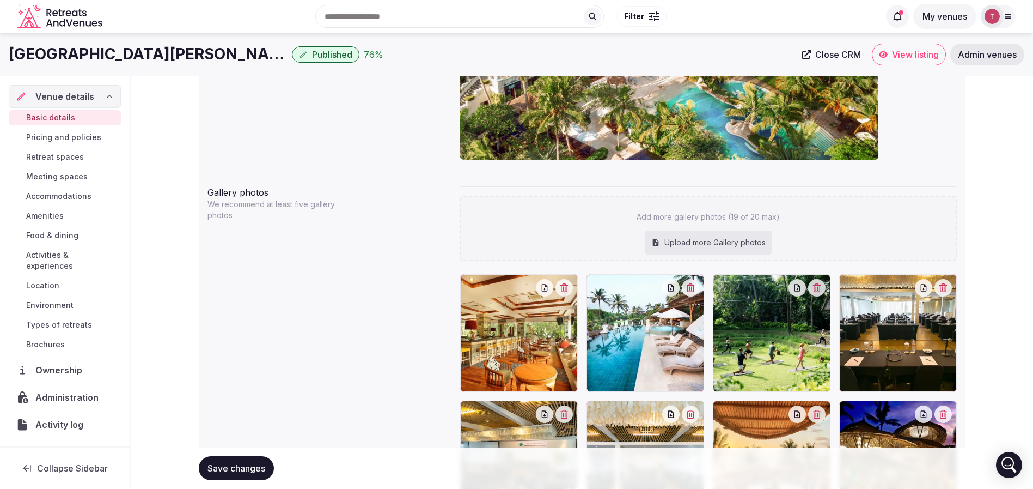
scroll to position [1159, 0]
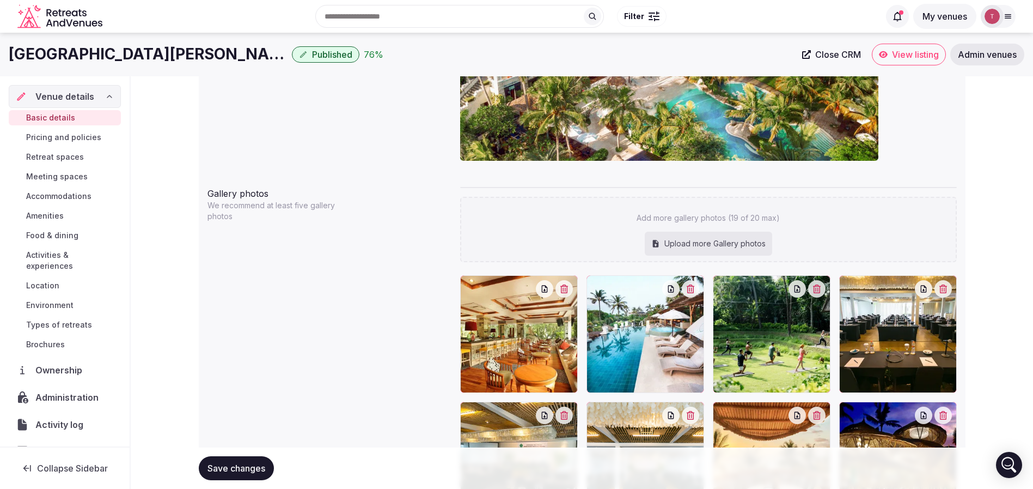
click at [717, 245] on div "Upload more Gallery photos" at bounding box center [708, 243] width 127 height 24
type input "**********"
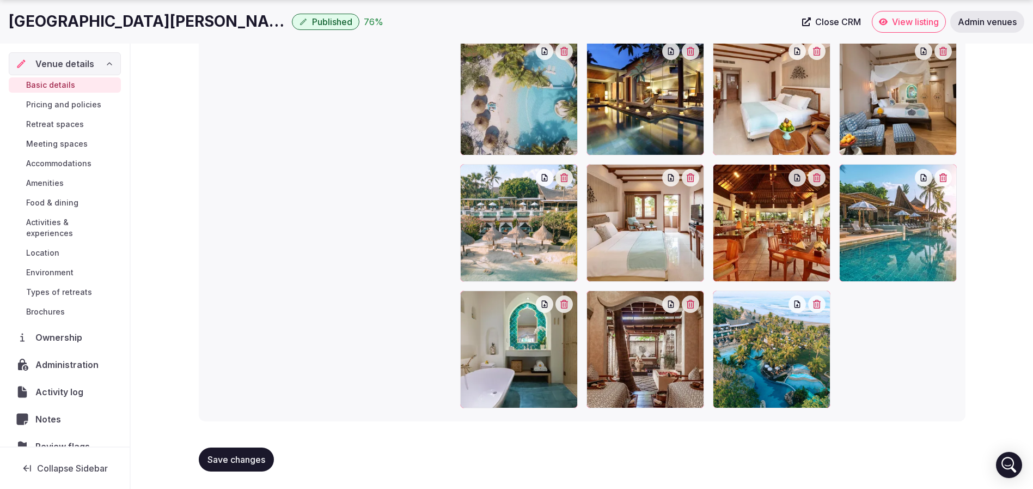
scroll to position [1649, 0]
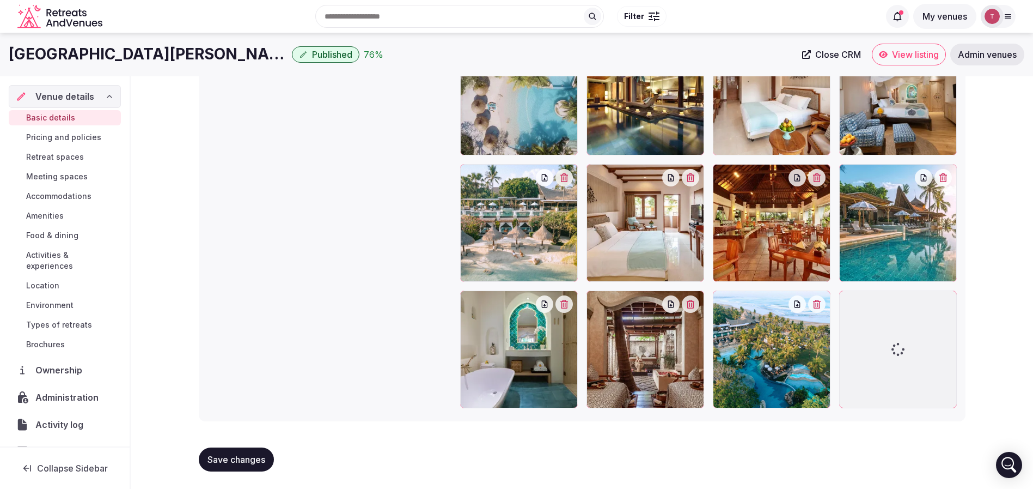
click at [896, 349] on div at bounding box center [898, 349] width 118 height 118
click at [913, 228] on div at bounding box center [898, 223] width 118 height 118
click at [916, 231] on div at bounding box center [898, 223] width 118 height 118
click at [252, 451] on button "Save changes" at bounding box center [236, 459] width 75 height 24
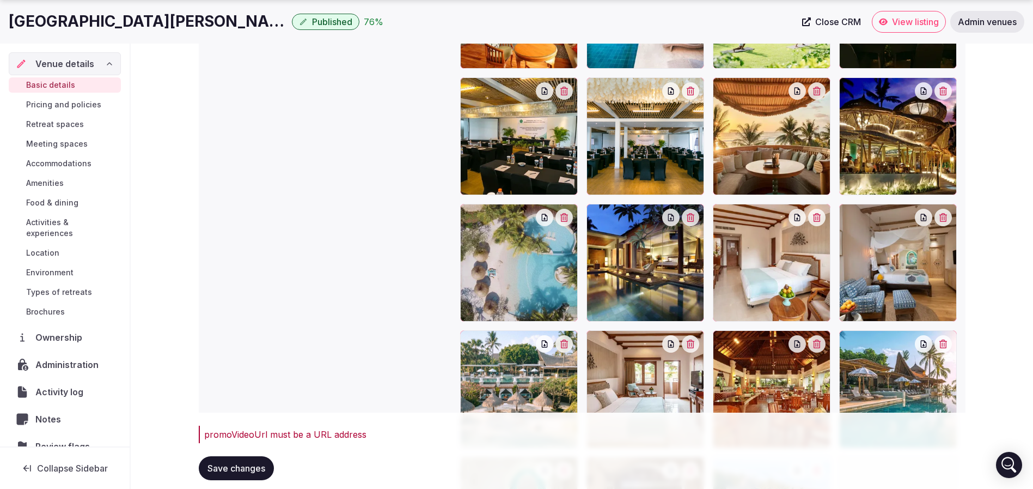
scroll to position [1684, 0]
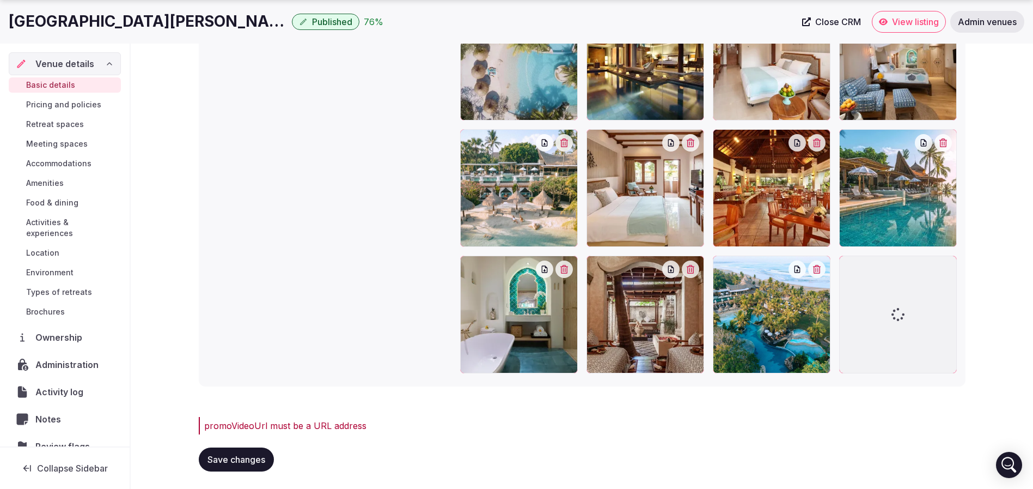
click at [240, 461] on span "Save changes" at bounding box center [237, 459] width 58 height 11
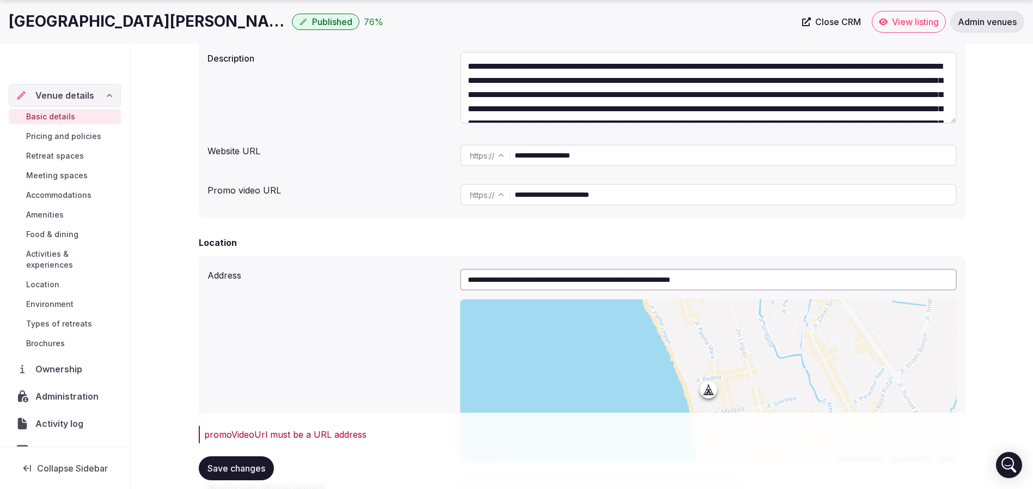
scroll to position [163, 0]
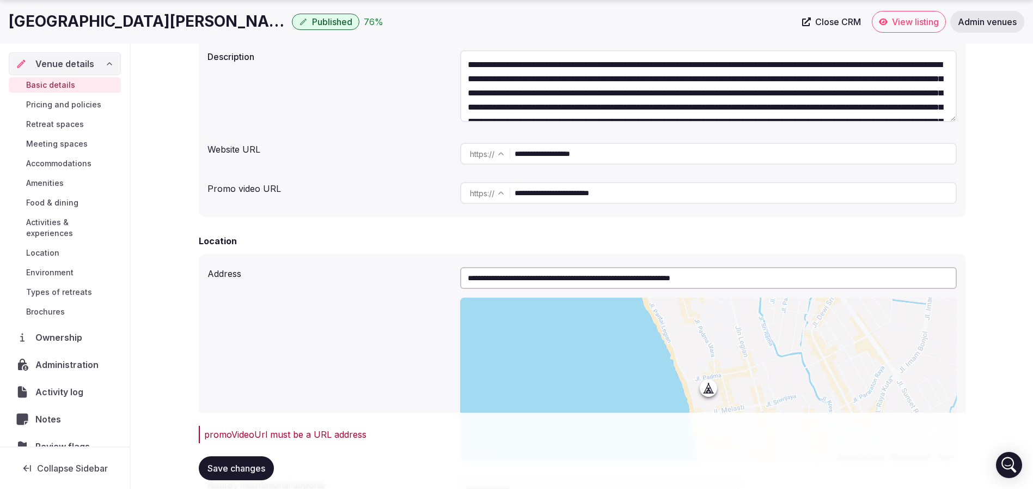
click at [694, 186] on input "**********" at bounding box center [735, 193] width 441 height 22
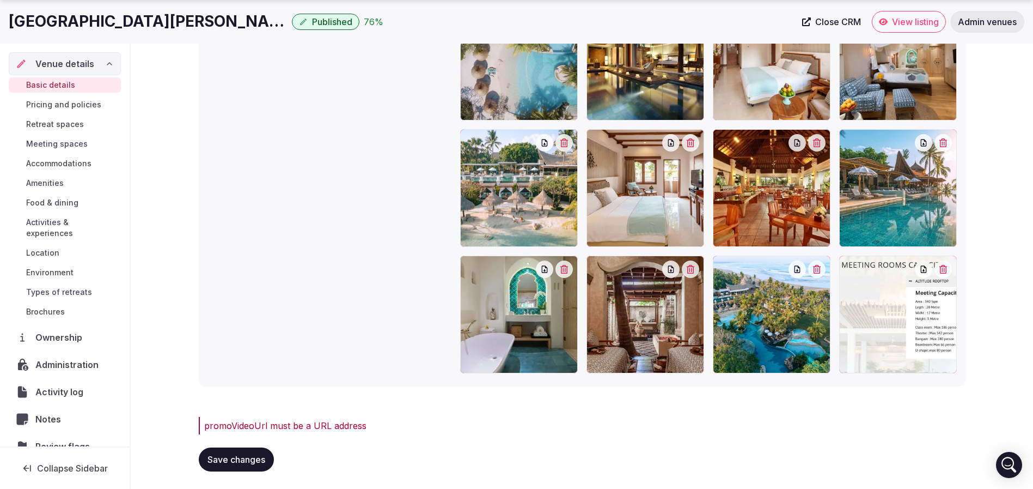
click at [239, 456] on span "Save changes" at bounding box center [237, 459] width 58 height 11
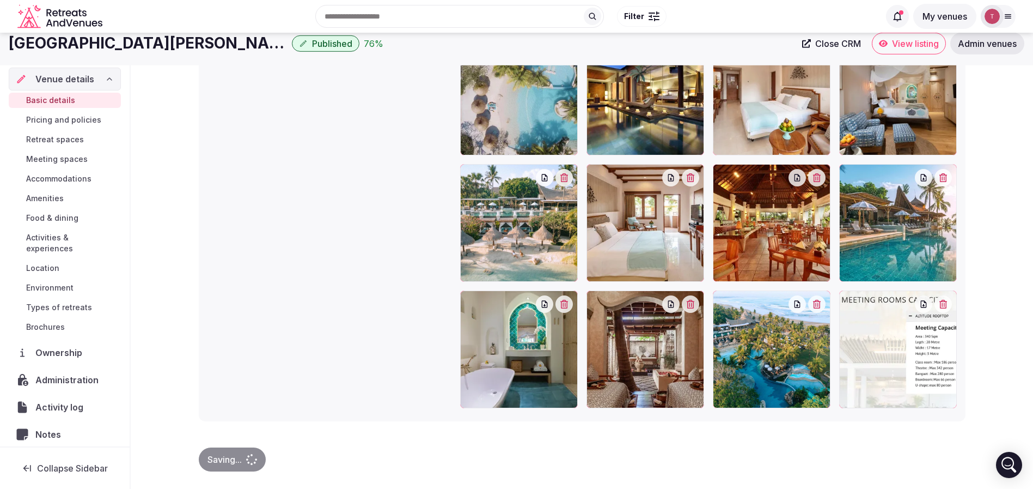
scroll to position [1684, 0]
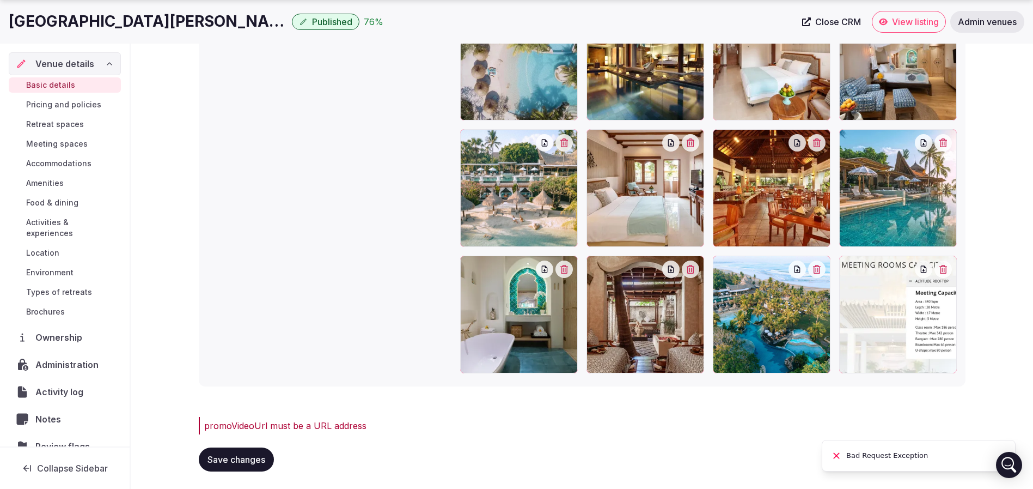
click at [239, 461] on span "Save changes" at bounding box center [237, 459] width 58 height 11
click at [881, 321] on div at bounding box center [898, 314] width 118 height 118
click at [847, 261] on icon at bounding box center [847, 264] width 5 height 9
click at [924, 314] on div at bounding box center [898, 314] width 118 height 118
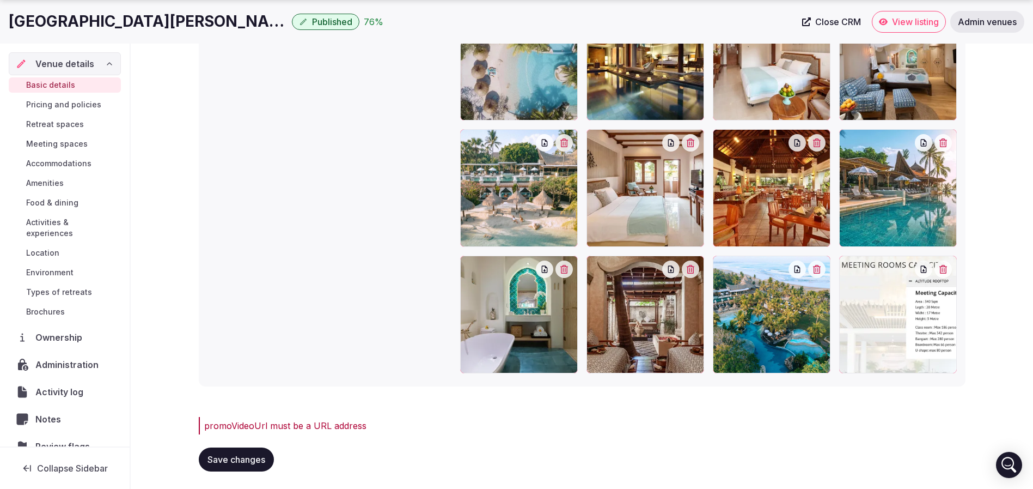
click at [235, 460] on span "Save changes" at bounding box center [237, 459] width 58 height 11
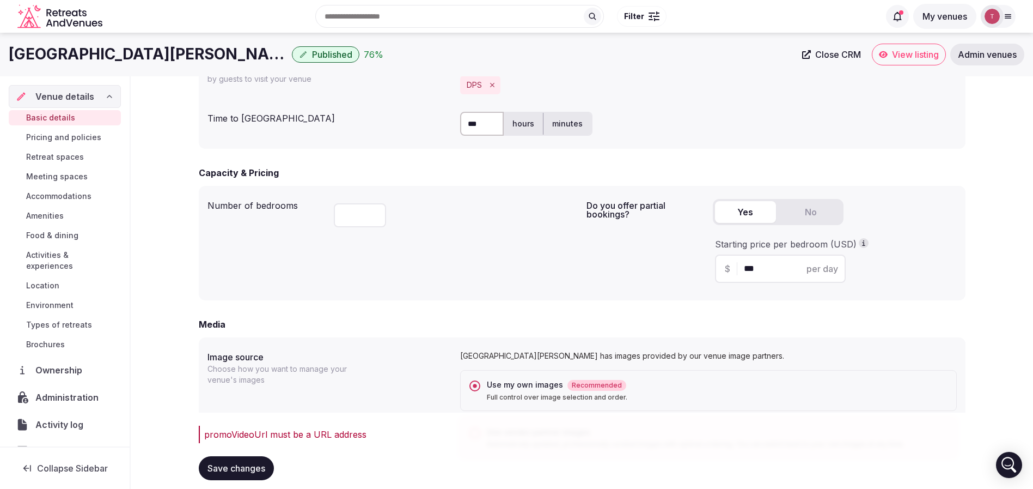
scroll to position [213, 0]
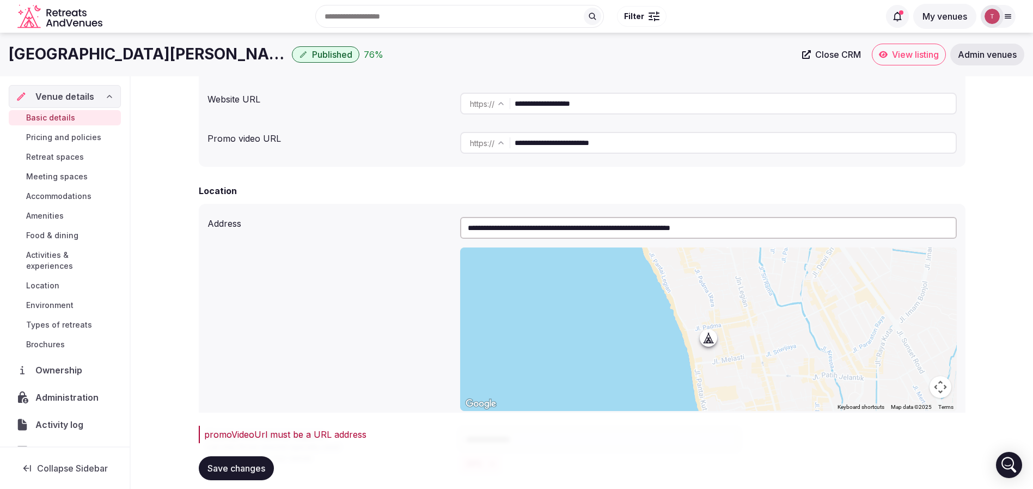
click at [313, 50] on span "Published" at bounding box center [332, 54] width 40 height 11
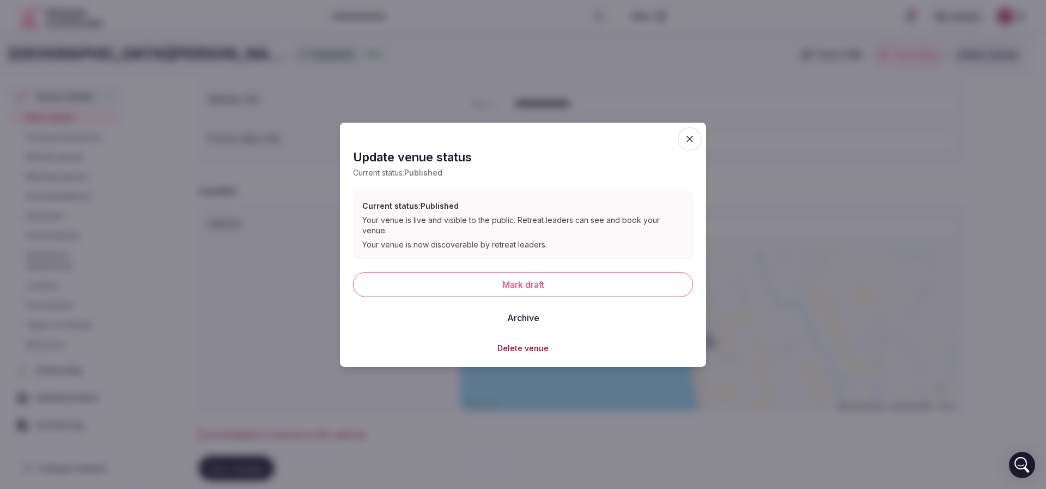
click at [689, 142] on icon "button" at bounding box center [689, 139] width 7 height 7
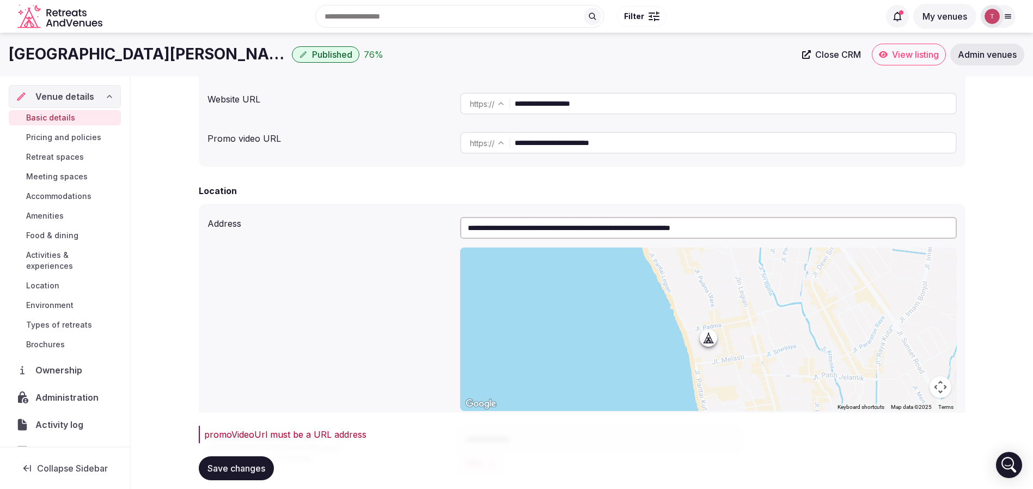
click at [618, 91] on div "**********" at bounding box center [708, 103] width 497 height 30
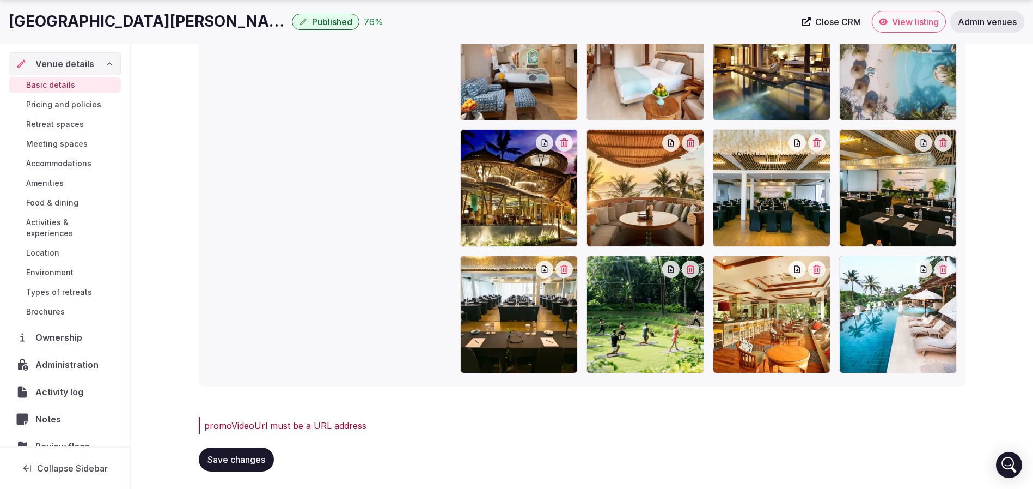
click at [231, 452] on button "Save changes" at bounding box center [236, 459] width 75 height 24
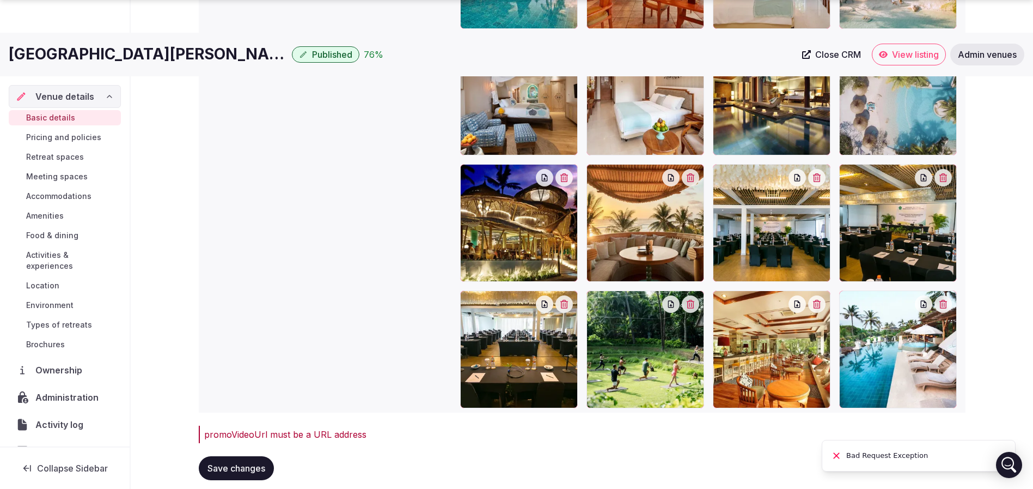
scroll to position [1684, 0]
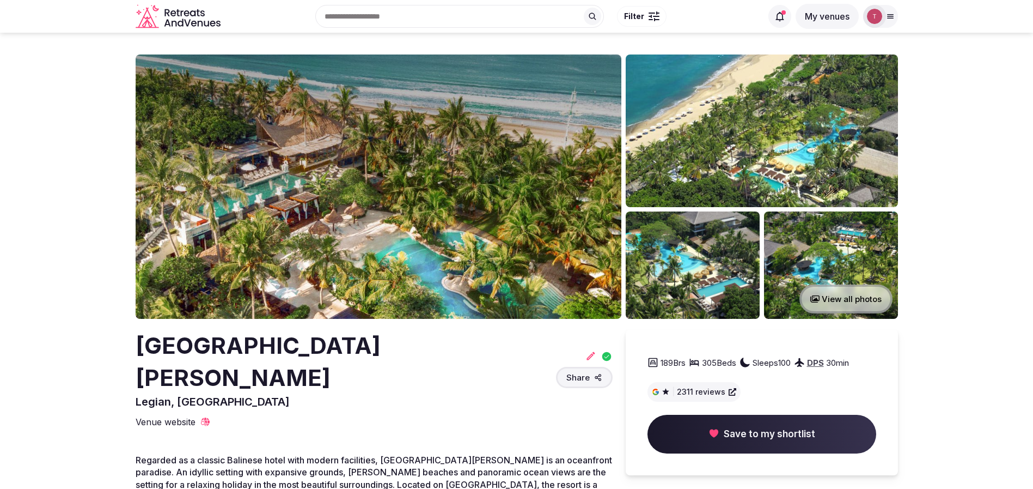
drag, startPoint x: 123, startPoint y: 343, endPoint x: 491, endPoint y: 344, distance: 368.2
copy h2 "[GEOGRAPHIC_DATA][PERSON_NAME]"
click at [382, 148] on img at bounding box center [379, 186] width 486 height 264
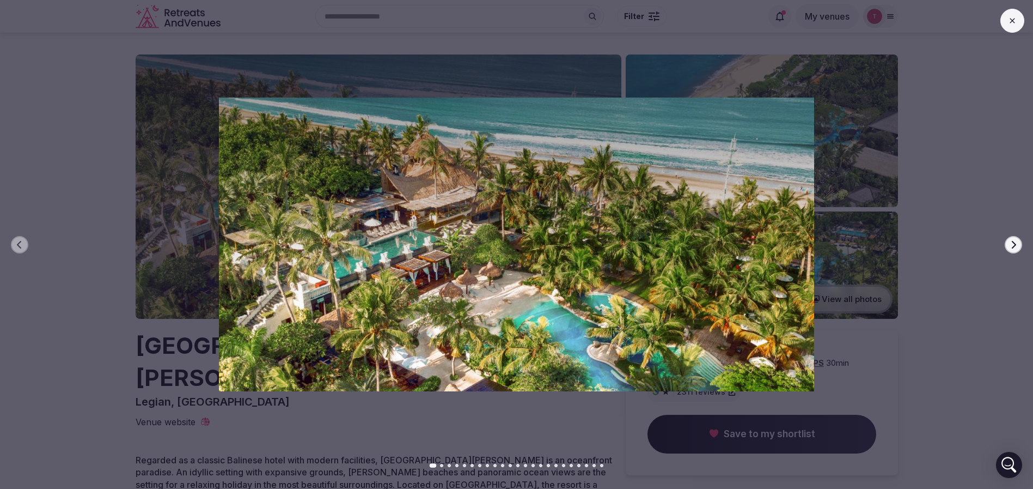
click at [1015, 245] on icon "button" at bounding box center [1014, 244] width 4 height 8
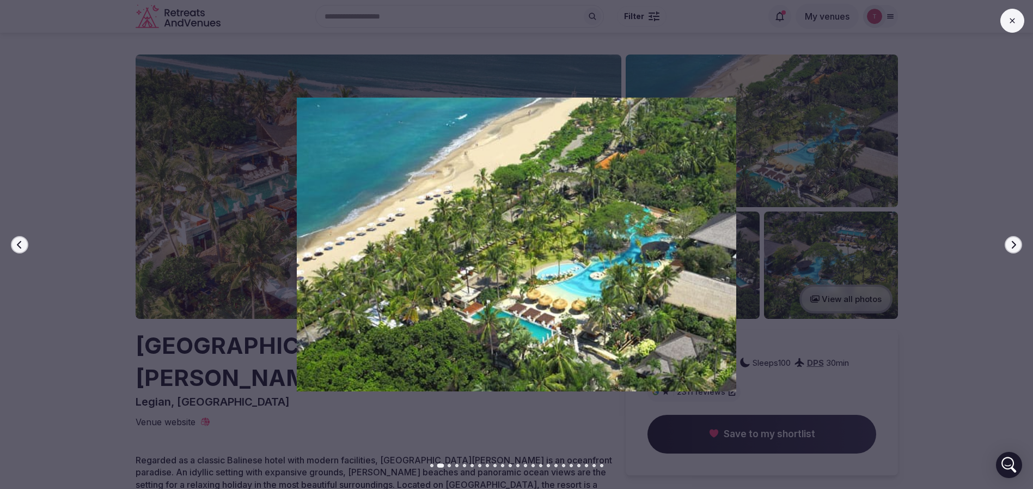
click at [1015, 245] on icon "button" at bounding box center [1014, 244] width 4 height 8
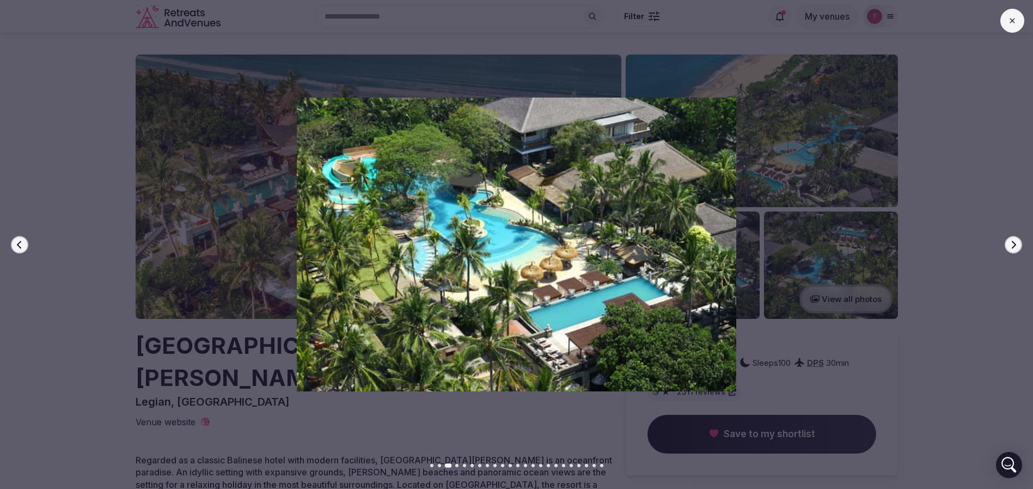
click at [1015, 245] on icon "button" at bounding box center [1014, 244] width 4 height 8
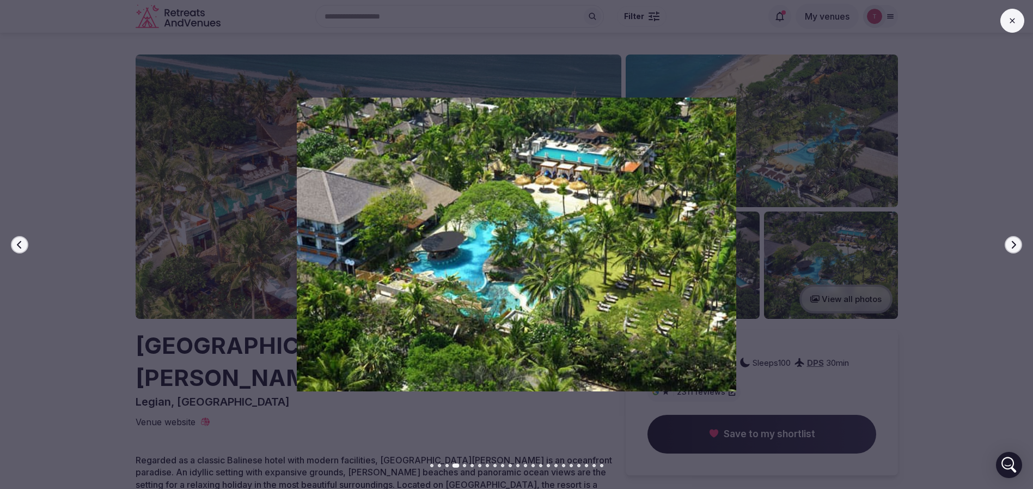
click at [1015, 245] on icon "button" at bounding box center [1014, 244] width 4 height 8
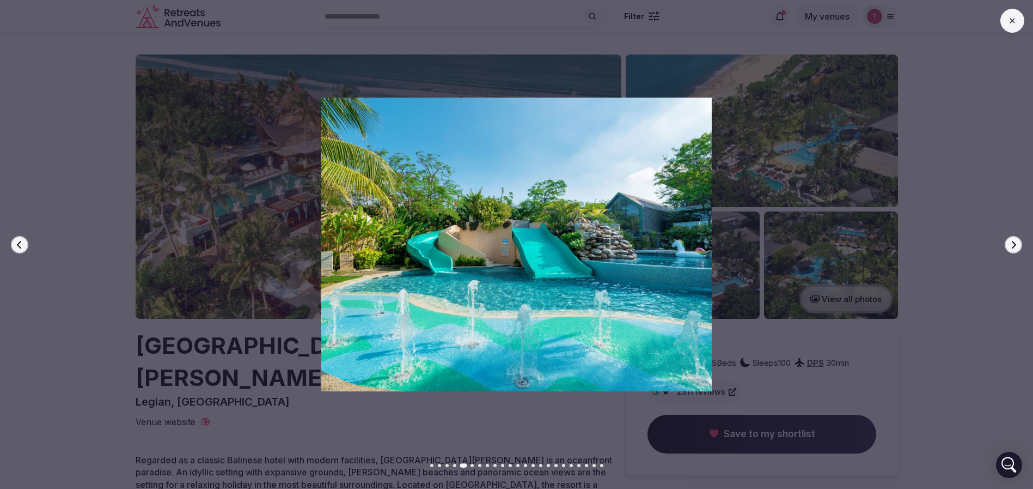
click at [1016, 241] on icon "button" at bounding box center [1013, 244] width 9 height 9
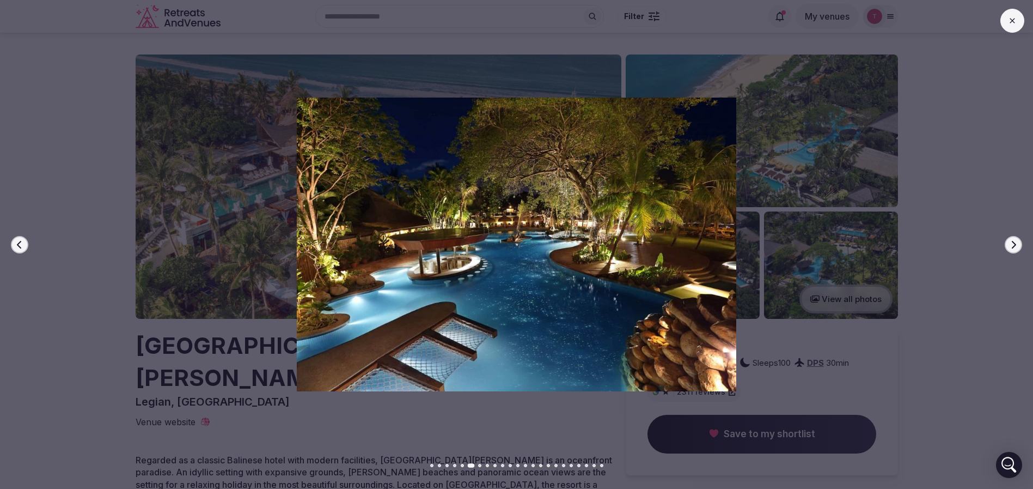
click at [1016, 241] on icon "button" at bounding box center [1013, 244] width 9 height 9
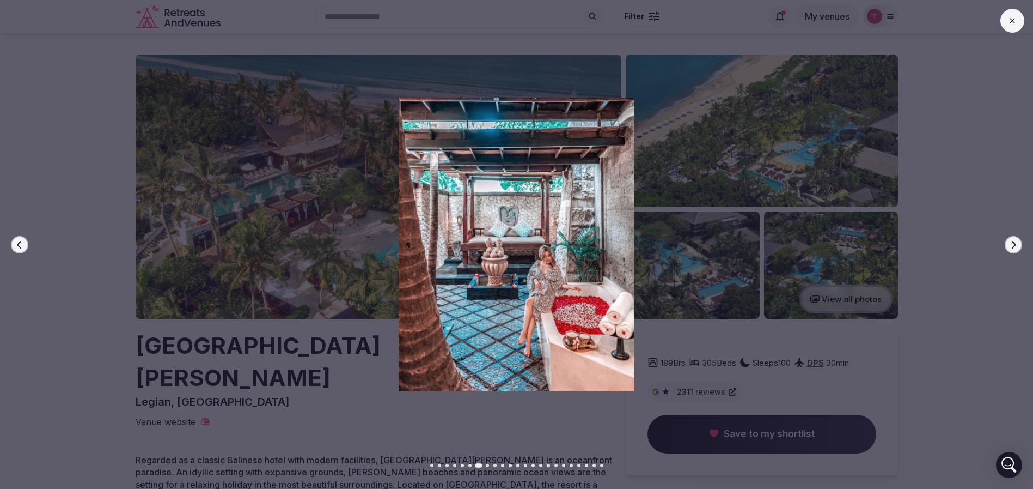
click at [1016, 241] on icon "button" at bounding box center [1013, 244] width 9 height 9
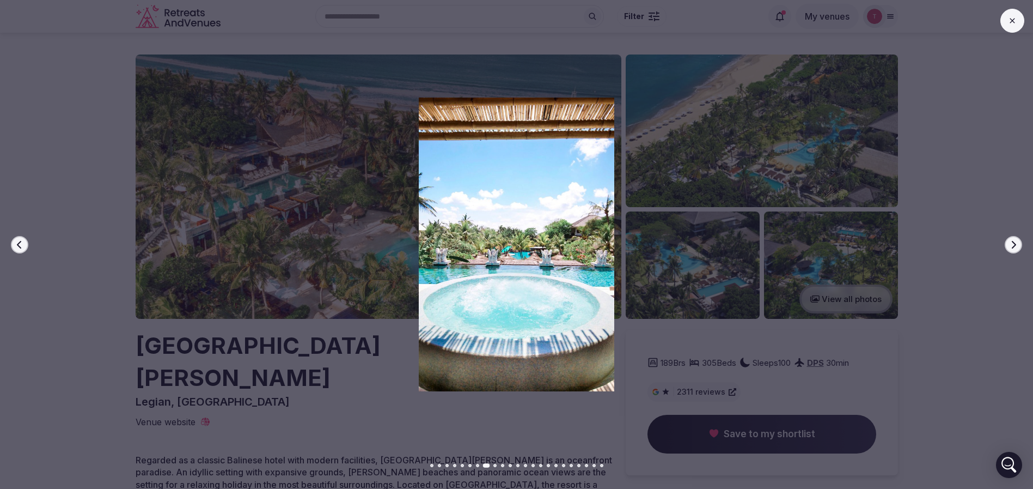
click at [1016, 241] on icon "button" at bounding box center [1013, 244] width 9 height 9
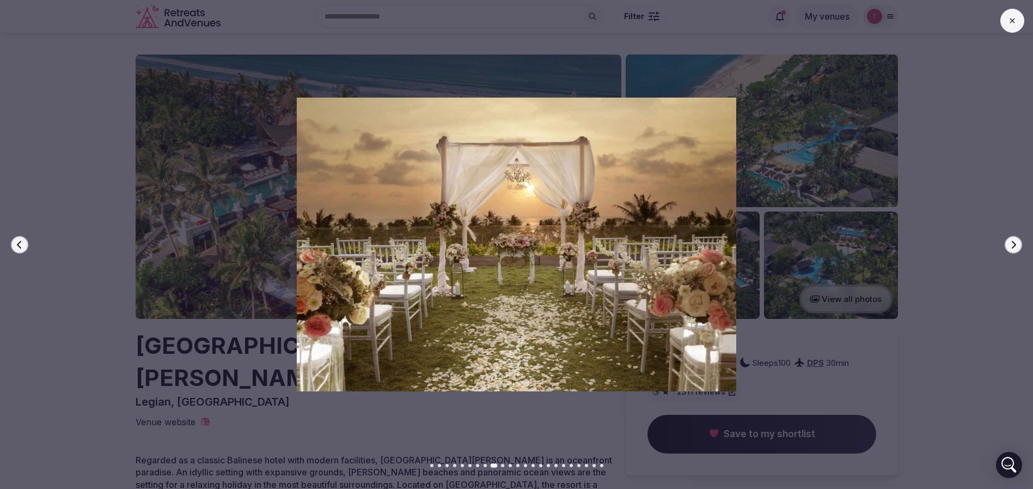
click at [1016, 241] on icon "button" at bounding box center [1013, 244] width 9 height 9
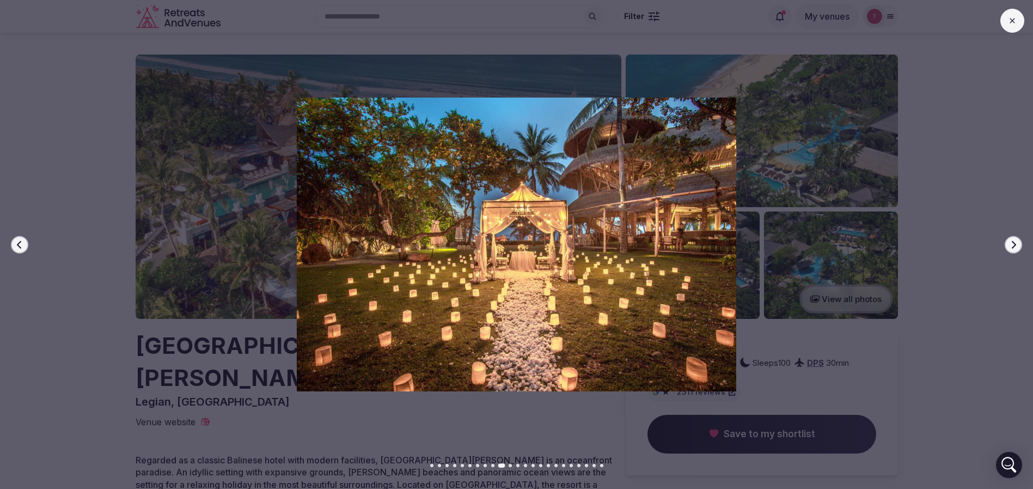
click at [1016, 241] on icon "button" at bounding box center [1013, 244] width 9 height 9
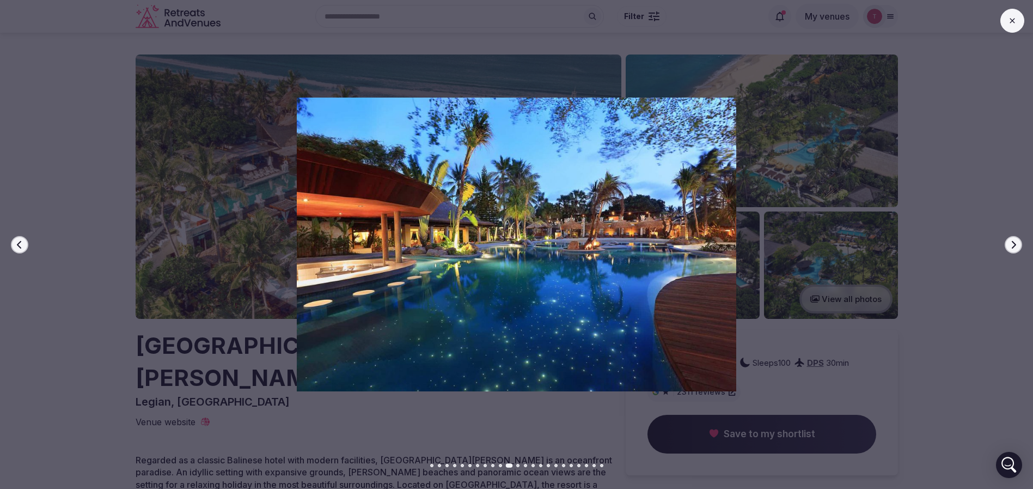
click at [1, 391] on div at bounding box center [512, 243] width 1042 height 293
click at [18, 203] on div at bounding box center [512, 243] width 1042 height 293
click at [104, 144] on div at bounding box center [512, 243] width 1042 height 293
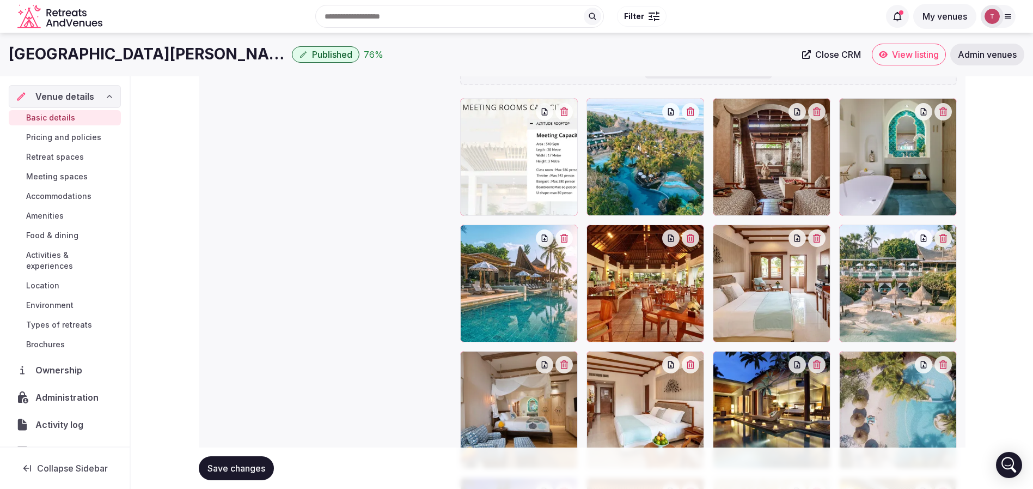
scroll to position [1313, 0]
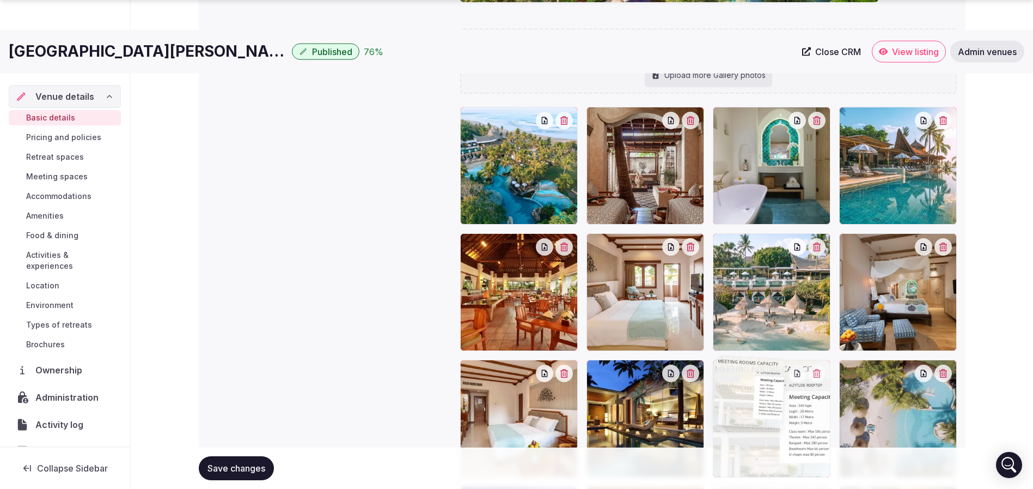
drag, startPoint x: 515, startPoint y: 182, endPoint x: 843, endPoint y: 404, distance: 395.0
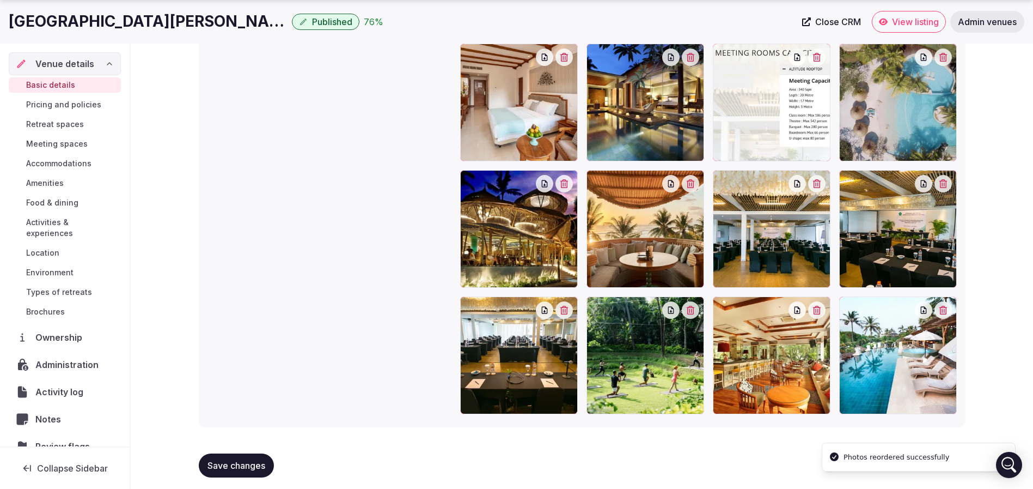
scroll to position [1639, 0]
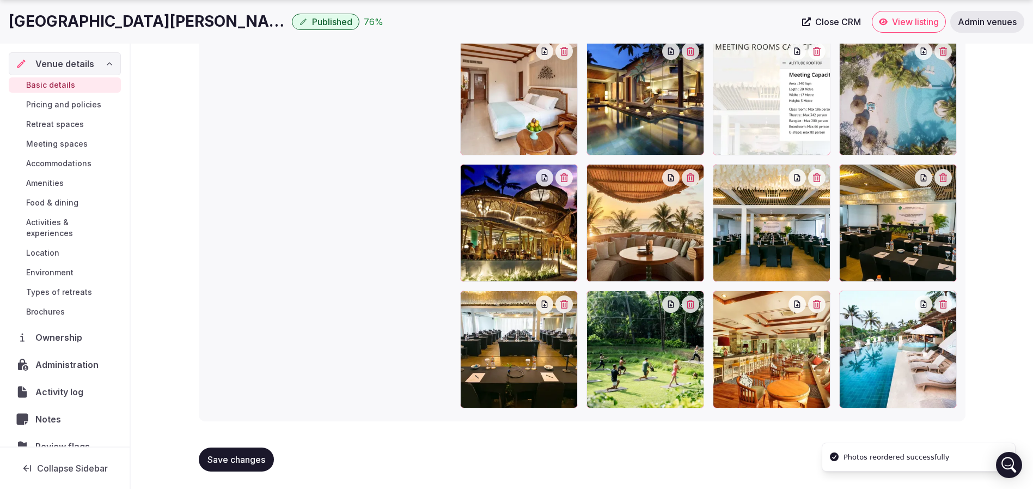
click at [241, 457] on span "Save changes" at bounding box center [237, 459] width 58 height 11
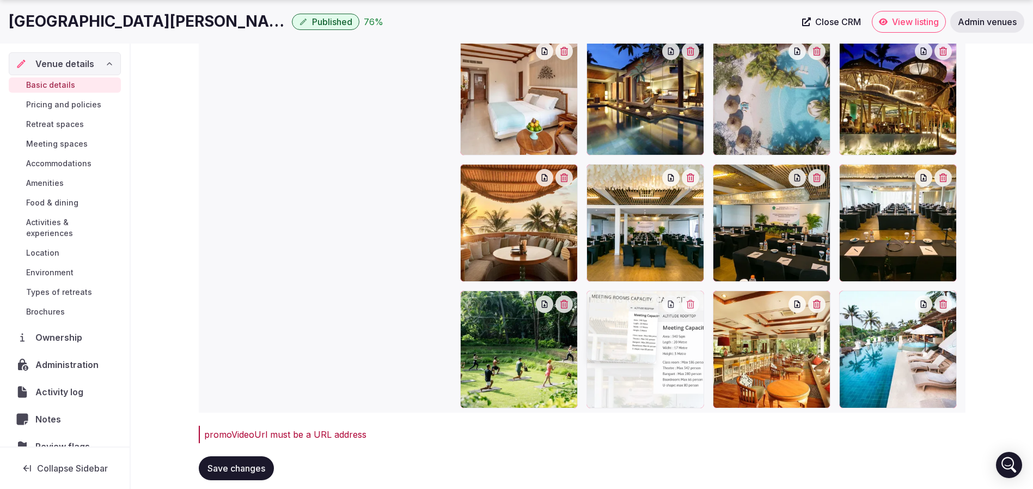
drag, startPoint x: 776, startPoint y: 105, endPoint x: 656, endPoint y: 370, distance: 291.3
click at [377, 305] on div "Gallery photos We recommend at least five gallery photos Add more gallery photo…" at bounding box center [582, 57] width 749 height 710
click at [243, 466] on span "Save changes" at bounding box center [237, 467] width 58 height 11
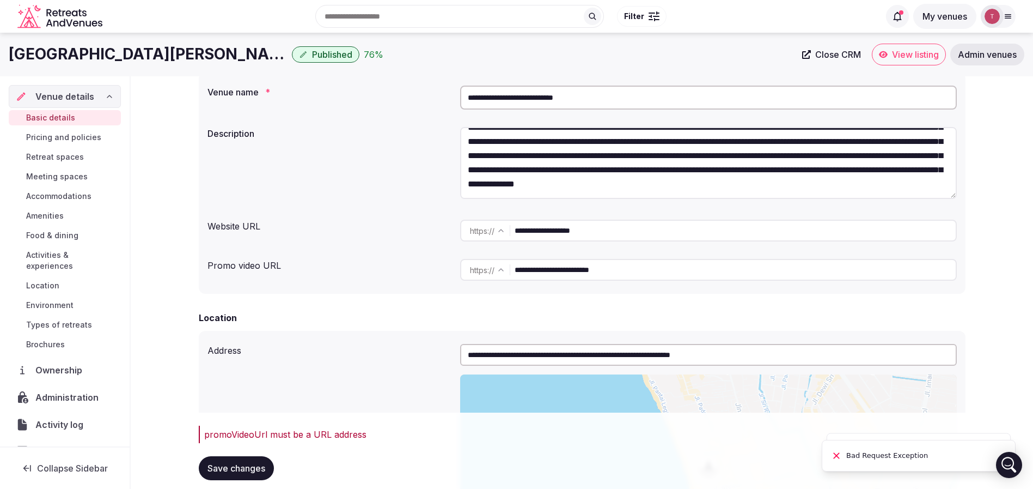
scroll to position [0, 0]
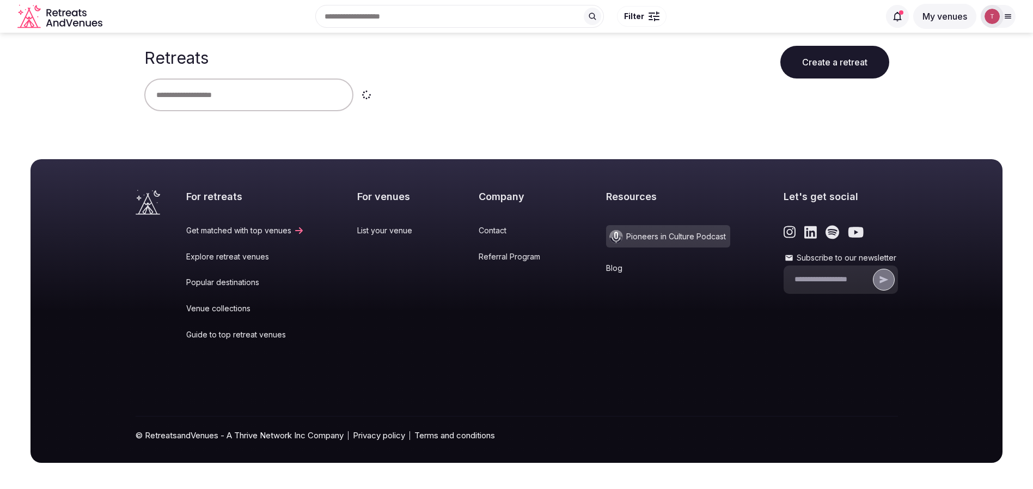
click at [294, 95] on input "text" at bounding box center [248, 94] width 209 height 33
type input "*******"
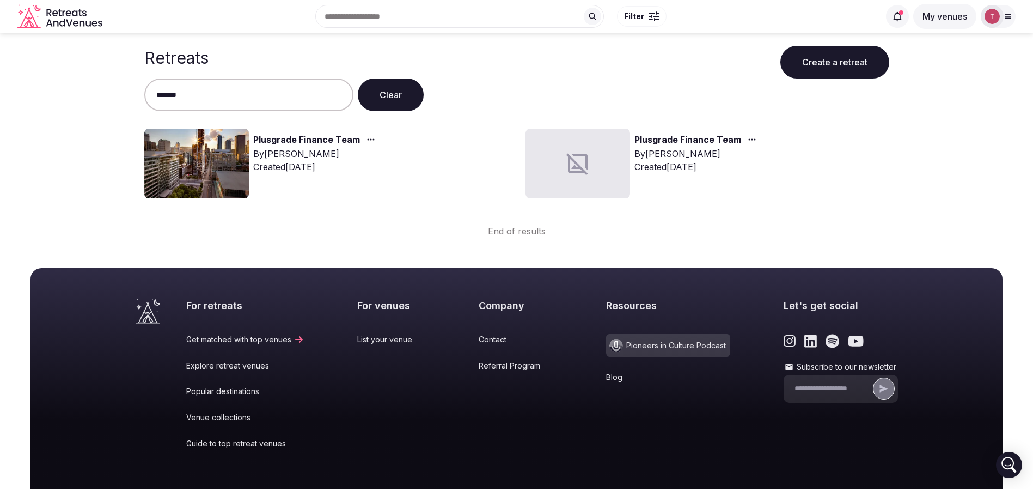
click at [190, 157] on img at bounding box center [196, 164] width 105 height 70
click at [290, 142] on link "Plusgrade Finance Team" at bounding box center [306, 140] width 107 height 14
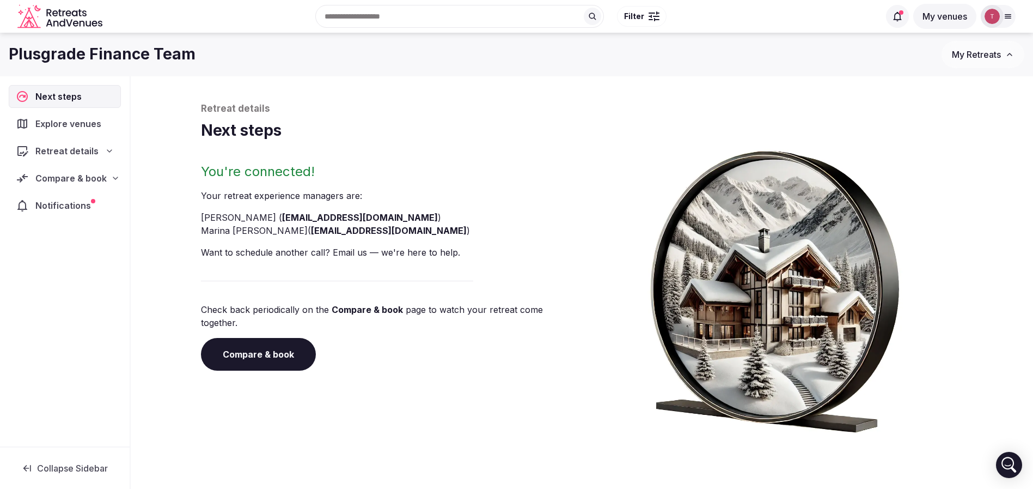
click at [270, 338] on link "Compare & book" at bounding box center [258, 354] width 115 height 33
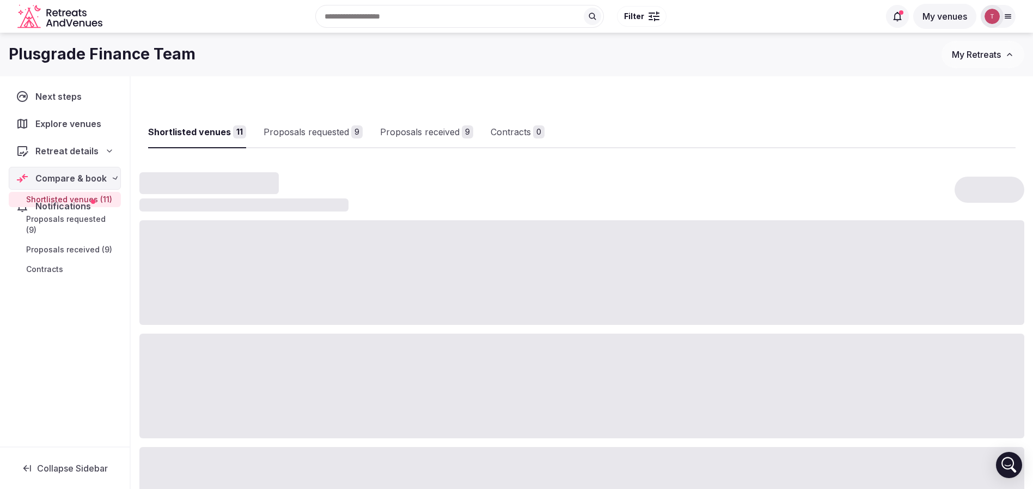
click at [270, 330] on div at bounding box center [581, 438] width 885 height 532
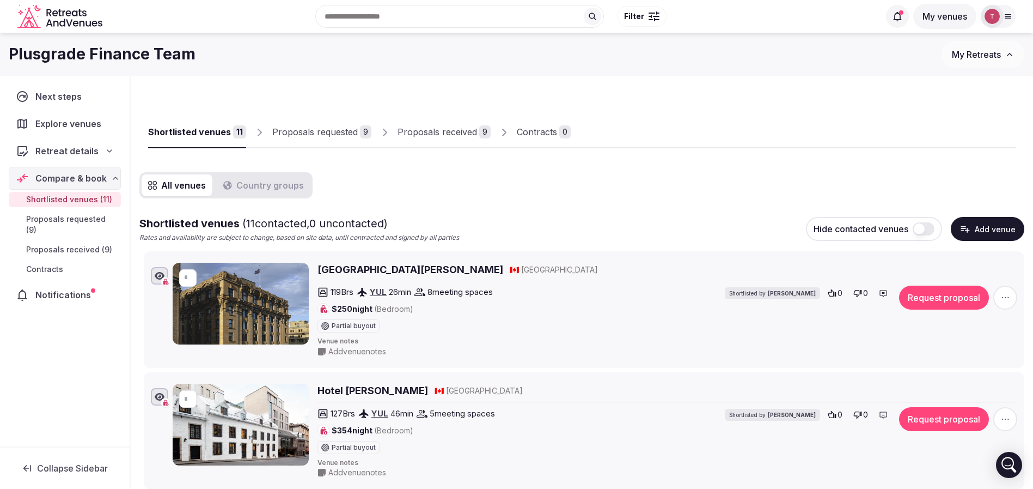
click at [472, 137] on div "Proposals received" at bounding box center [438, 131] width 80 height 13
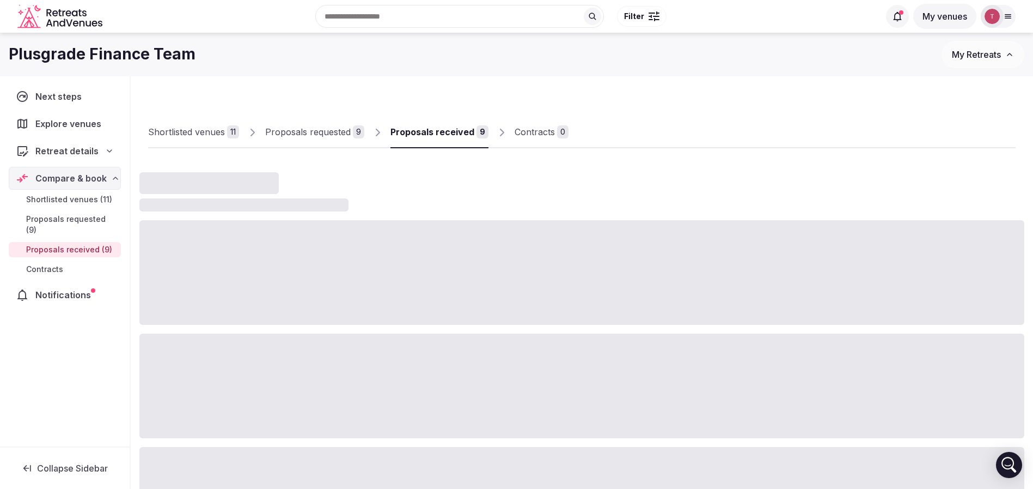
click at [472, 137] on div "Proposals received 9" at bounding box center [440, 131] width 98 height 13
click at [472, 139] on link "Proposals received 9" at bounding box center [440, 133] width 98 height 32
click at [704, 174] on div at bounding box center [581, 191] width 885 height 39
click at [468, 127] on div "Proposals received" at bounding box center [433, 131] width 84 height 13
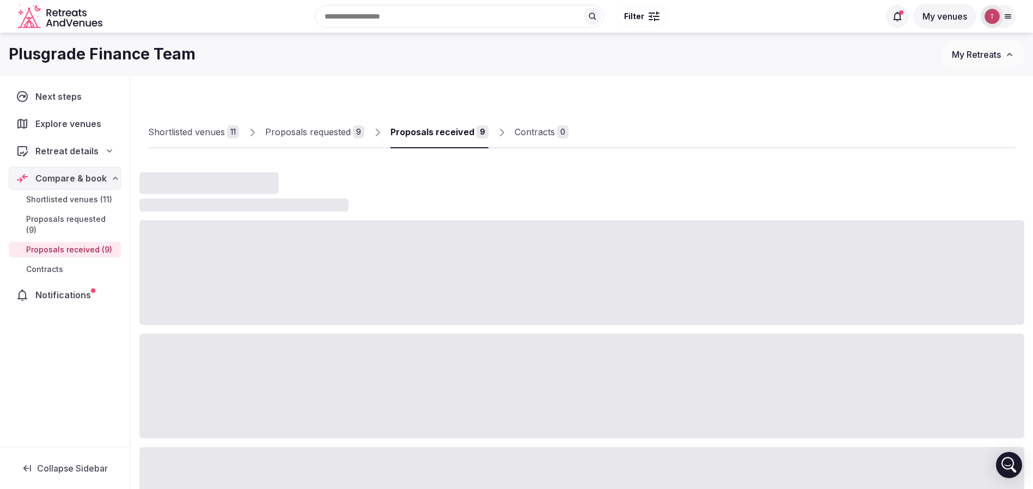
click at [760, 180] on div at bounding box center [581, 191] width 885 height 39
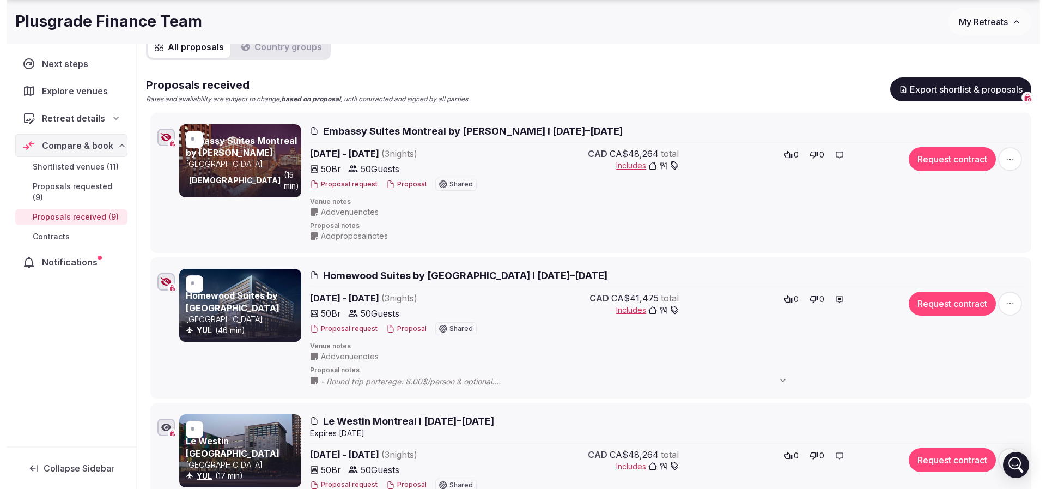
scroll to position [163, 0]
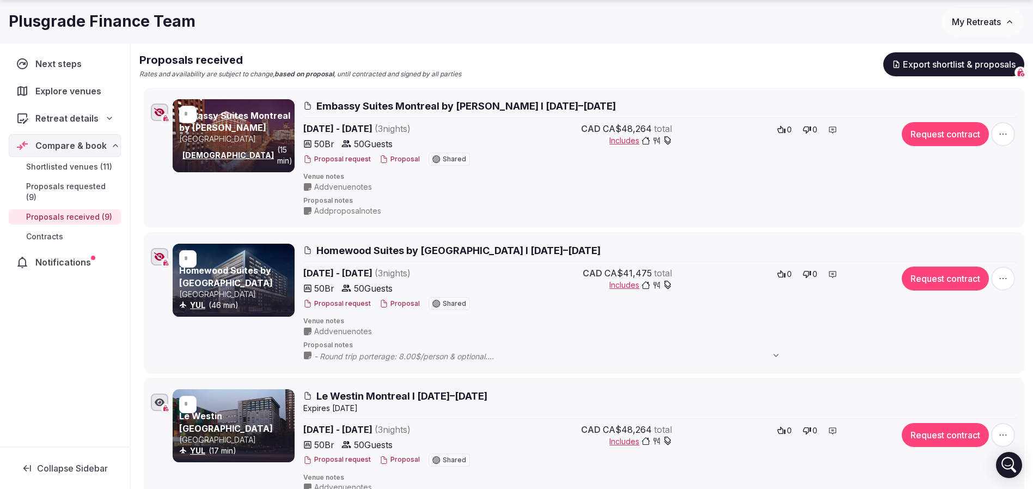
click at [400, 304] on button "Proposal" at bounding box center [400, 303] width 40 height 9
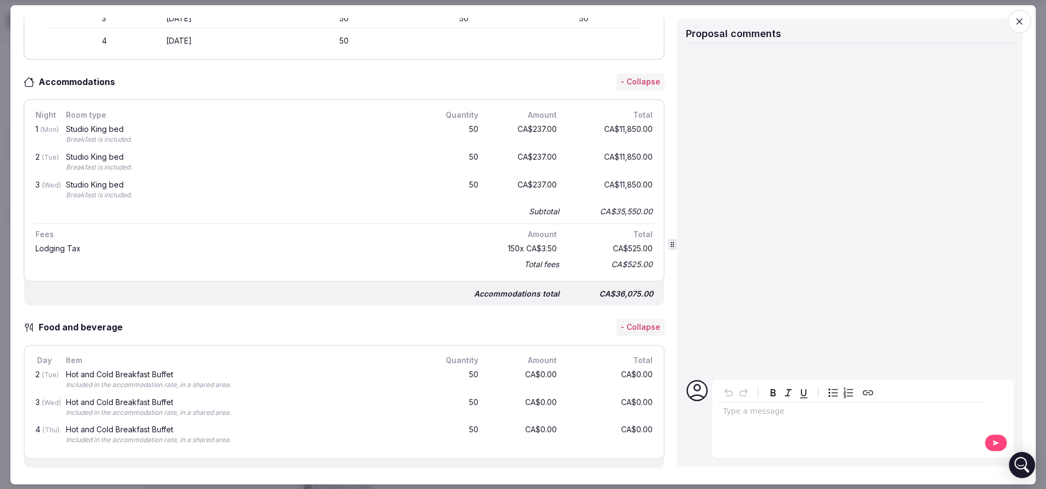
scroll to position [408, 0]
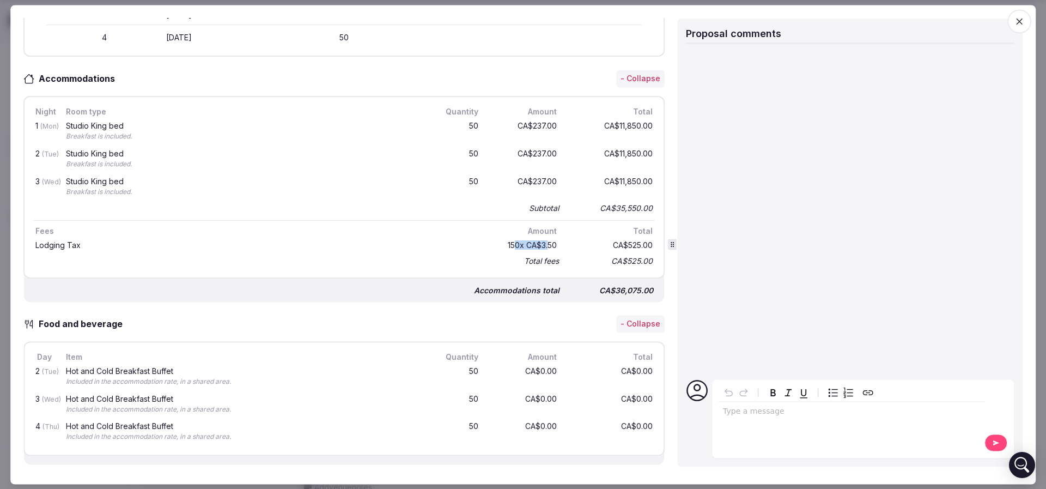
drag, startPoint x: 499, startPoint y: 245, endPoint x: 535, endPoint y: 241, distance: 36.2
click at [535, 241] on div "150 x CA$3.50" at bounding box center [524, 245] width 70 height 12
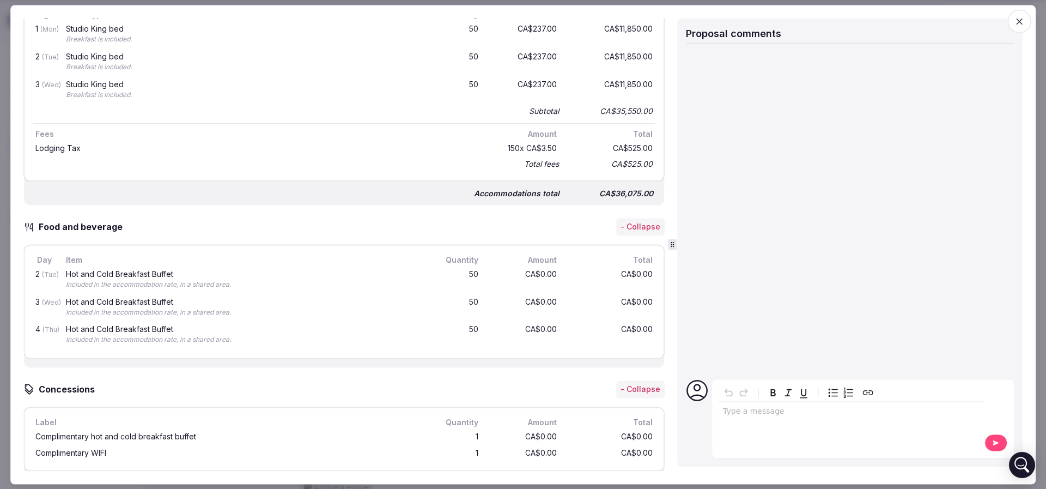
scroll to position [572, 0]
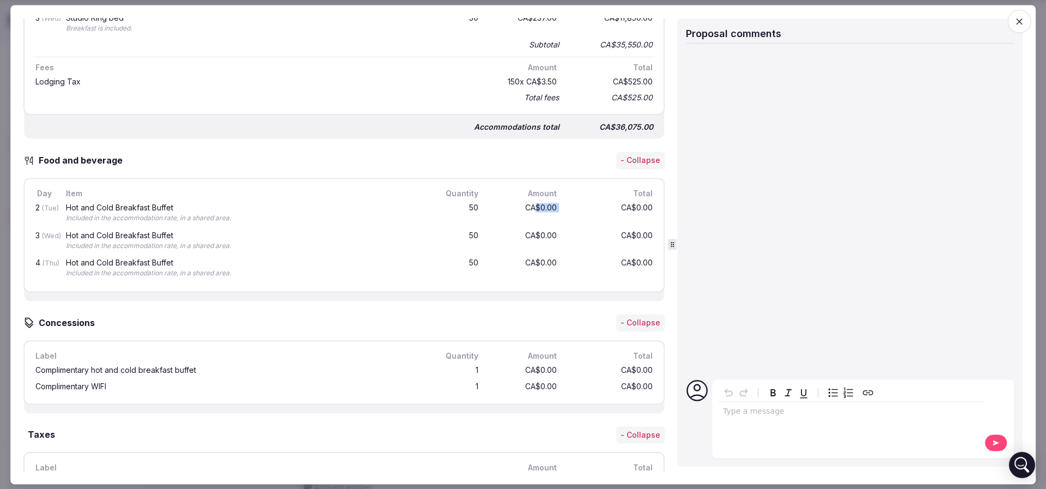
drag, startPoint x: 524, startPoint y: 204, endPoint x: 563, endPoint y: 204, distance: 38.1
click at [563, 204] on div "2 (Tue) Hot and Cold Breakfast Buffet Included in the accommodation rate, in a …" at bounding box center [343, 213] width 621 height 28
click at [568, 204] on div "CA$0.00" at bounding box center [611, 213] width 87 height 23
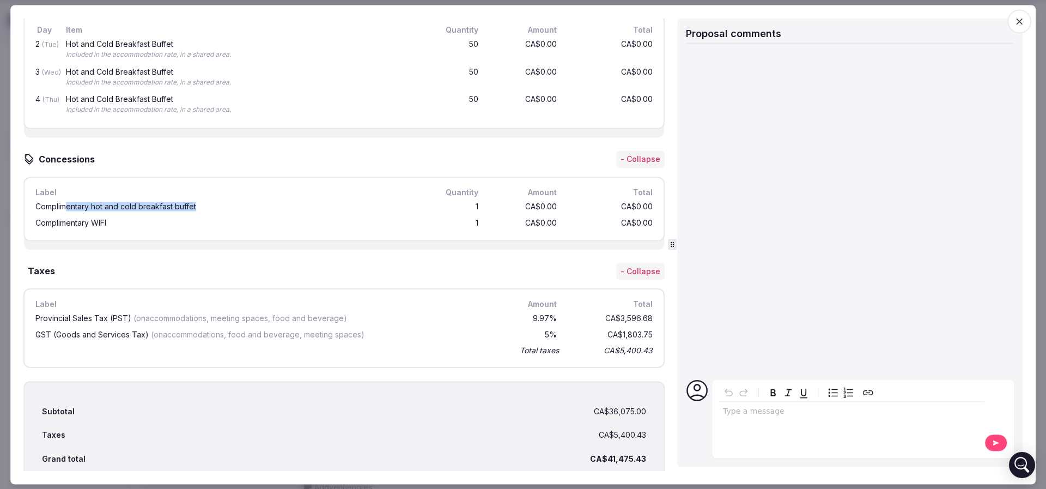
drag, startPoint x: 69, startPoint y: 202, endPoint x: 239, endPoint y: 209, distance: 170.1
click at [239, 209] on div "Complimentary hot and cold breakfast buffet" at bounding box center [226, 206] width 386 height 12
drag, startPoint x: 77, startPoint y: 318, endPoint x: 144, endPoint y: 321, distance: 67.6
click at [144, 321] on div "Provincial Sales Tax (PST) (on accommodations, meeting spaces, food and beverag…" at bounding box center [269, 319] width 473 height 12
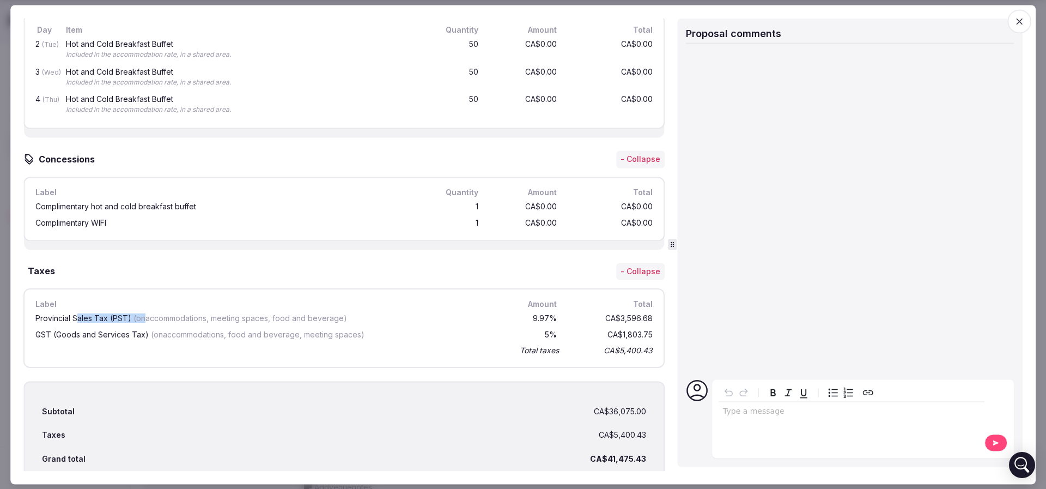
click at [144, 321] on div "Provincial Sales Tax (PST) (on accommodations, meeting spaces, food and beverag…" at bounding box center [269, 319] width 473 height 12
drag, startPoint x: 229, startPoint y: 315, endPoint x: 321, endPoint y: 315, distance: 92.0
click at [321, 315] on span "(on accommodations, meeting spaces, food and beverage )" at bounding box center [239, 318] width 213 height 9
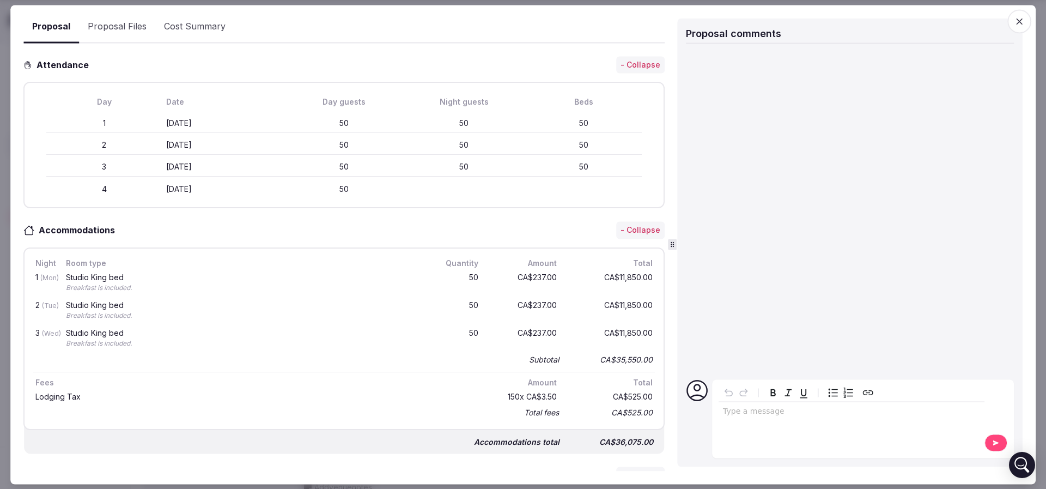
scroll to position [387, 0]
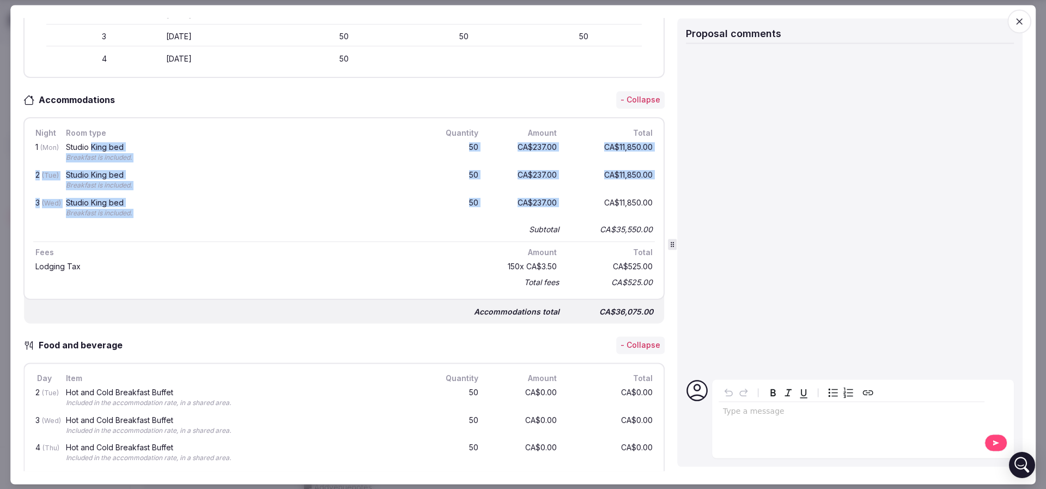
drag, startPoint x: 93, startPoint y: 147, endPoint x: 568, endPoint y: 204, distance: 478.3
click at [568, 204] on div "1 (Mon) Studio King bed Breakfast is included. 50 CA$237.00 CA$11,850.00 2 (Tue…" at bounding box center [343, 188] width 621 height 98
click at [568, 204] on div "CA$11,850.00" at bounding box center [611, 208] width 87 height 23
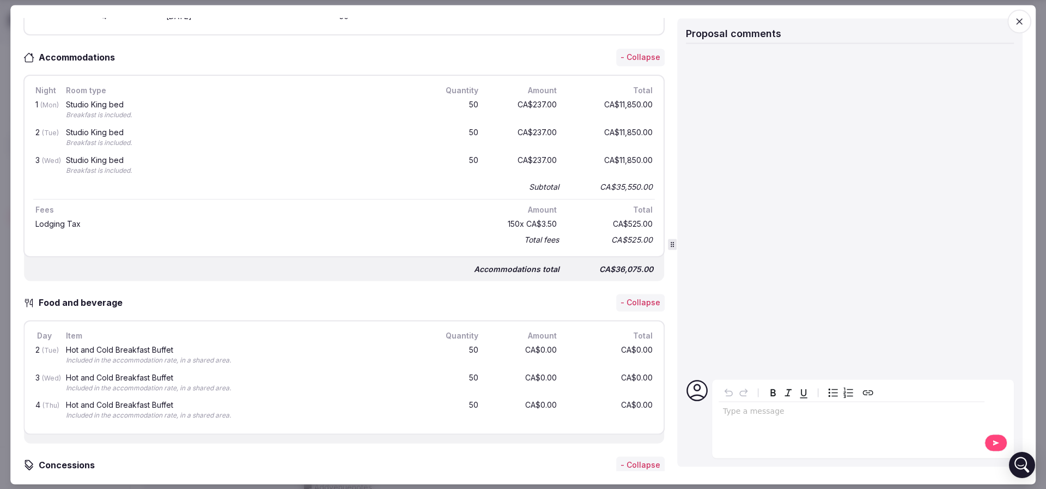
scroll to position [551, 0]
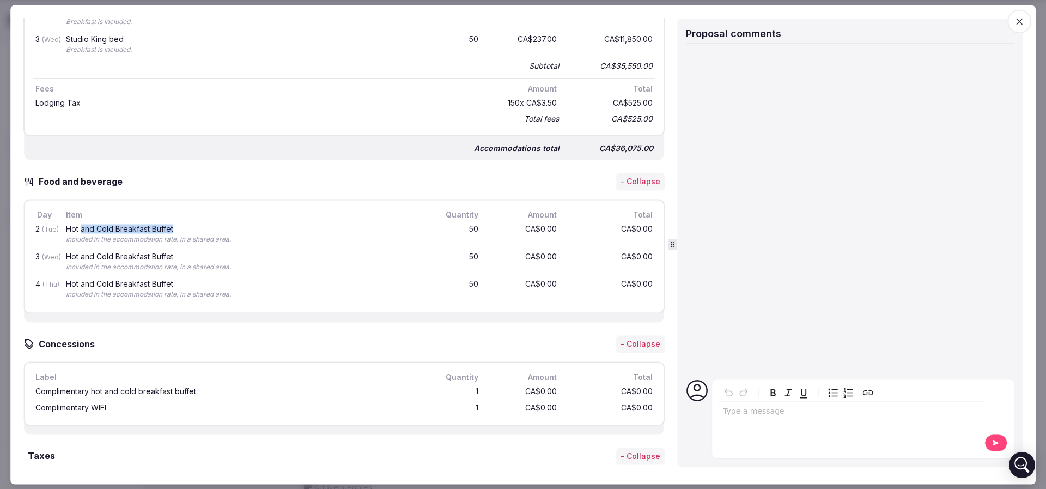
drag, startPoint x: 168, startPoint y: 223, endPoint x: 192, endPoint y: 223, distance: 24.0
click at [192, 225] on div "Hot and Cold Breakfast Buffet" at bounding box center [241, 229] width 351 height 8
drag, startPoint x: 402, startPoint y: 225, endPoint x: 585, endPoint y: 224, distance: 182.5
click at [585, 224] on div "2 (Tue) Hot and Cold Breakfast Buffet Included in the accommodation rate, in a …" at bounding box center [343, 235] width 621 height 28
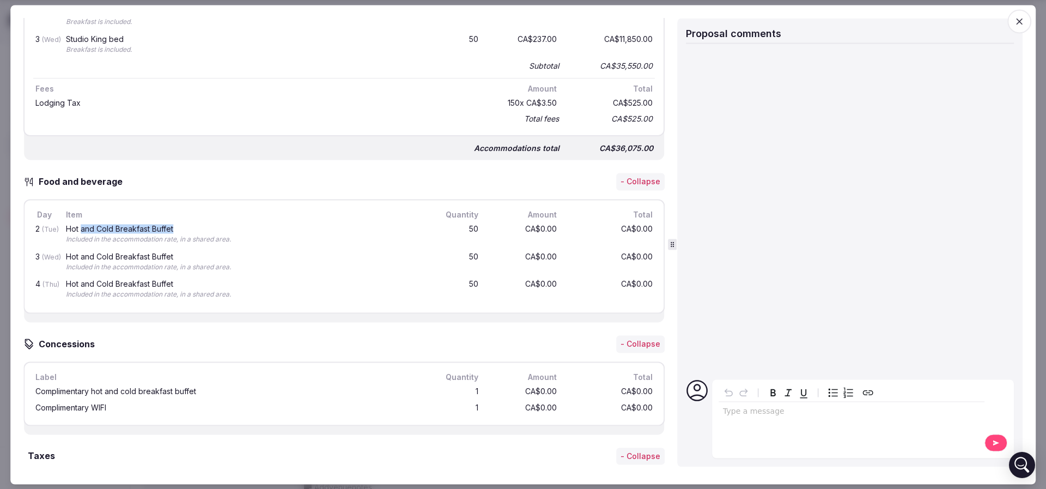
click at [585, 224] on div "CA$0.00" at bounding box center [611, 234] width 87 height 23
drag, startPoint x: 175, startPoint y: 235, endPoint x: 223, endPoint y: 235, distance: 47.9
click at [223, 235] on div "Included in the accommodation rate, in a shared area." at bounding box center [241, 239] width 351 height 9
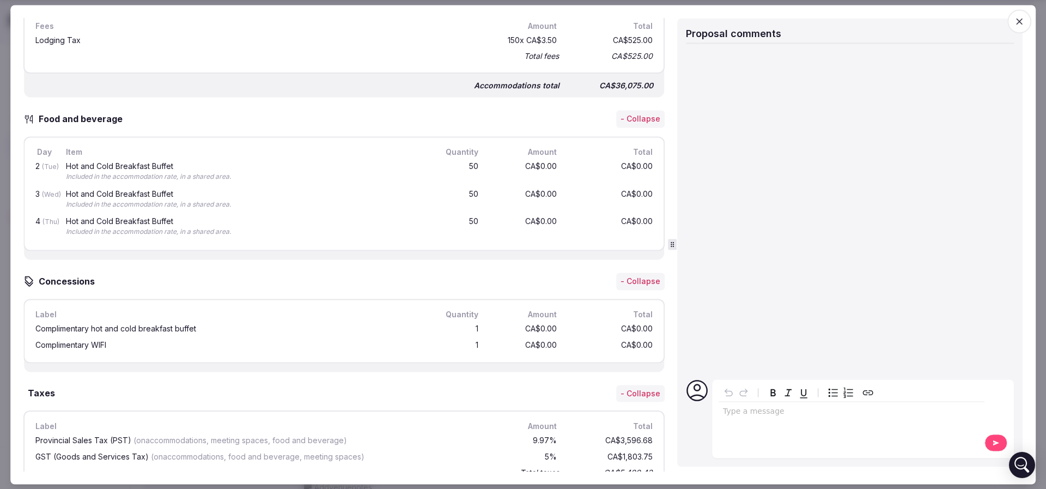
scroll to position [632, 0]
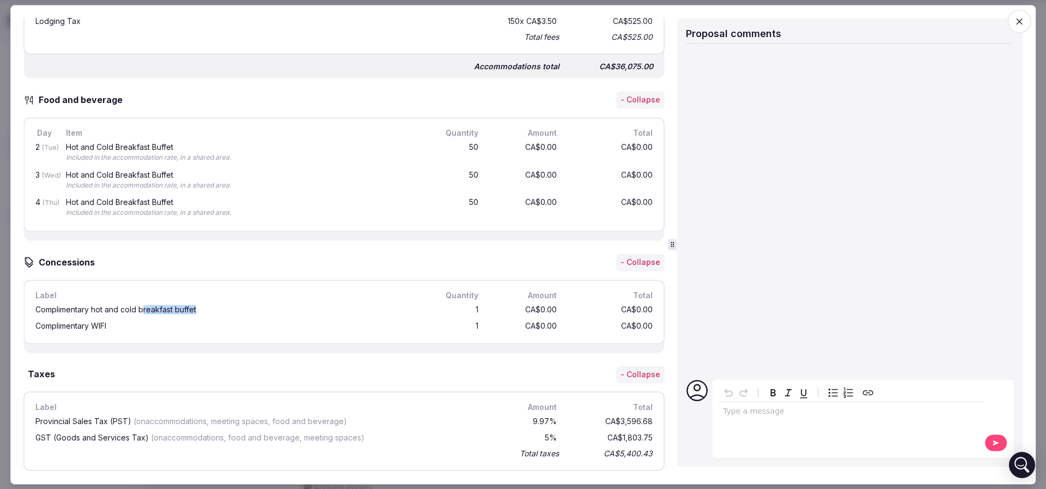
drag, startPoint x: 145, startPoint y: 301, endPoint x: 209, endPoint y: 302, distance: 63.7
click at [207, 303] on div "Complimentary hot and cold breakfast buffet" at bounding box center [226, 309] width 386 height 12
click at [209, 303] on div "Complimentary hot and cold breakfast buffet" at bounding box center [226, 309] width 386 height 12
drag, startPoint x: 209, startPoint y: 321, endPoint x: 50, endPoint y: 328, distance: 159.2
click at [50, 328] on div "Complimentary WIFI" at bounding box center [226, 326] width 386 height 12
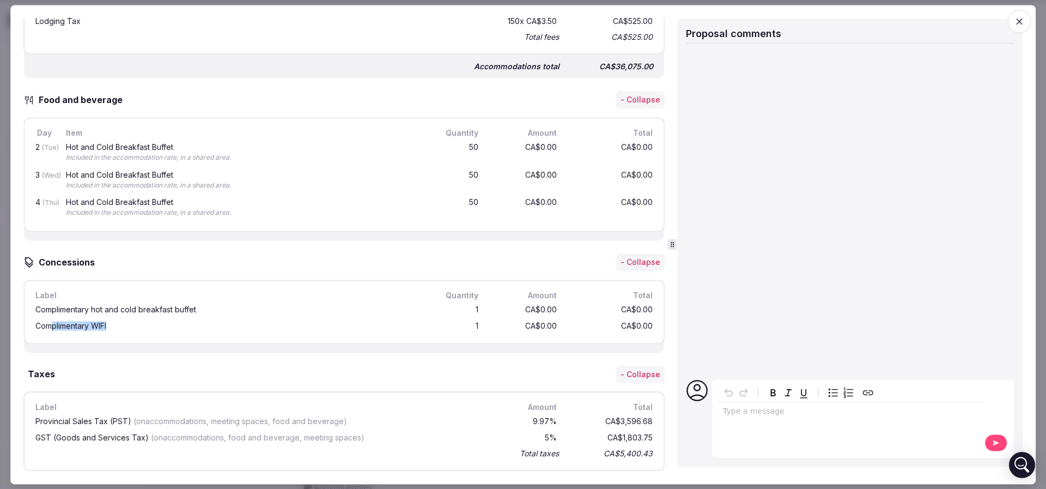
click at [87, 325] on div "Complimentary WIFI" at bounding box center [226, 326] width 382 height 8
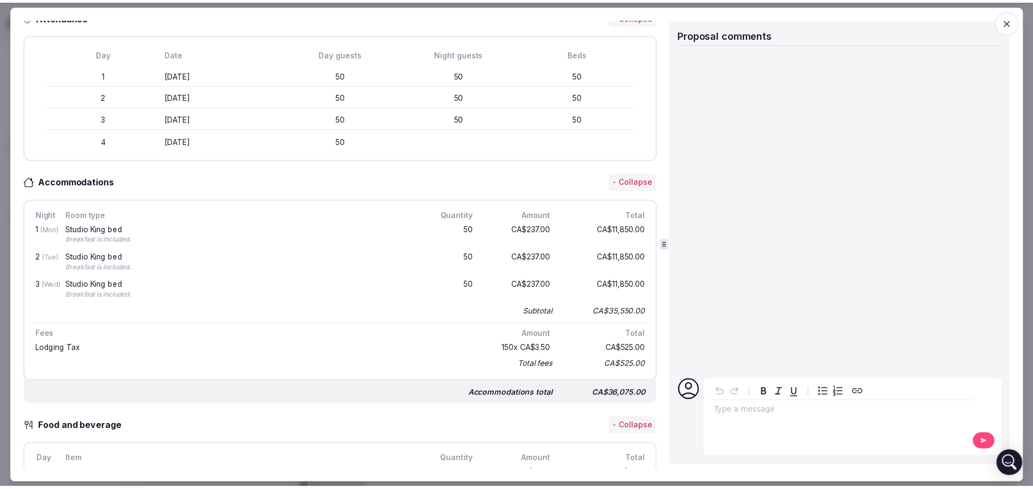
scroll to position [0, 0]
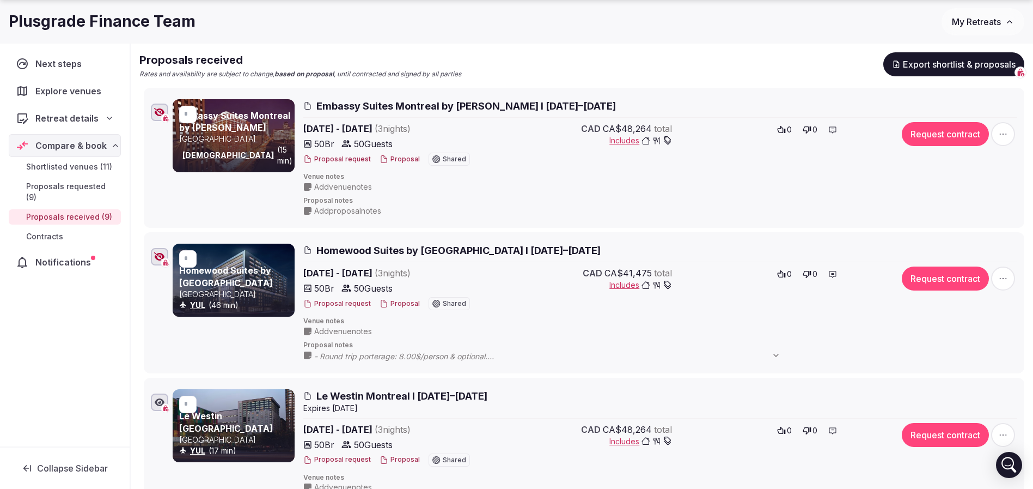
click at [161, 258] on icon "button" at bounding box center [159, 256] width 11 height 9
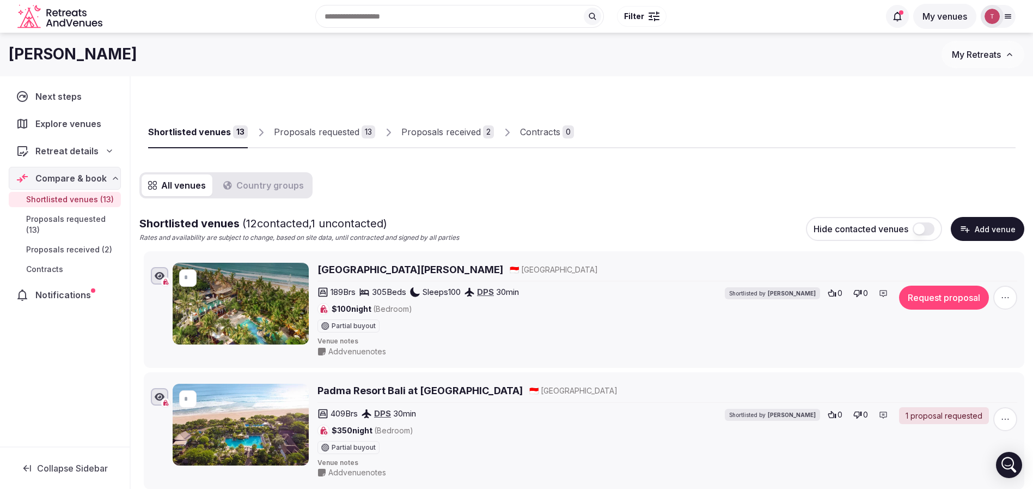
click at [741, 120] on div "Shortlisted venues 13 Proposals requested 13 Proposals received 2 Contracts 0" at bounding box center [582, 123] width 868 height 50
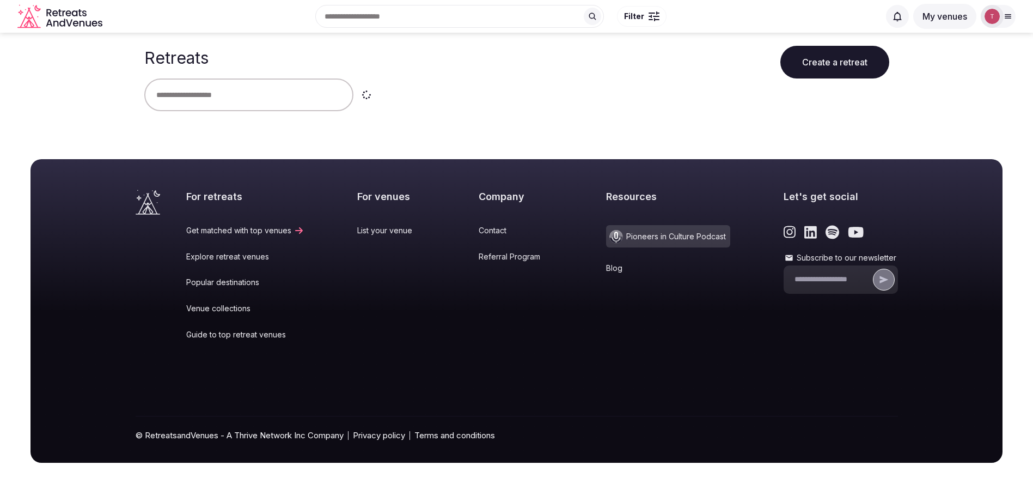
click at [238, 94] on input "text" at bounding box center [248, 94] width 209 height 33
type input "*****"
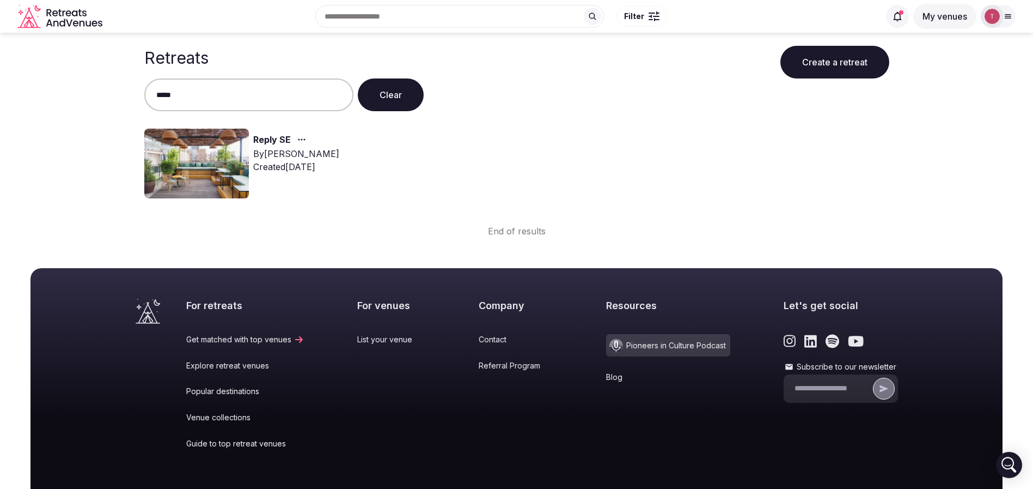
click at [274, 135] on link "Reply SE" at bounding box center [272, 140] width 38 height 14
click at [274, 138] on link "Reply SE" at bounding box center [272, 140] width 38 height 14
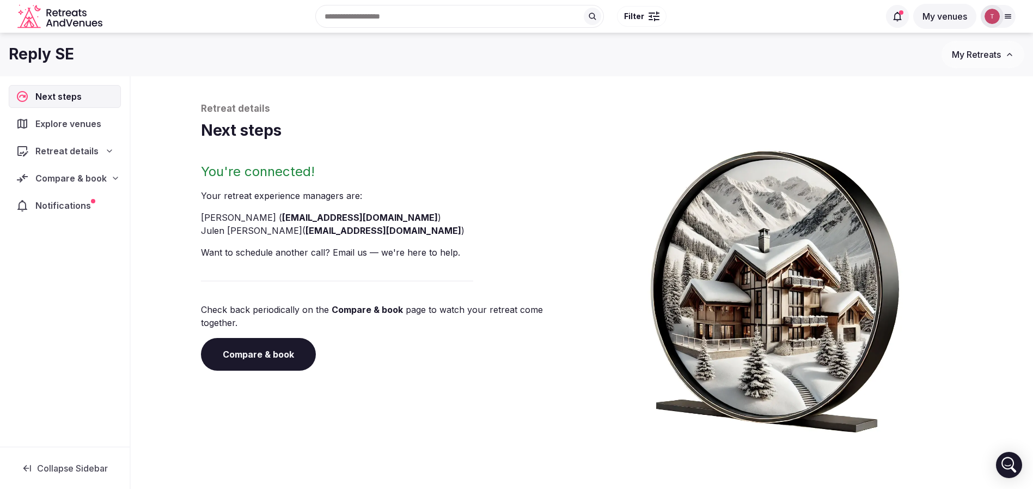
click at [294, 347] on link "Compare & book" at bounding box center [258, 354] width 115 height 33
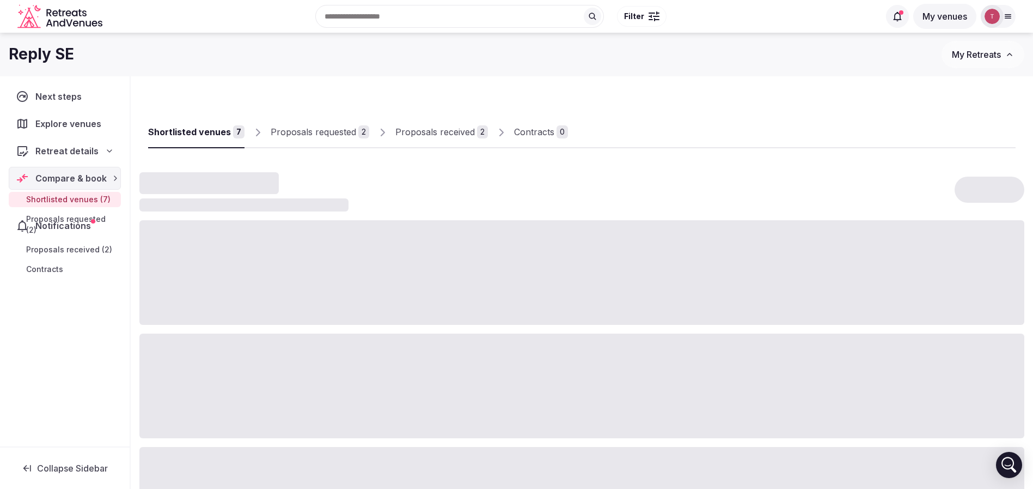
click at [294, 347] on div at bounding box center [581, 385] width 885 height 105
click at [432, 127] on div "Proposals received" at bounding box center [435, 131] width 80 height 13
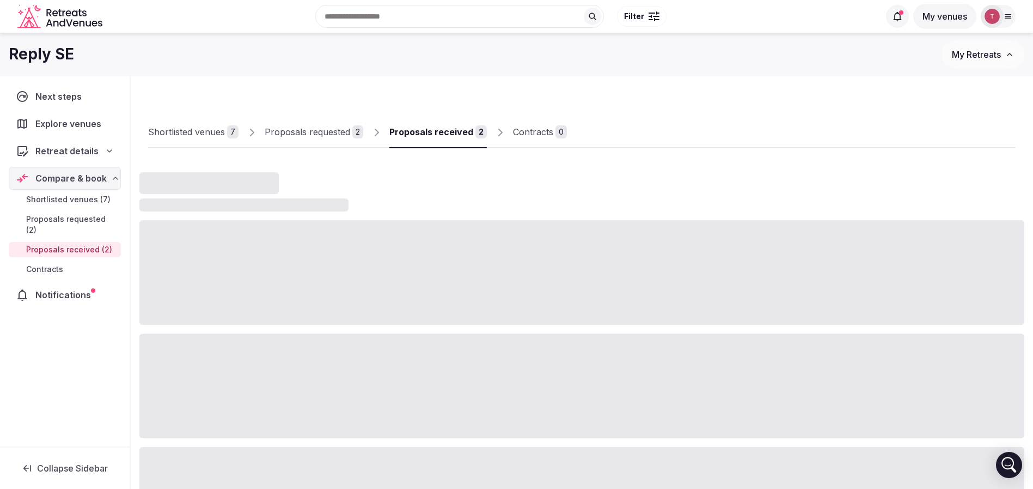
click at [452, 133] on div "Proposals received" at bounding box center [431, 131] width 84 height 13
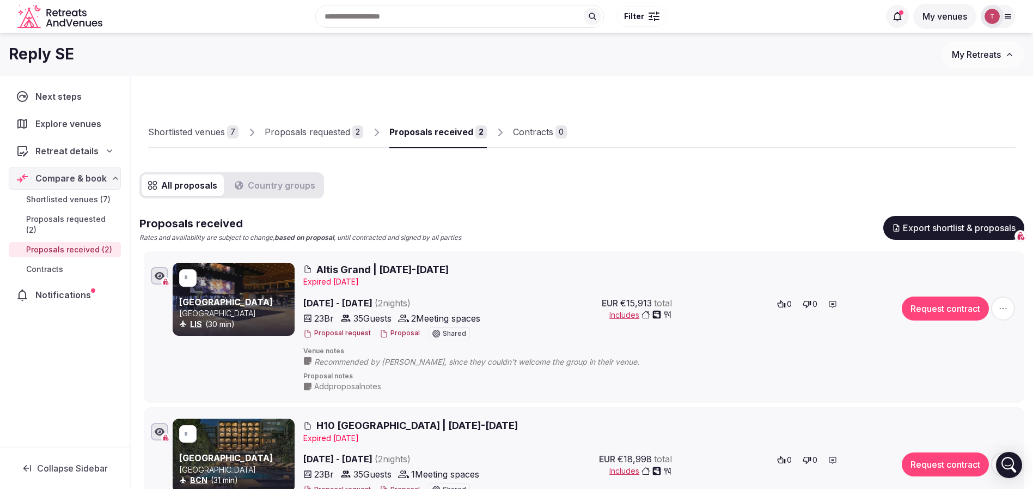
click at [627, 111] on div "Shortlisted venues 7 Proposals requested 2 Proposals received 2 Contracts 0" at bounding box center [582, 123] width 868 height 50
